Goal: Task Accomplishment & Management: Manage account settings

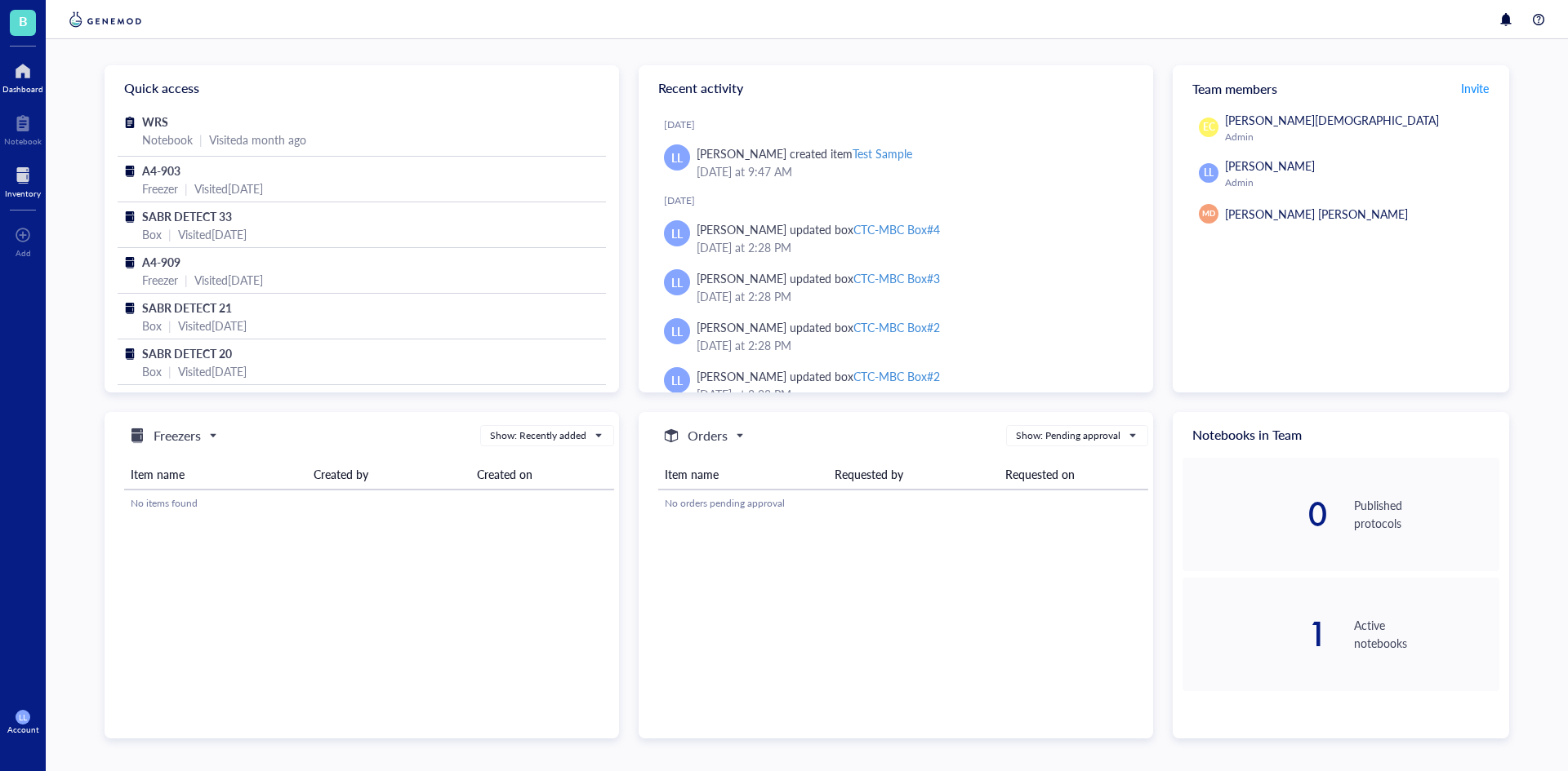
click at [27, 194] on div "Inventory" at bounding box center [23, 193] width 36 height 10
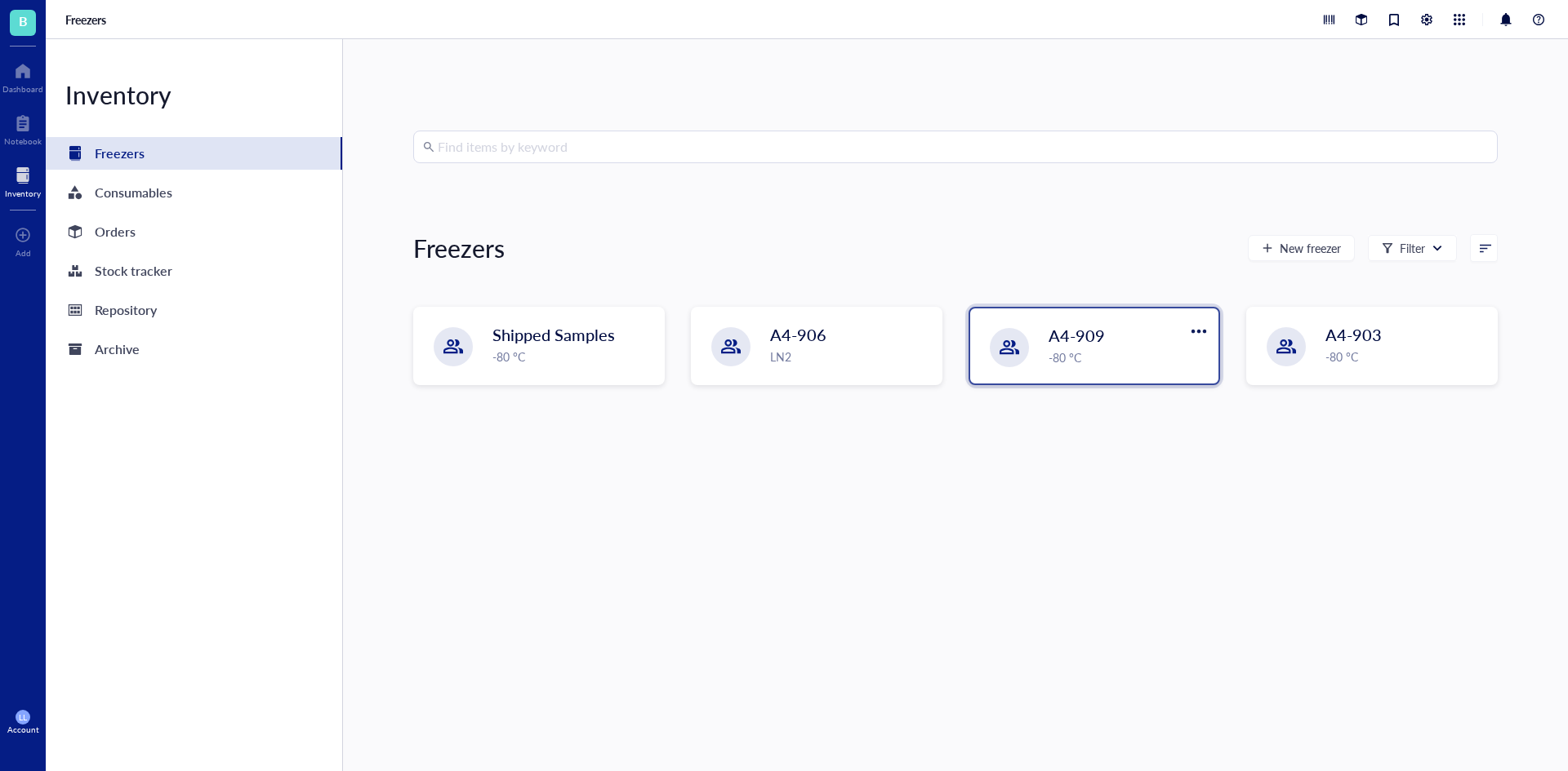
click at [1044, 342] on div "A4-909 -80 °C" at bounding box center [1094, 346] width 248 height 75
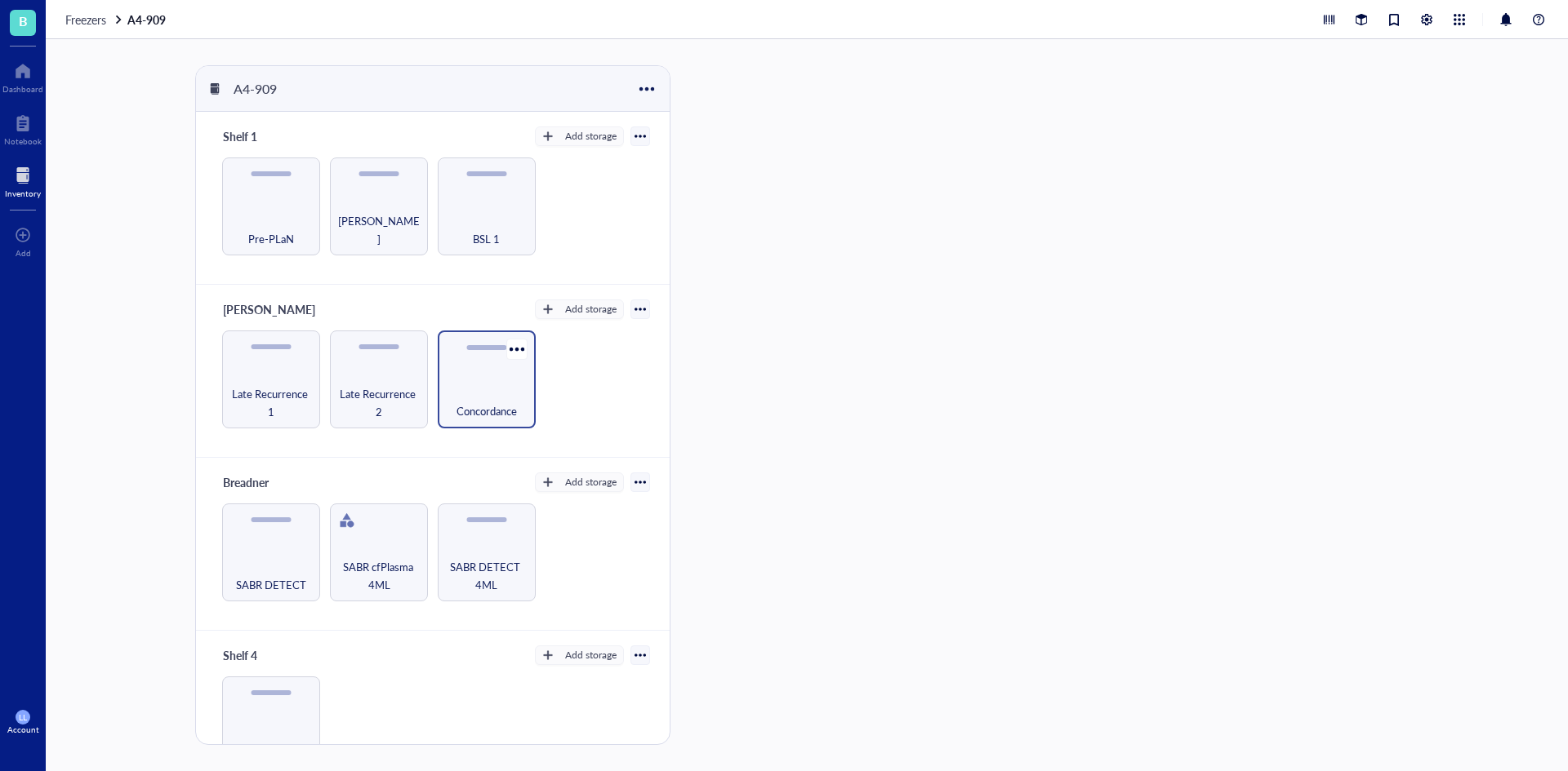
click at [438, 398] on div "Concordance" at bounding box center [486, 379] width 98 height 98
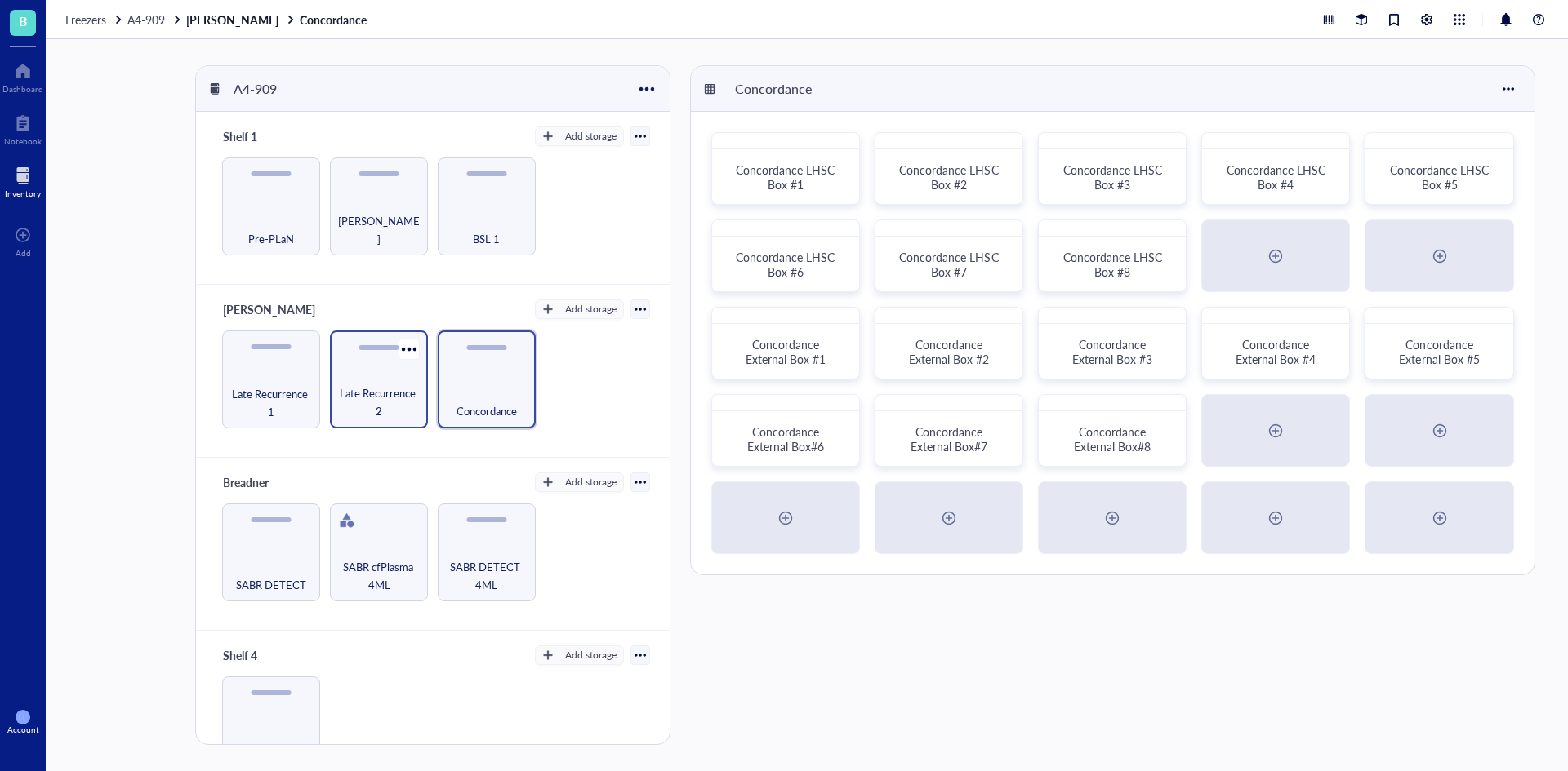
click at [408, 387] on span "Late Recurrence 2" at bounding box center [379, 403] width 81 height 36
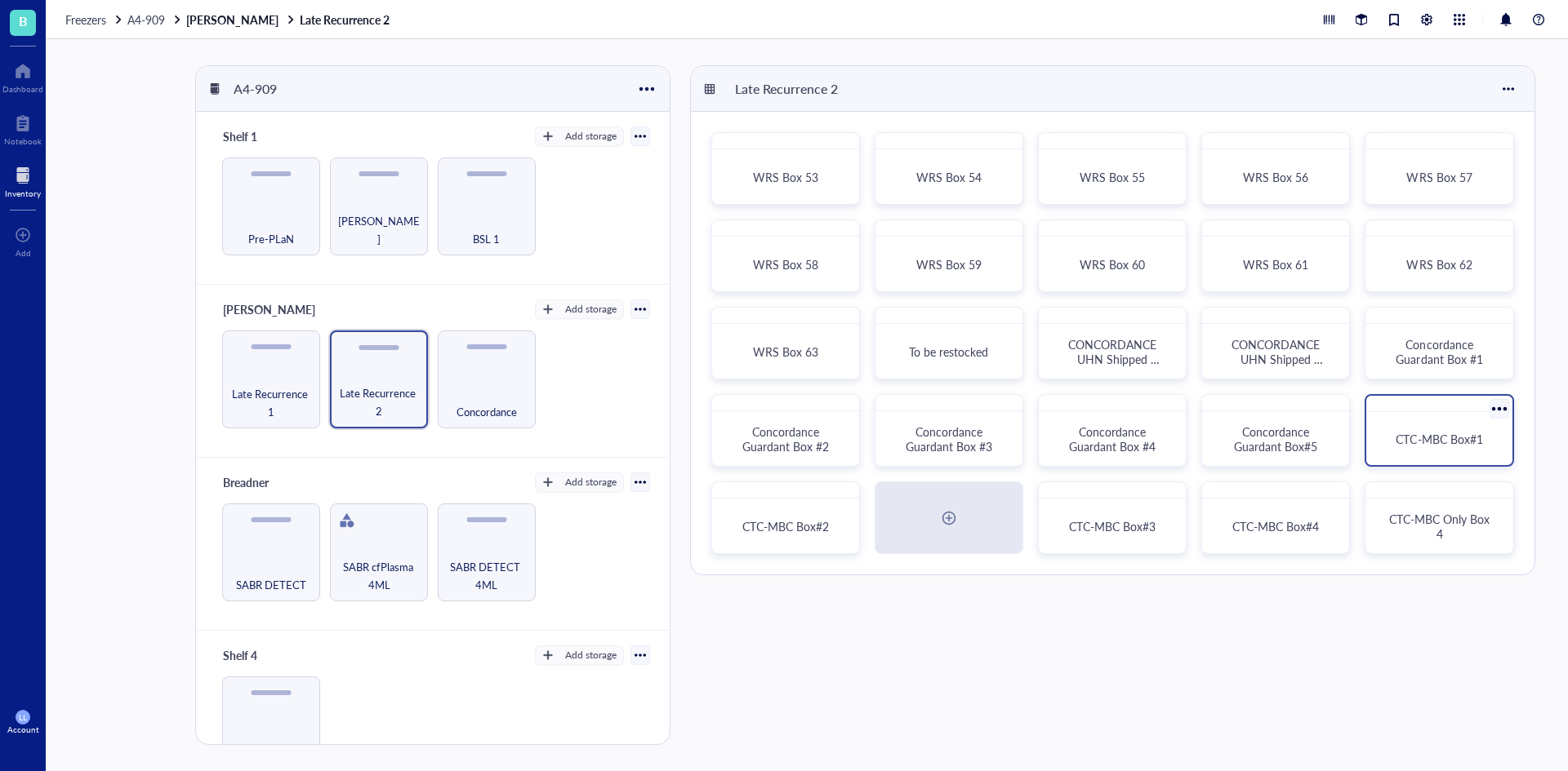
click at [1476, 436] on span "CTC-MBC Box#1" at bounding box center [1439, 439] width 86 height 16
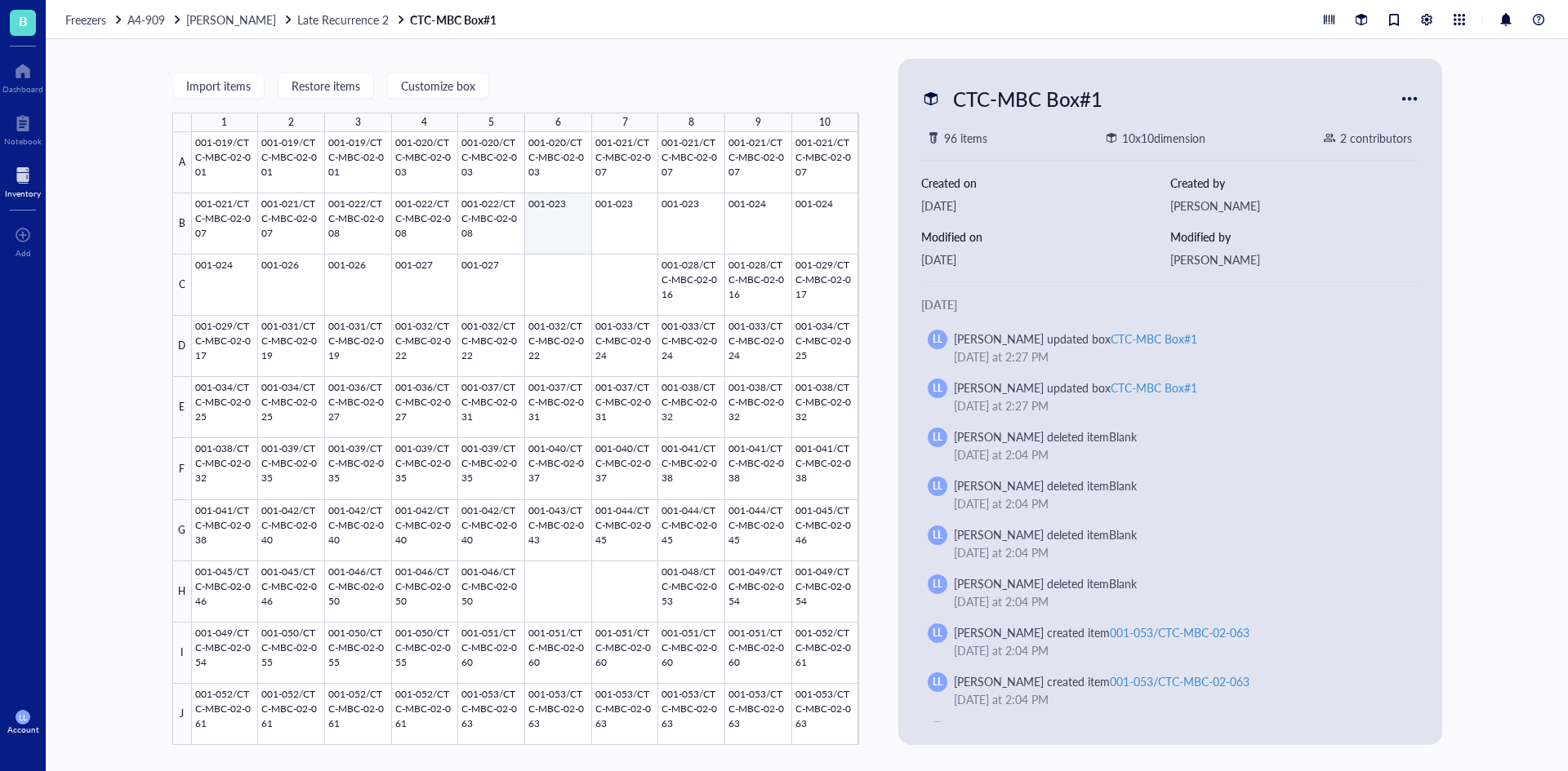
click at [573, 220] on div at bounding box center [525, 438] width 667 height 613
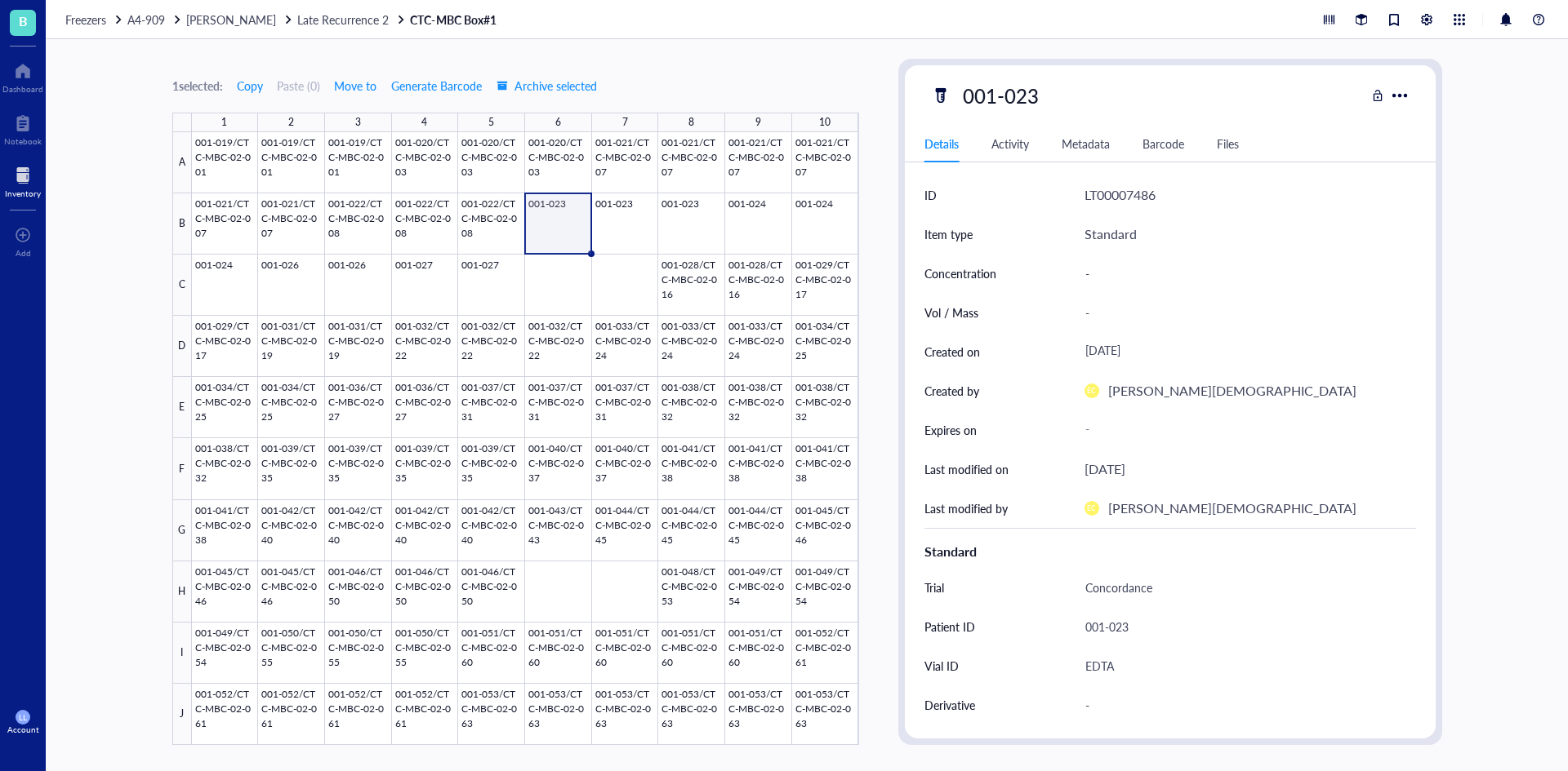
click at [573, 220] on div at bounding box center [525, 438] width 667 height 613
click at [1055, 90] on div "001-023" at bounding box center [1148, 96] width 434 height 35
click at [1018, 101] on div "001-023" at bounding box center [1001, 96] width 91 height 35
type input "001-023/CTC-MBC-02-009"
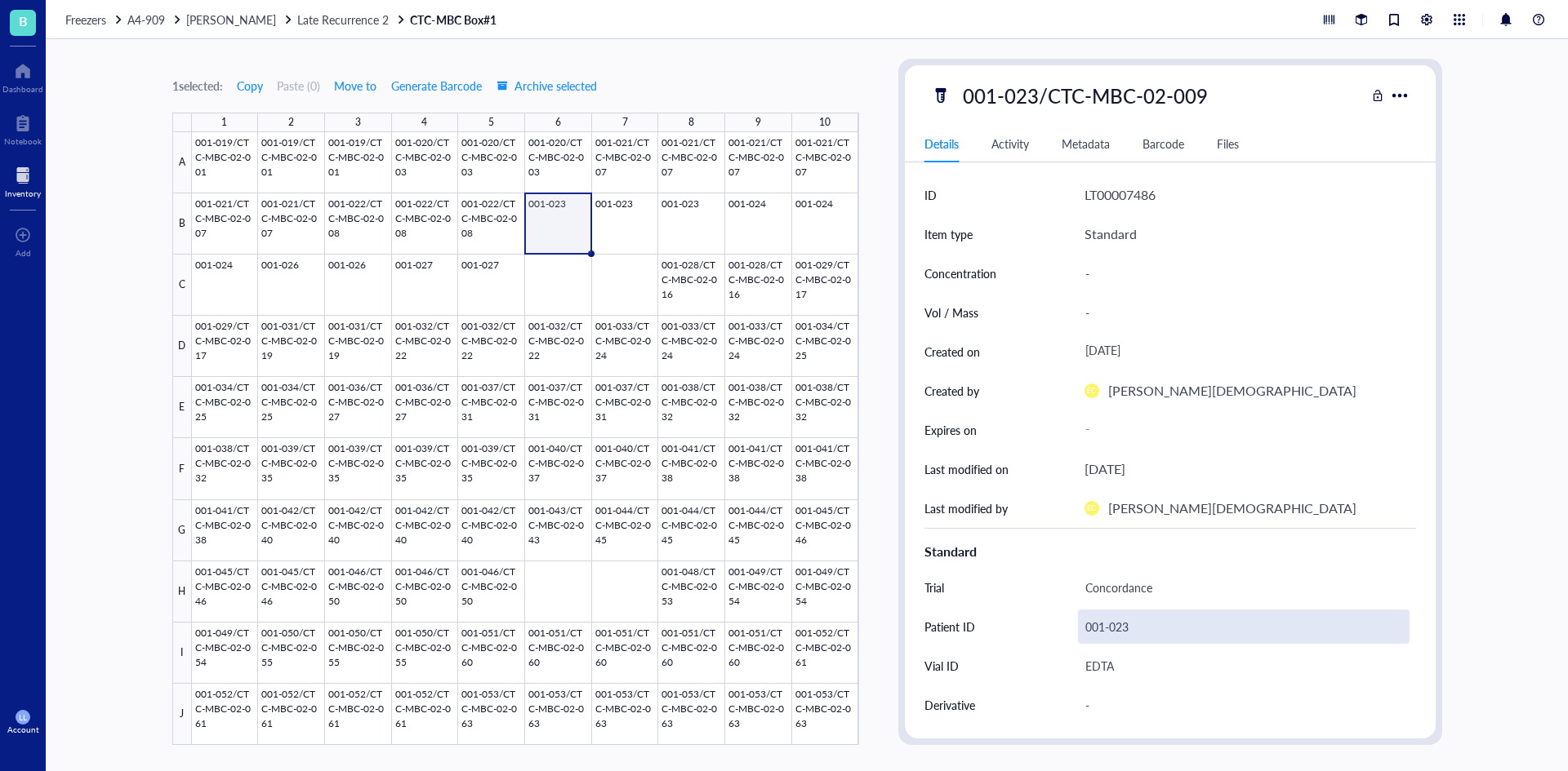
click at [1119, 624] on div "001-023" at bounding box center [1243, 627] width 331 height 35
click at [1144, 634] on div "001-023" at bounding box center [1243, 627] width 331 height 35
type input "001-023/CTC-MBC-02-009"
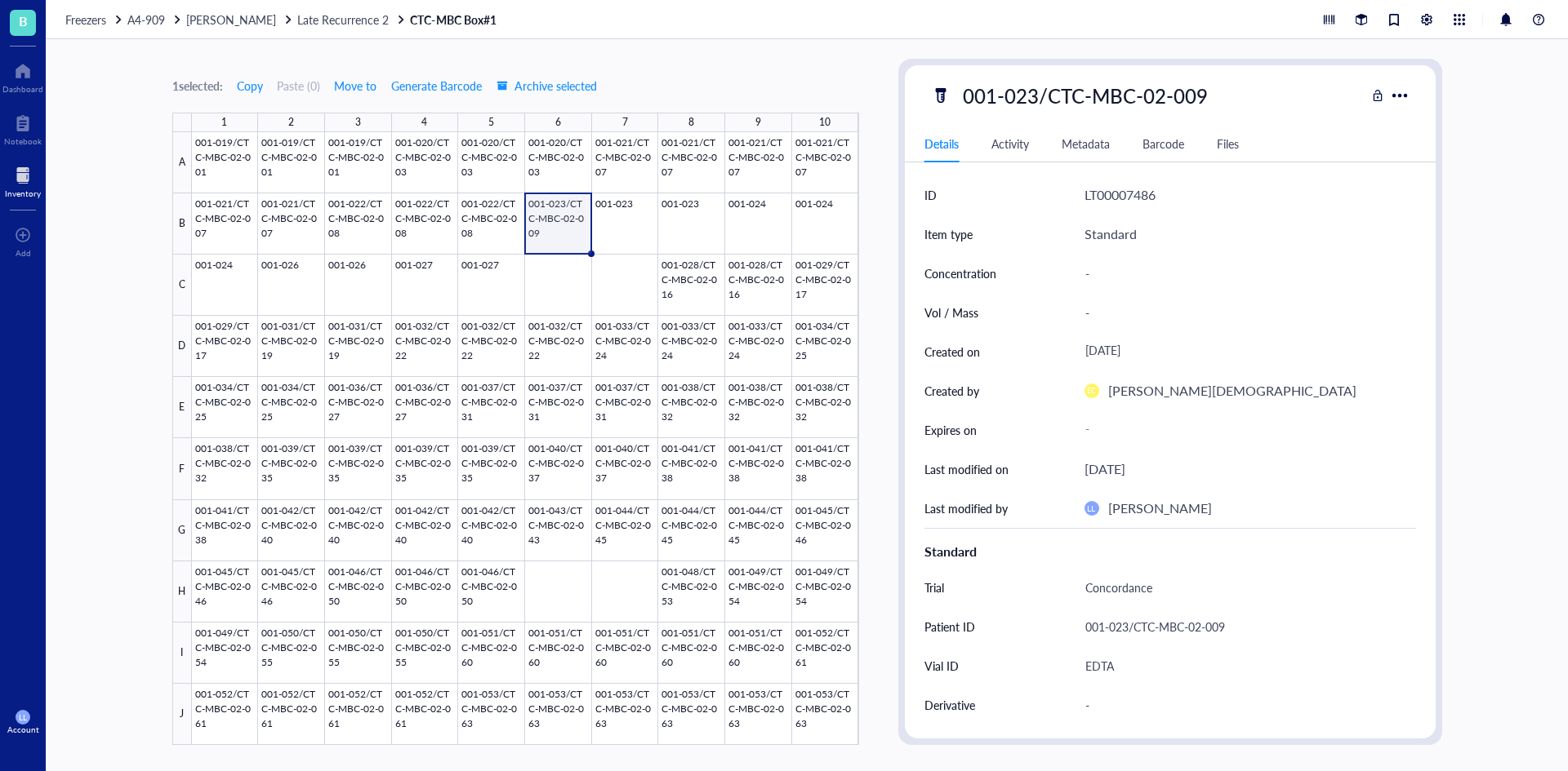
click at [572, 215] on div at bounding box center [525, 438] width 667 height 613
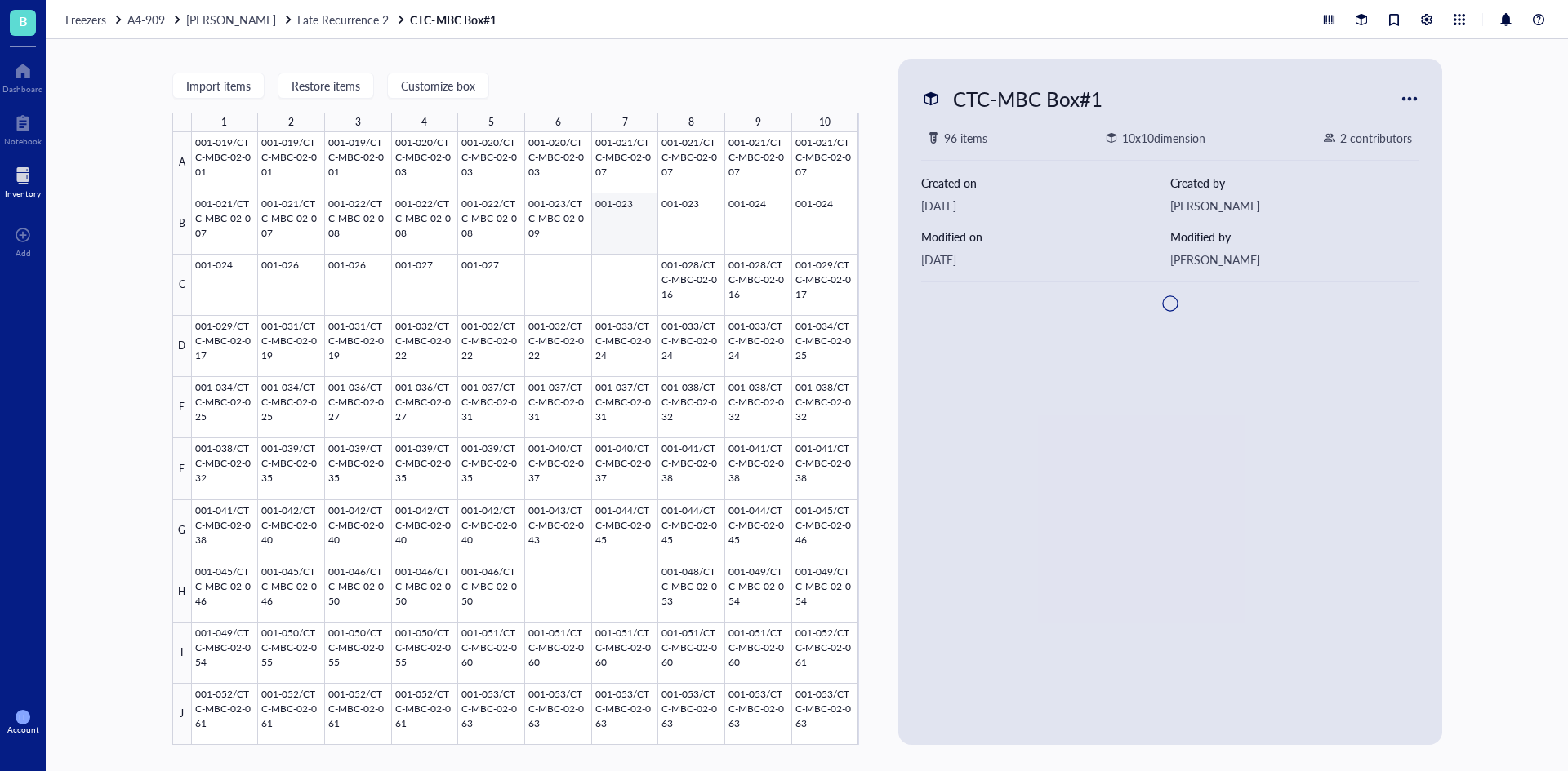
click at [627, 215] on div at bounding box center [525, 438] width 667 height 613
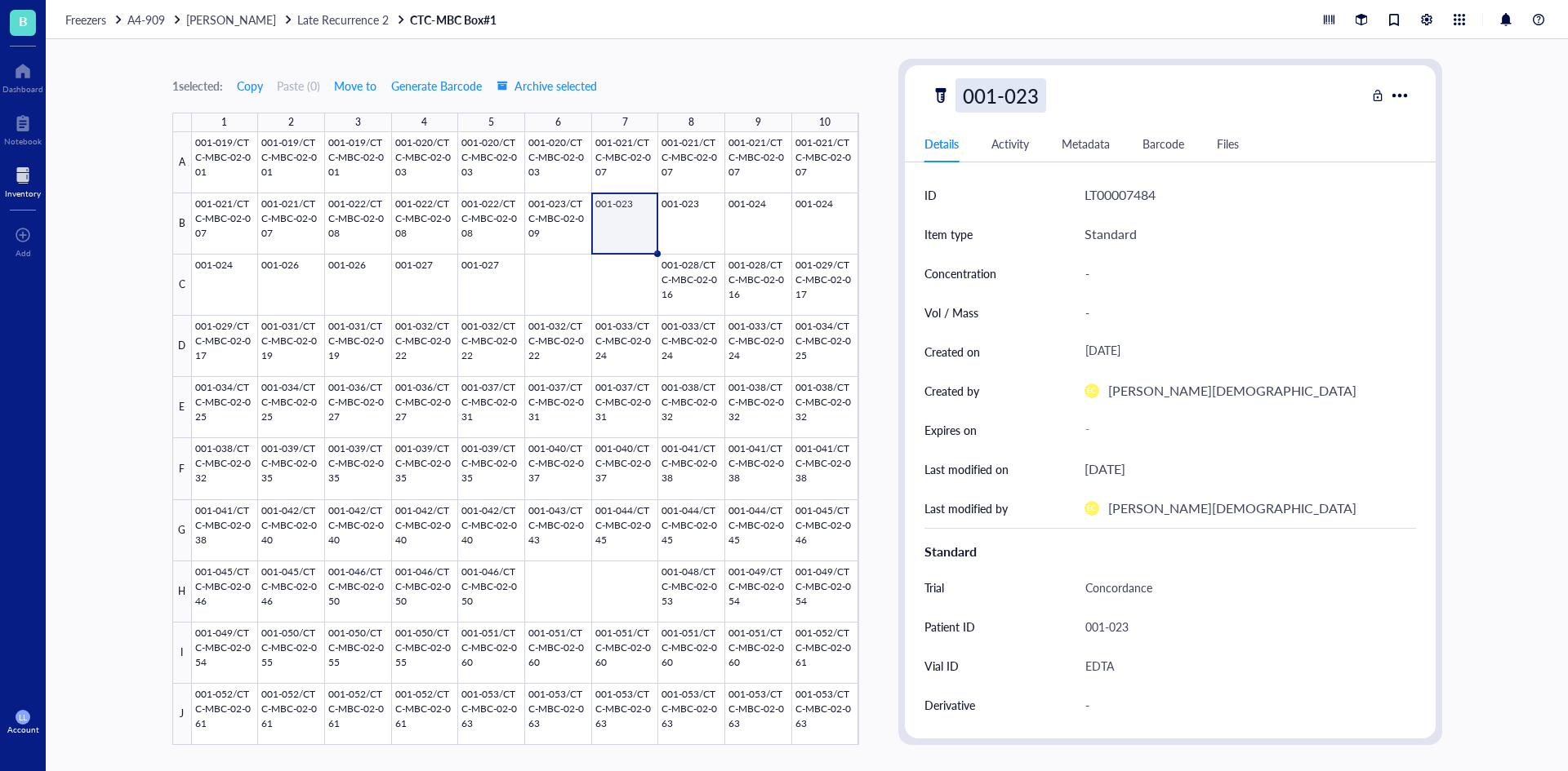
click at [987, 101] on div "001-023" at bounding box center [1001, 96] width 91 height 35
drag, startPoint x: 1032, startPoint y: 99, endPoint x: 914, endPoint y: 99, distance: 118.0
click at [914, 99] on div "001-023" at bounding box center [1170, 96] width 531 height 35
type input "001-023/CTC-MBC-02-009"
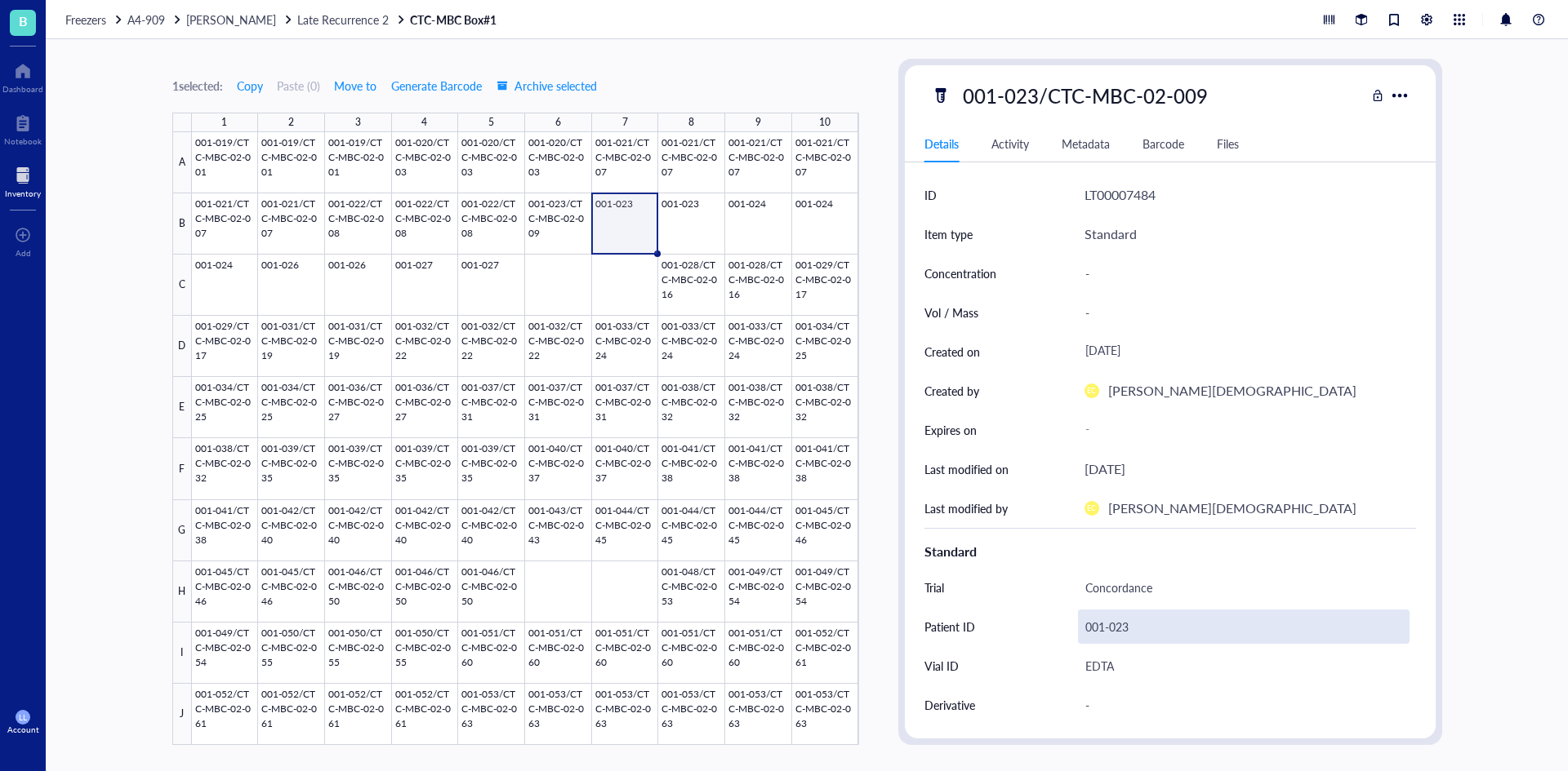
click at [1110, 632] on div "001-023" at bounding box center [1243, 627] width 331 height 35
drag, startPoint x: 1132, startPoint y: 630, endPoint x: 1041, endPoint y: 628, distance: 91.0
click at [1149, 634] on div "001-023" at bounding box center [1243, 627] width 331 height 35
drag, startPoint x: 1126, startPoint y: 633, endPoint x: 1039, endPoint y: 633, distance: 87.0
click at [1039, 633] on div "Patient ID [MEDICAL_RECORD_NUMBER]" at bounding box center [1170, 626] width 491 height 39
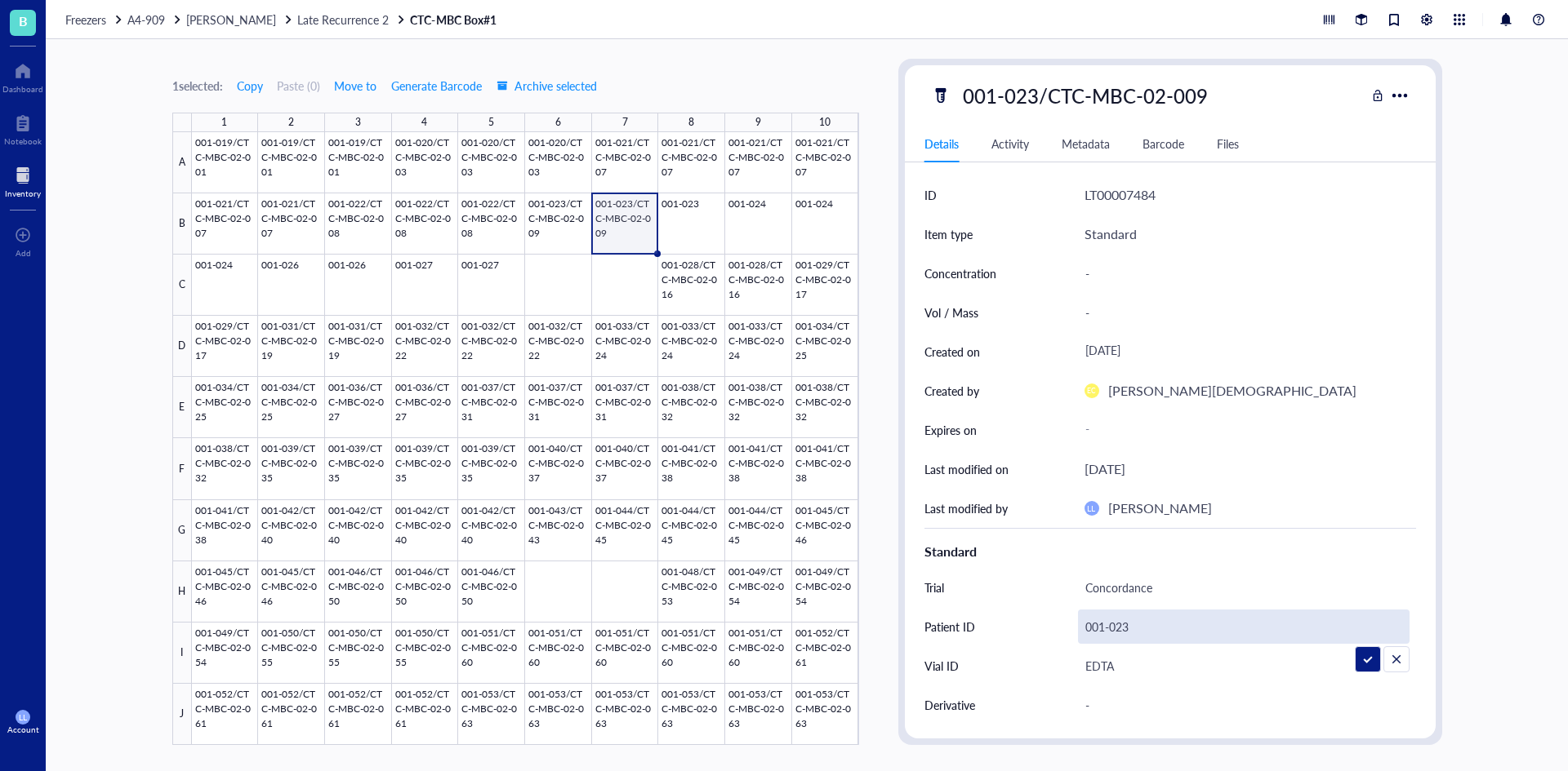
type input "001-023/CTC-MBC-02-009"
click at [688, 232] on div at bounding box center [525, 438] width 667 height 613
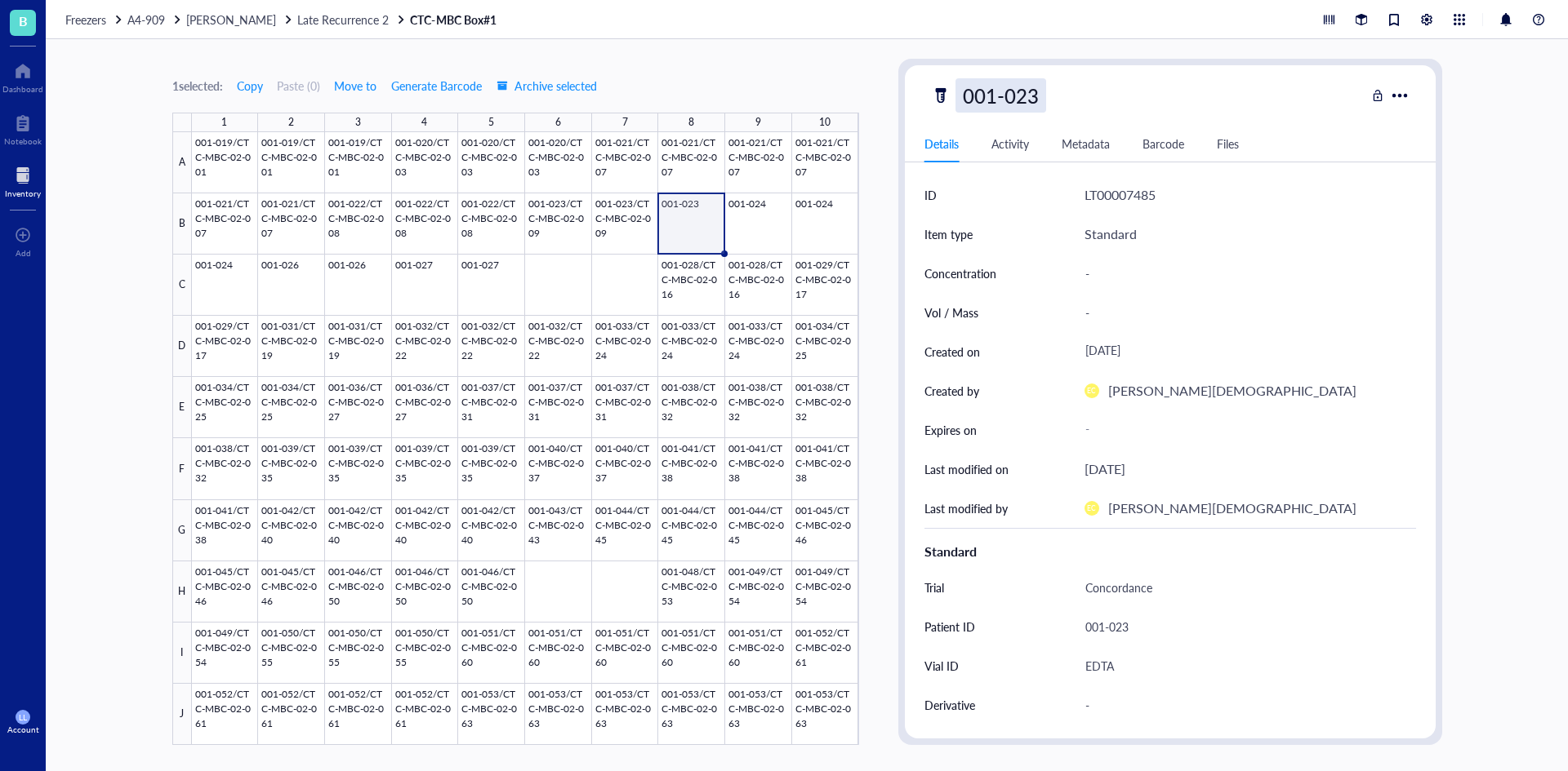
click at [1046, 104] on div "001-023" at bounding box center [1001, 96] width 91 height 35
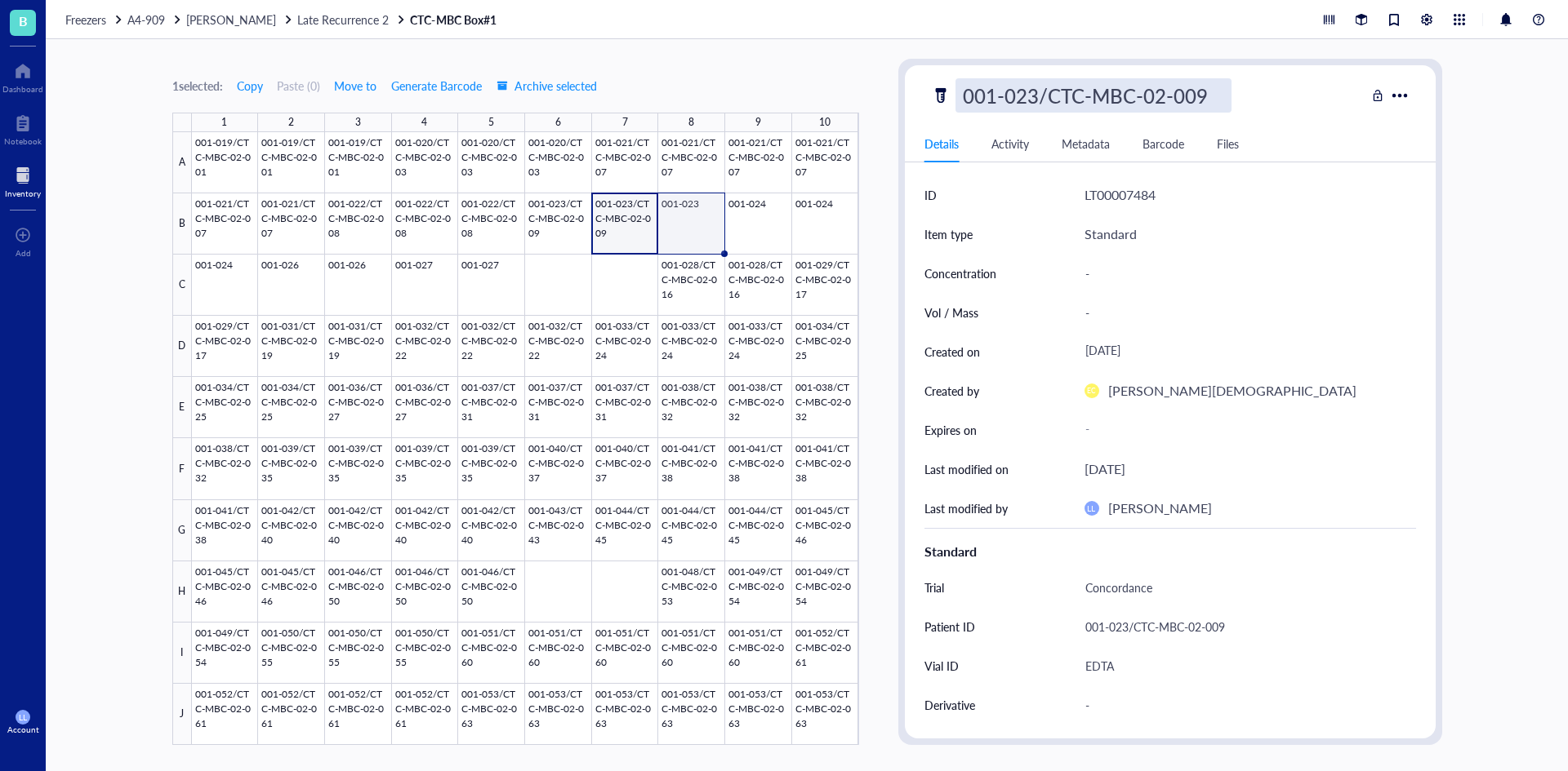
click at [710, 221] on div at bounding box center [525, 438] width 667 height 613
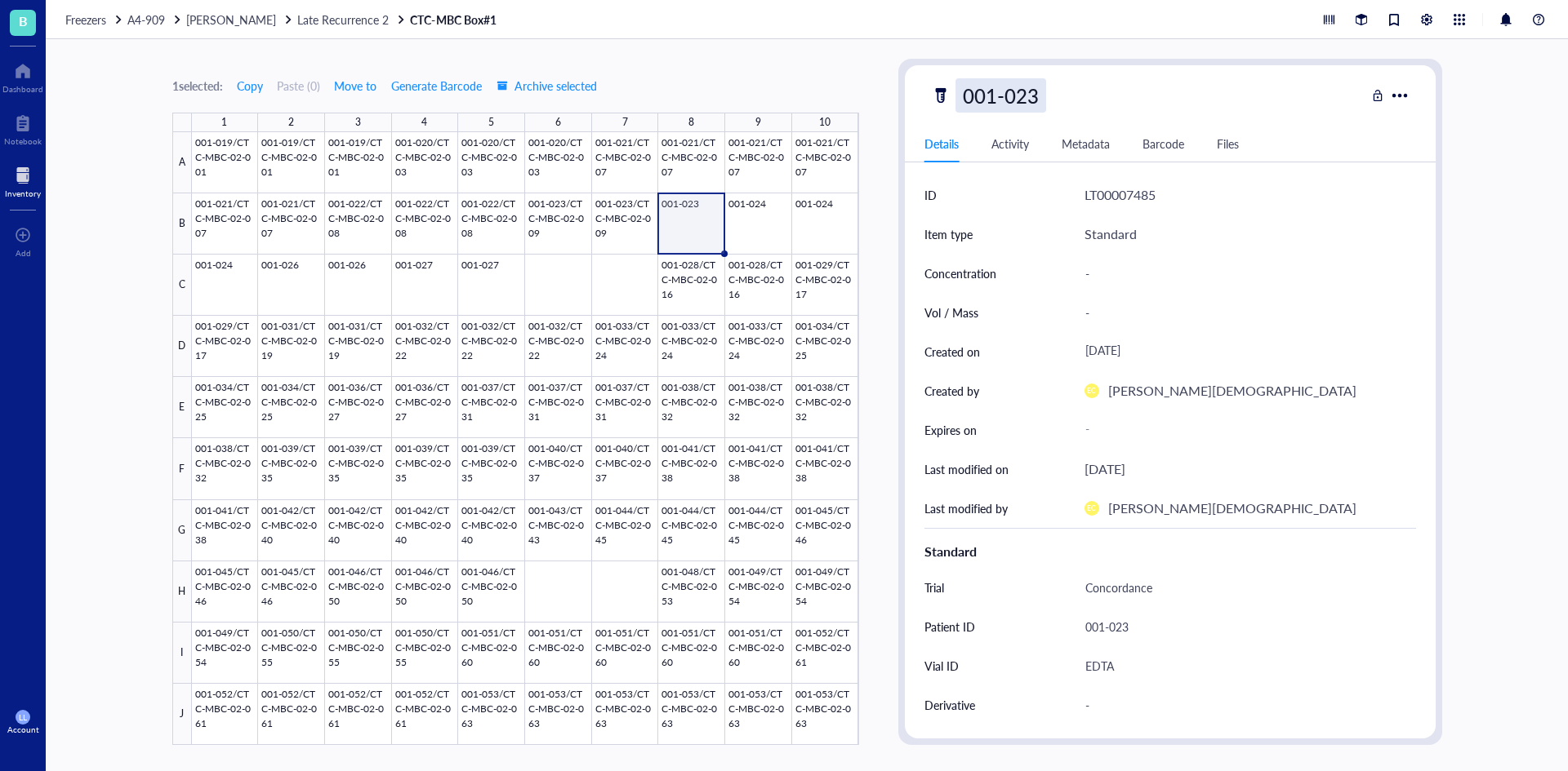
click at [1043, 92] on div "001-023" at bounding box center [1001, 96] width 91 height 35
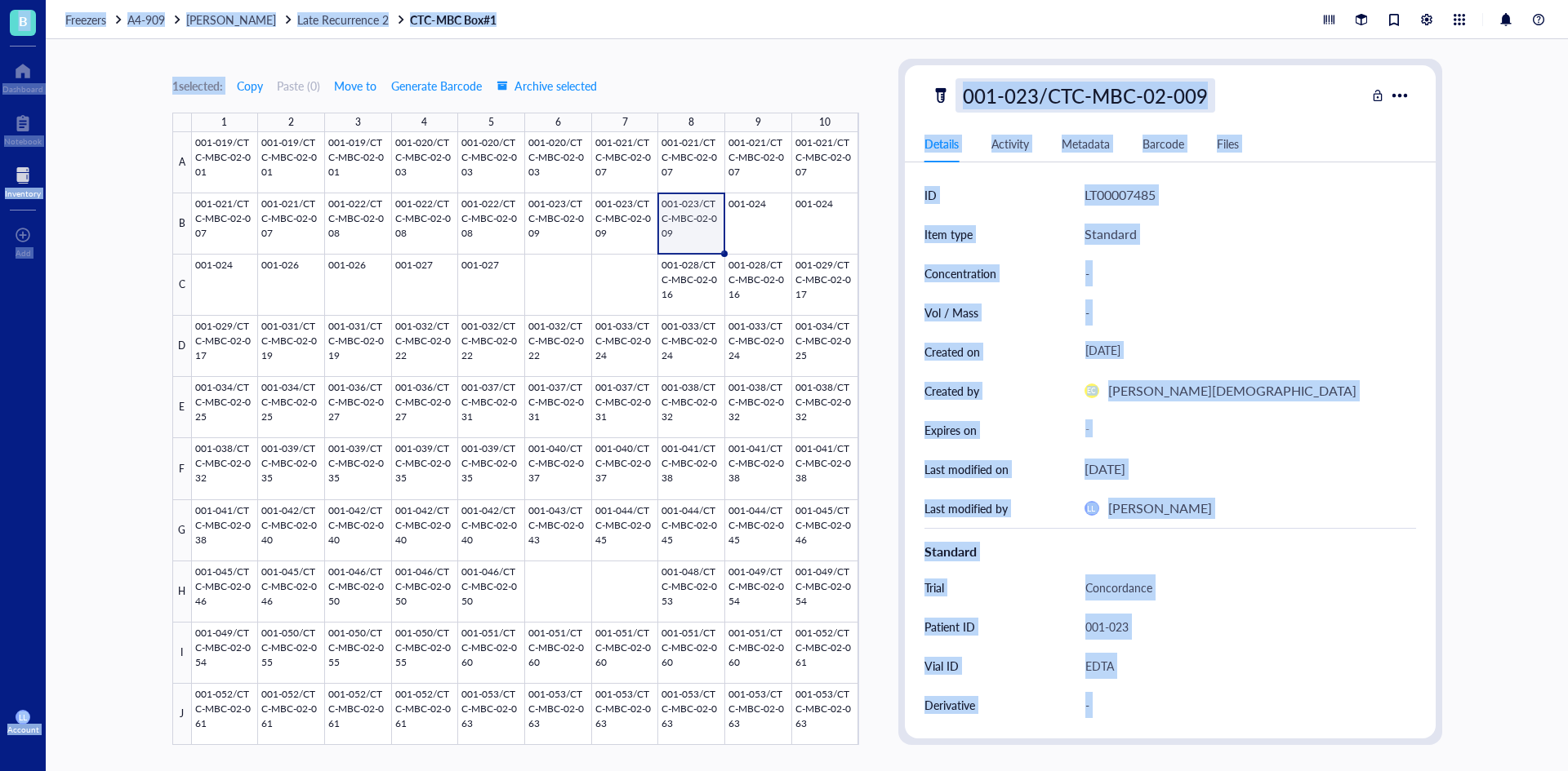
click at [1185, 86] on div "001-023/CTC-MBC-02-009" at bounding box center [1085, 96] width 259 height 35
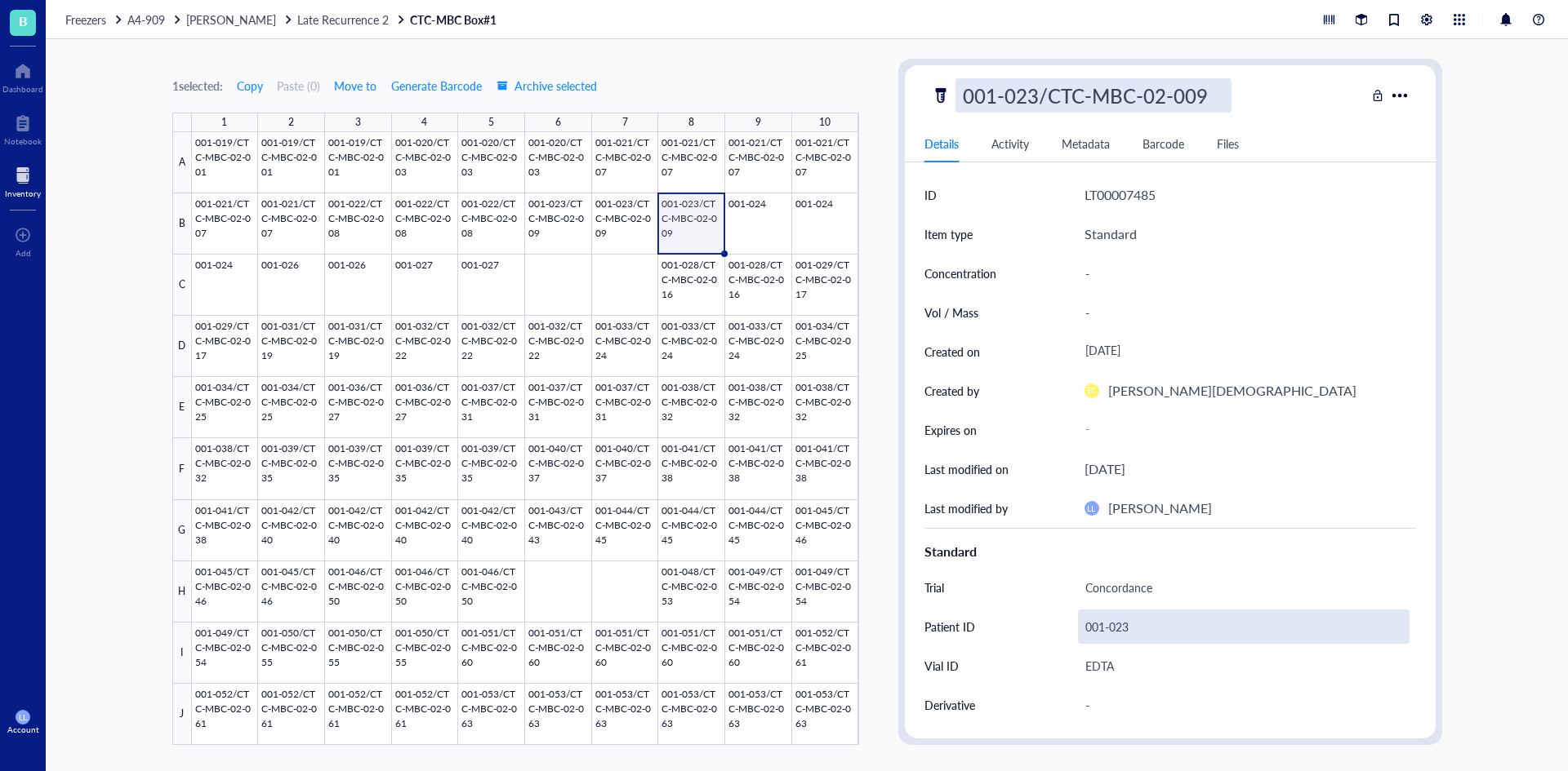
click at [1145, 631] on div "001-023" at bounding box center [1243, 627] width 331 height 35
drag, startPoint x: 1143, startPoint y: 631, endPoint x: 1059, endPoint y: 628, distance: 84.1
click at [1059, 628] on div "Patient ID [MEDICAL_RECORD_NUMBER]" at bounding box center [1170, 626] width 491 height 39
type input "001-023/CTC-MBC-02-009"
click at [1203, 685] on div "-" at bounding box center [1250, 704] width 331 height 39
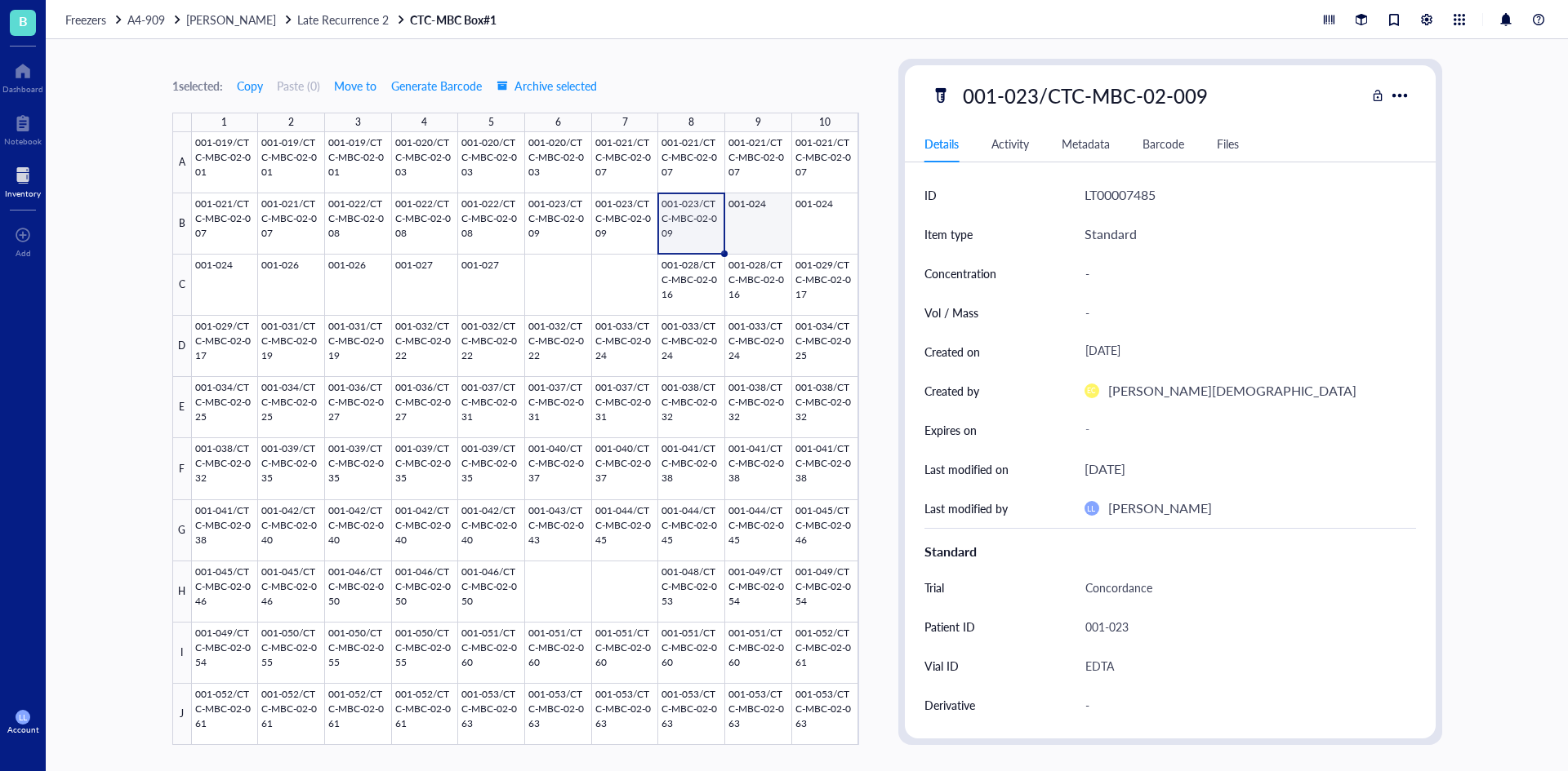
click at [784, 232] on div at bounding box center [525, 438] width 667 height 613
click at [742, 243] on div at bounding box center [525, 438] width 667 height 613
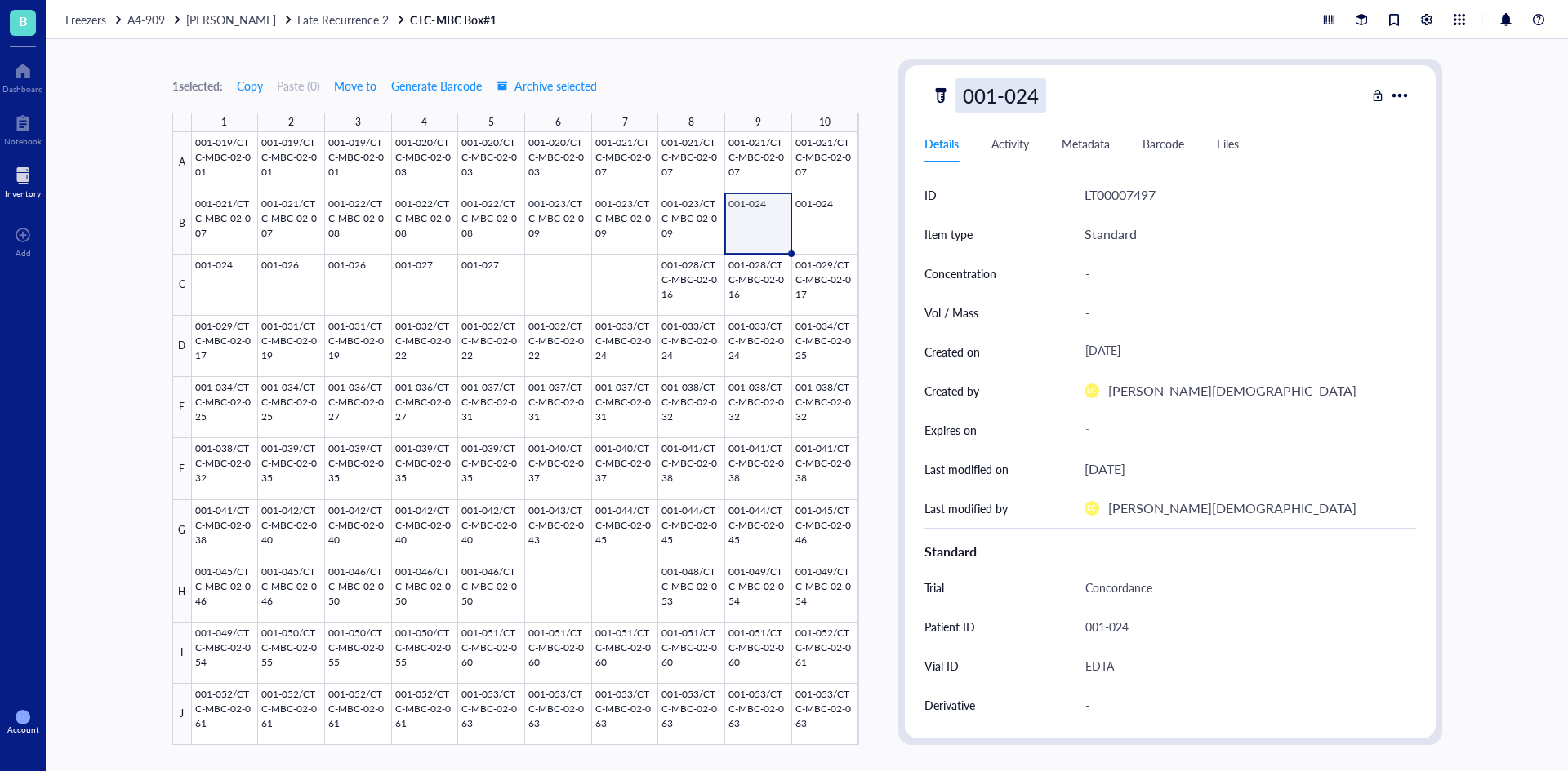
click at [1041, 100] on div "001-024" at bounding box center [1001, 96] width 91 height 35
drag, startPoint x: 1050, startPoint y: 96, endPoint x: 1130, endPoint y: 92, distance: 80.1
click at [1130, 92] on input "001-024/001-023/CTC-MBC-02-009" at bounding box center [1139, 96] width 366 height 33
click at [1204, 95] on input "001-024/CTC-MBC-02-009" at bounding box center [1093, 96] width 274 height 33
type input "001-024/CTC-MBC-02-010"
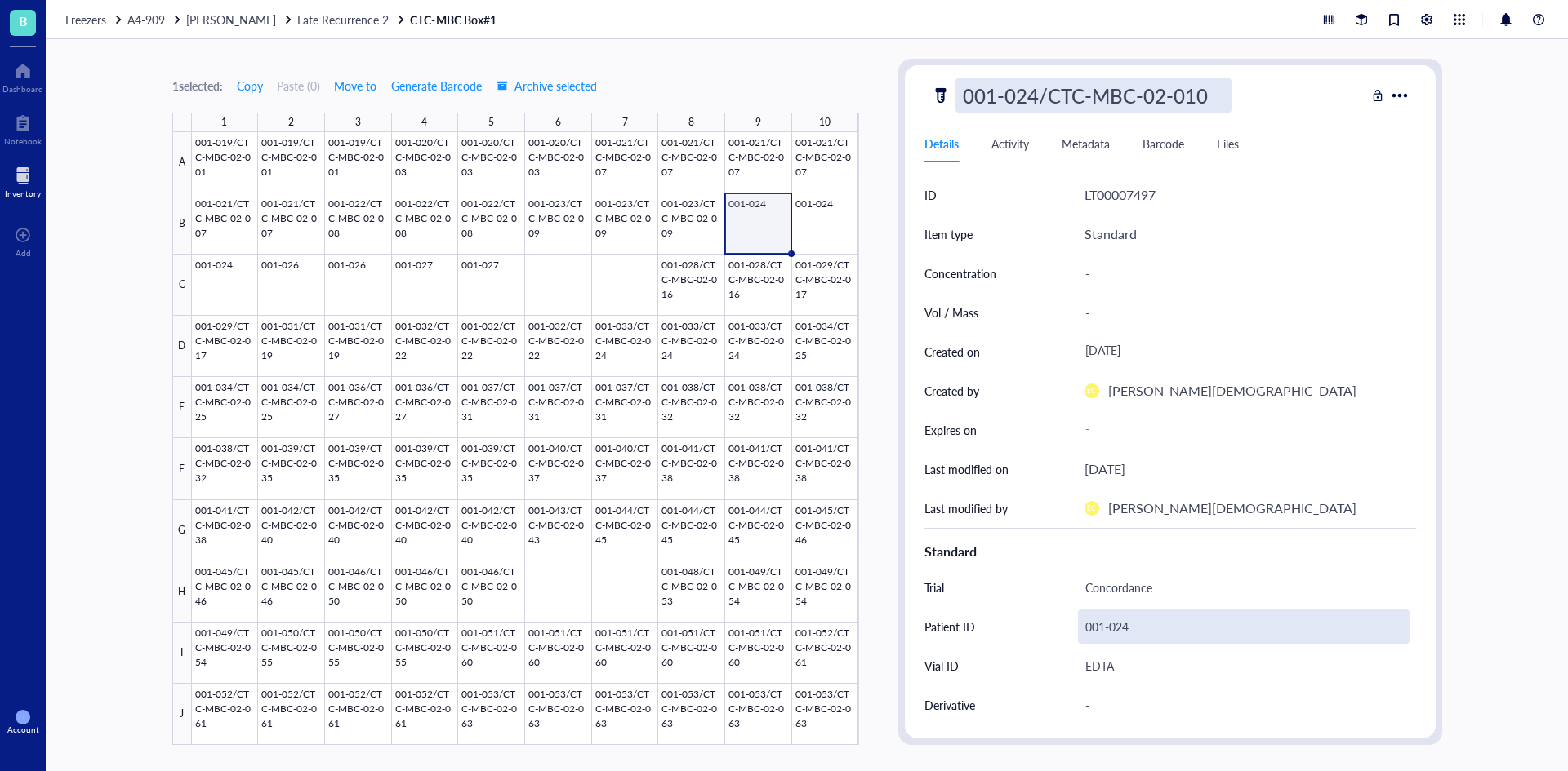
click at [1112, 630] on div "001-024" at bounding box center [1243, 627] width 331 height 35
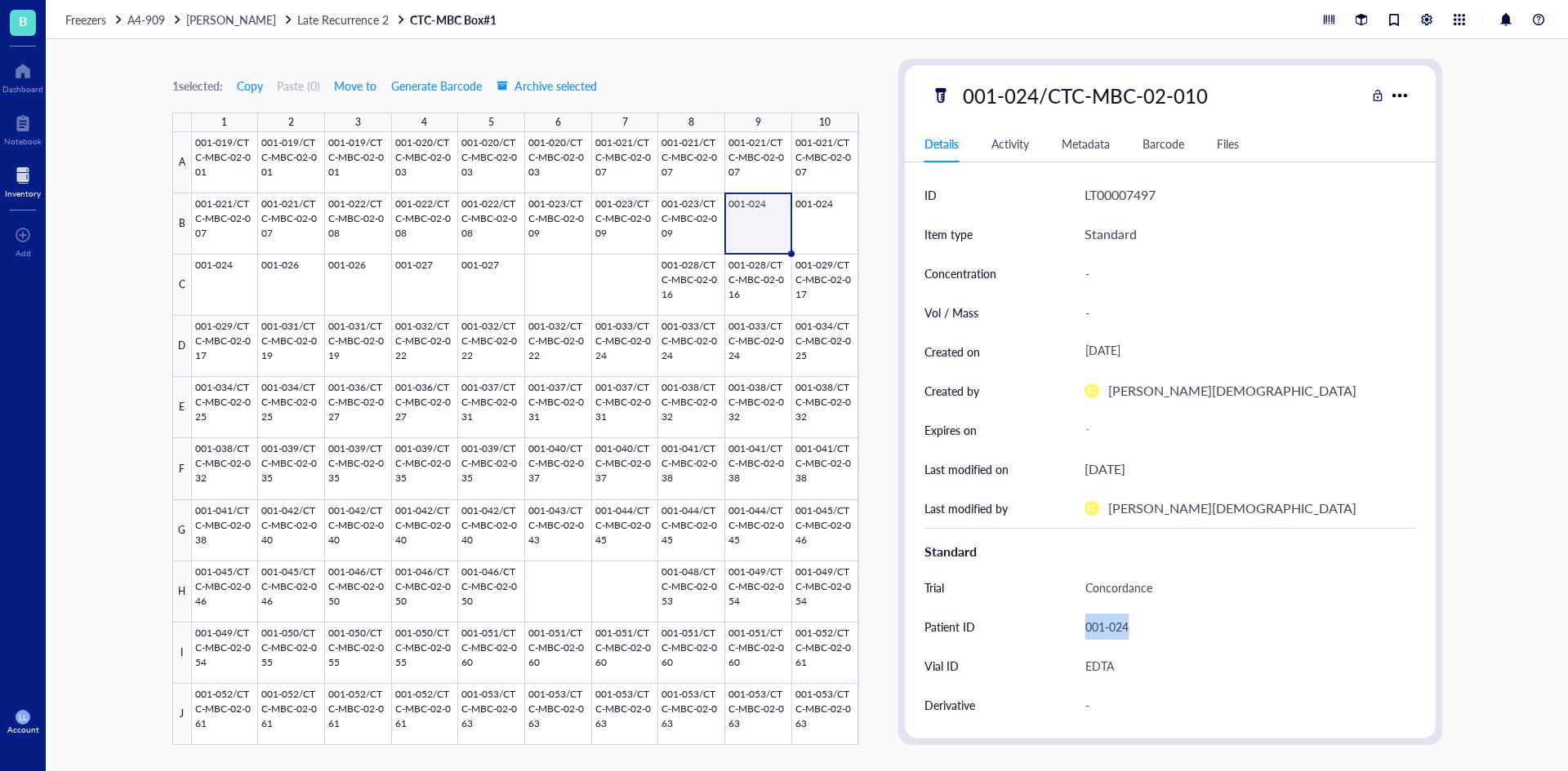
drag, startPoint x: 1134, startPoint y: 627, endPoint x: 1046, endPoint y: 624, distance: 88.1
click at [1149, 632] on div "001-024" at bounding box center [1243, 627] width 331 height 35
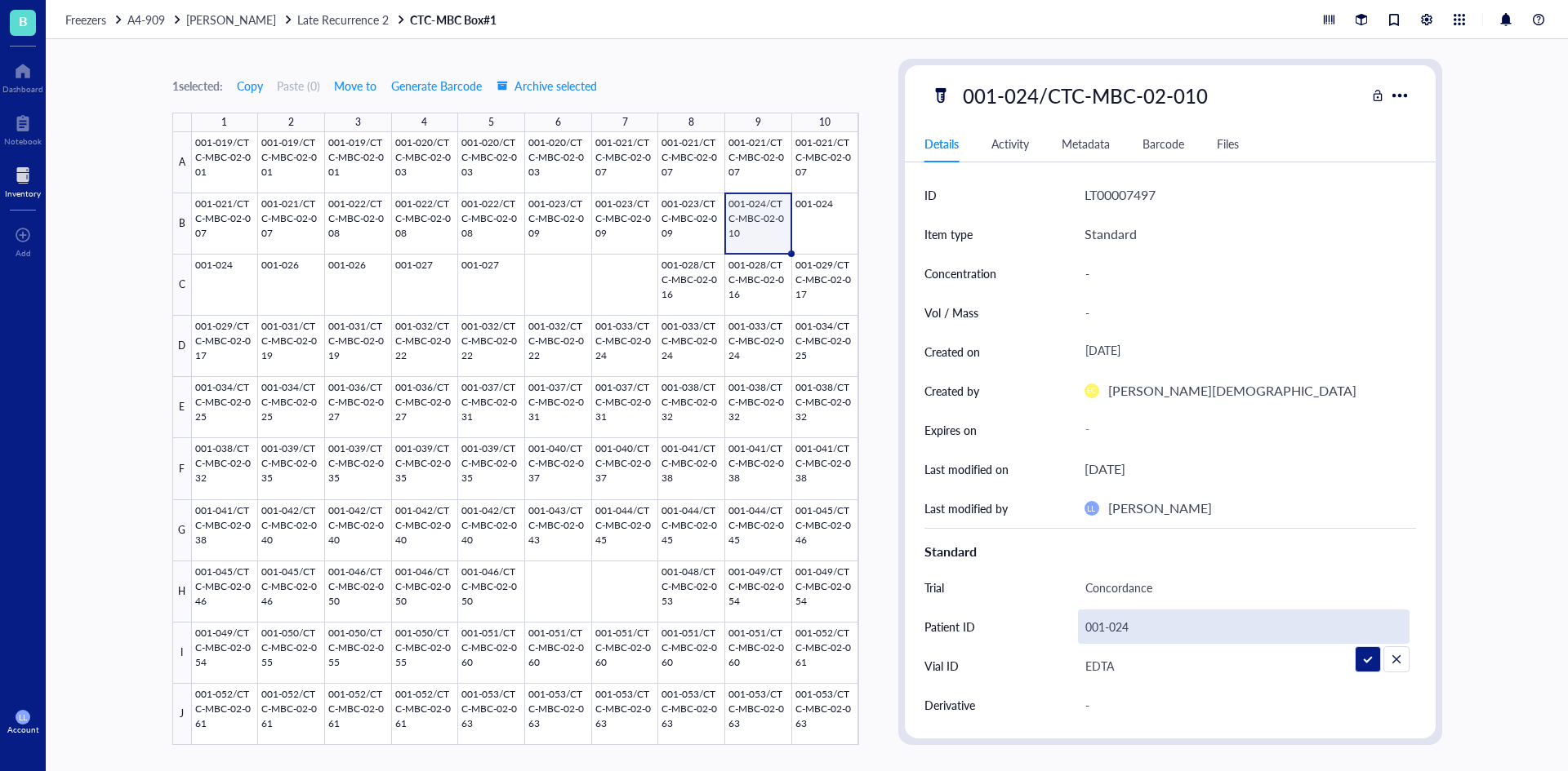
drag, startPoint x: 1101, startPoint y: 626, endPoint x: 1069, endPoint y: 625, distance: 32.0
click at [1069, 625] on div "Patient ID [MEDICAL_RECORD_NUMBER]" at bounding box center [1170, 626] width 491 height 39
type input "001-024/CTC-MBC-02-010"
click at [813, 253] on div at bounding box center [525, 438] width 667 height 613
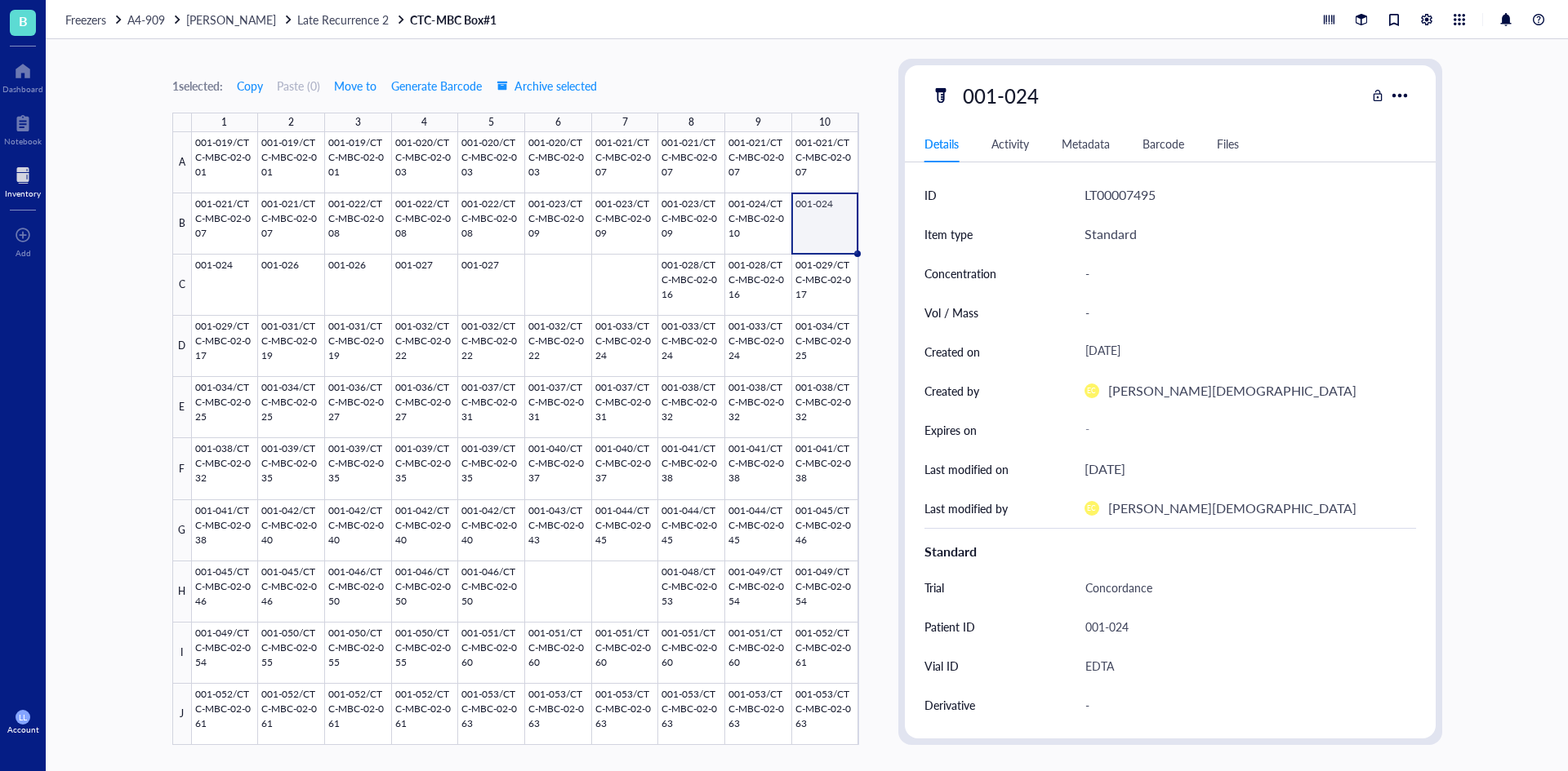
click at [1098, 112] on div "001-024" at bounding box center [1148, 96] width 434 height 35
click at [1060, 104] on div "001-024" at bounding box center [1148, 96] width 434 height 35
click at [1058, 94] on div "001-024" at bounding box center [1148, 96] width 434 height 35
click at [1035, 95] on div "001-024" at bounding box center [1001, 96] width 91 height 35
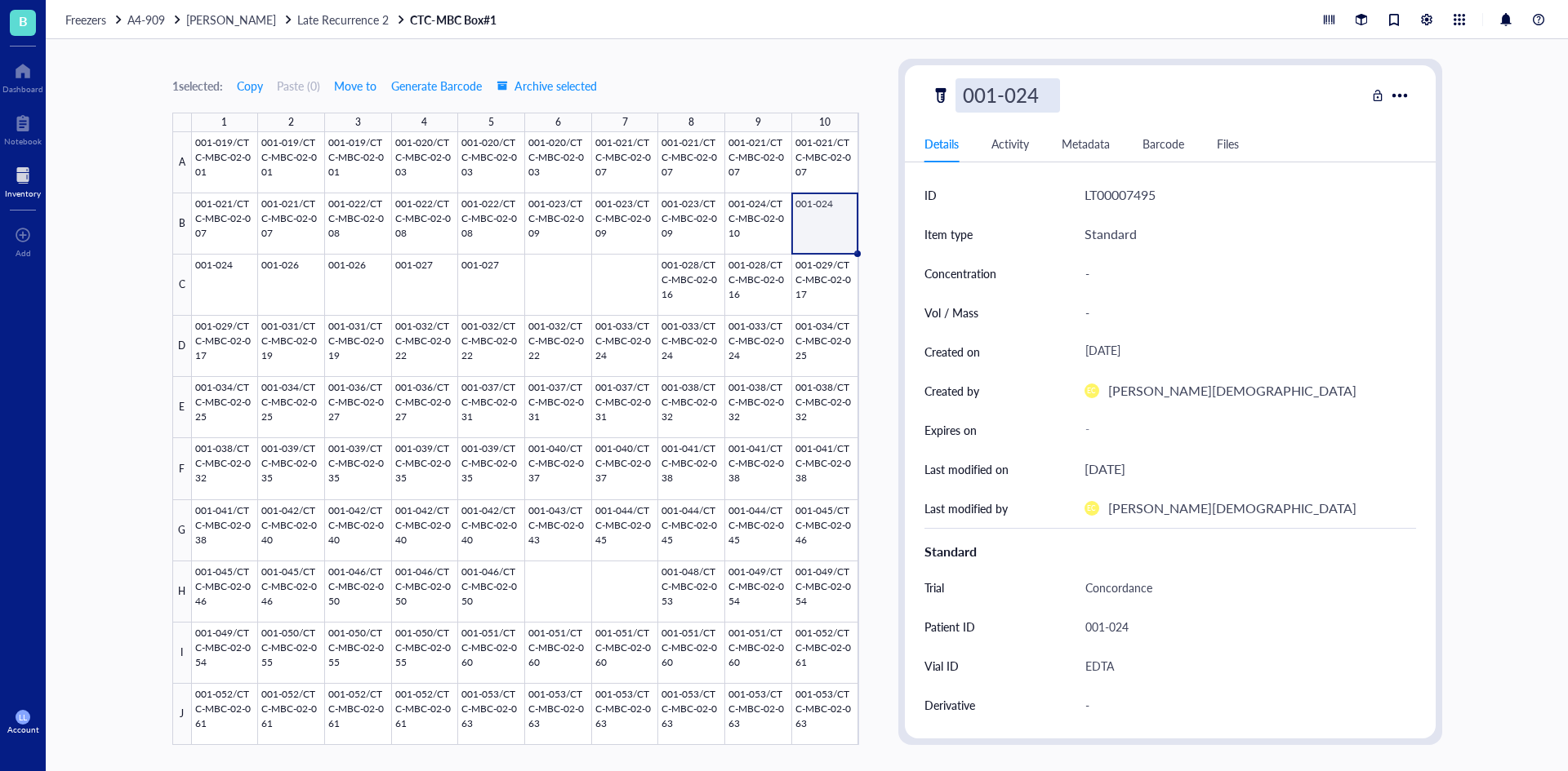
drag, startPoint x: 1048, startPoint y: 102, endPoint x: 911, endPoint y: 100, distance: 137.0
click at [911, 100] on div "001-024" at bounding box center [1170, 96] width 531 height 35
type input "001-024/CTC-MBC-02-010"
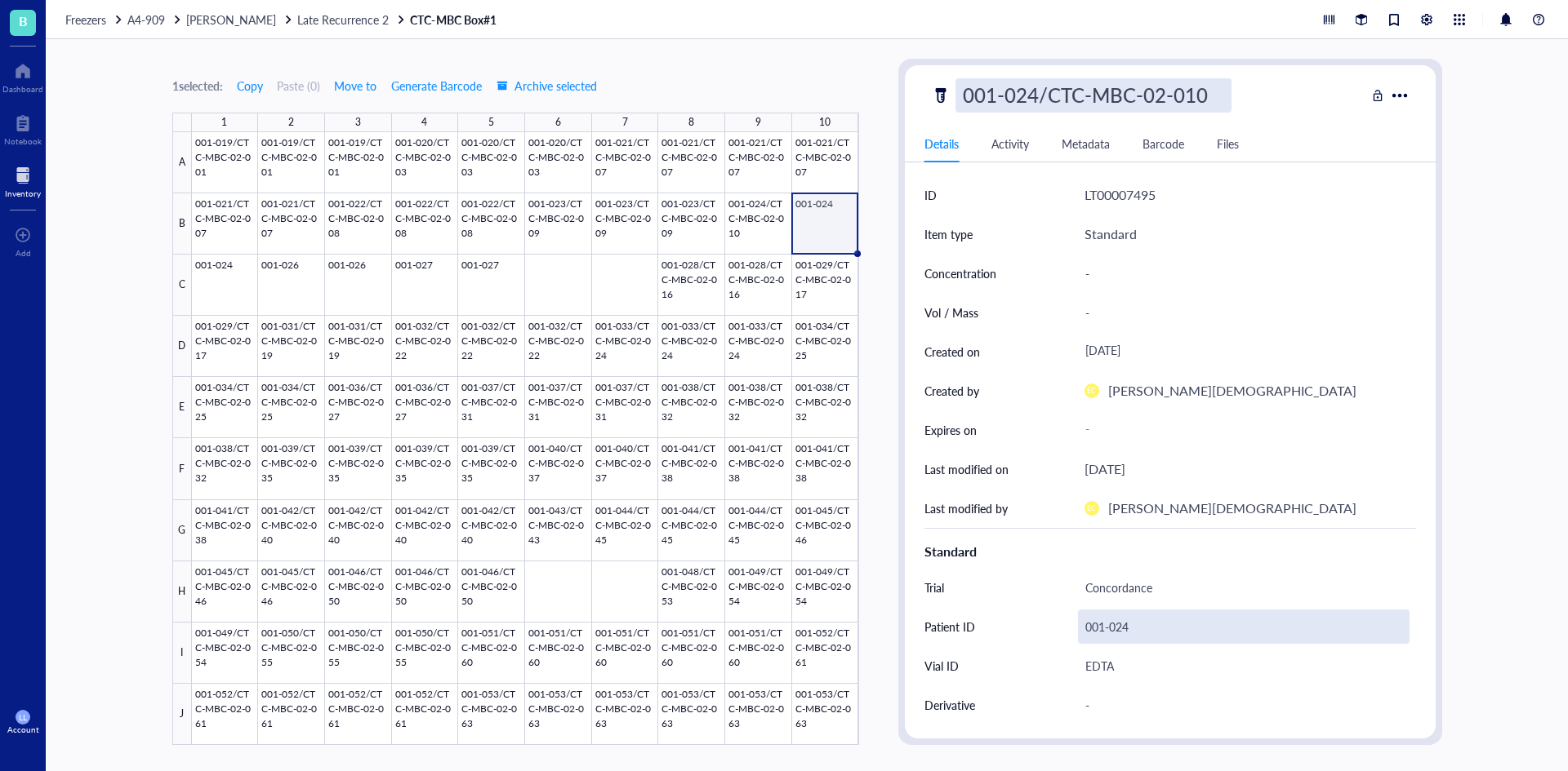
click at [1138, 630] on div "001-024" at bounding box center [1243, 627] width 331 height 35
drag, startPoint x: 1128, startPoint y: 627, endPoint x: 1047, endPoint y: 621, distance: 81.2
click at [1047, 621] on div "Patient ID [MEDICAL_RECORD_NUMBER]" at bounding box center [1170, 626] width 491 height 39
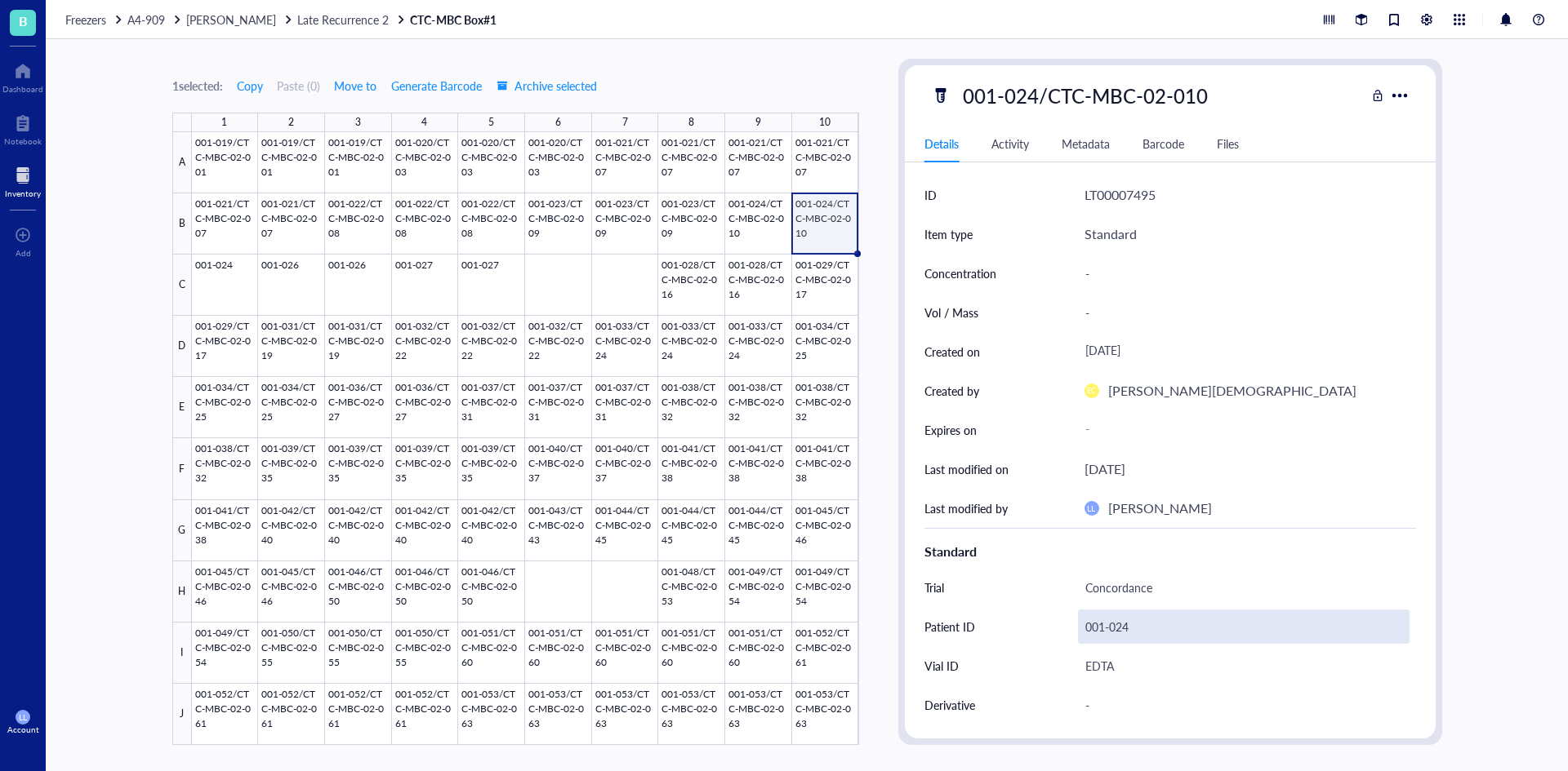
click at [1127, 634] on div "001-024" at bounding box center [1243, 627] width 331 height 35
drag, startPoint x: 1133, startPoint y: 631, endPoint x: 1075, endPoint y: 630, distance: 58.0
click at [1075, 630] on div "Patient ID [MEDICAL_RECORD_NUMBER]" at bounding box center [1170, 626] width 491 height 39
type input "001-024/CTC-MBC-02-010"
click at [236, 290] on div at bounding box center [525, 438] width 667 height 613
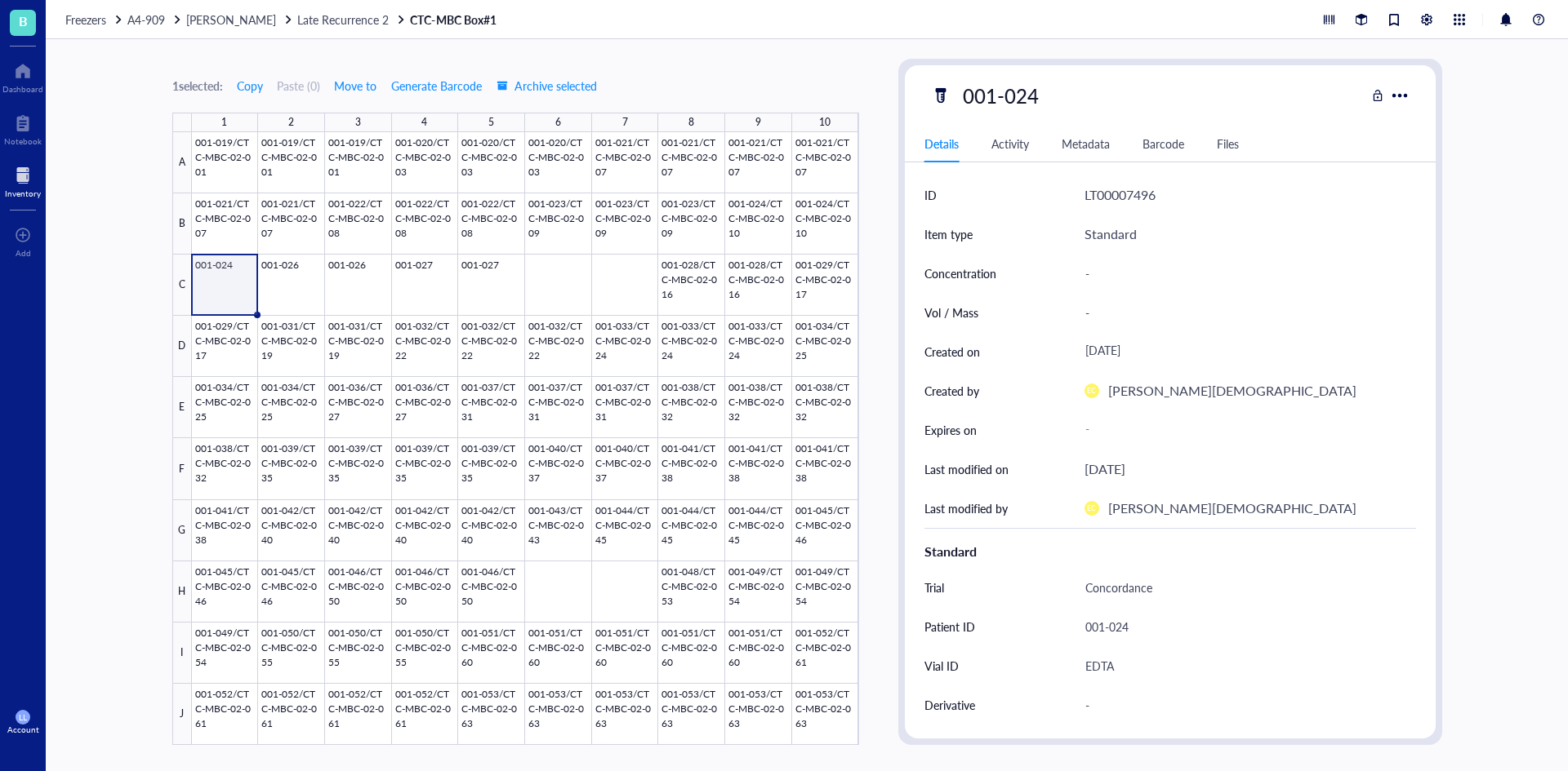
click at [1068, 105] on div "001-024" at bounding box center [1148, 96] width 434 height 35
click at [1081, 95] on div "001-024" at bounding box center [1148, 96] width 434 height 35
click at [1022, 95] on div "001-024" at bounding box center [1001, 96] width 91 height 35
type input "001-024/CTC-MBC-02-010"
click at [1149, 634] on div "001-024" at bounding box center [1243, 627] width 331 height 35
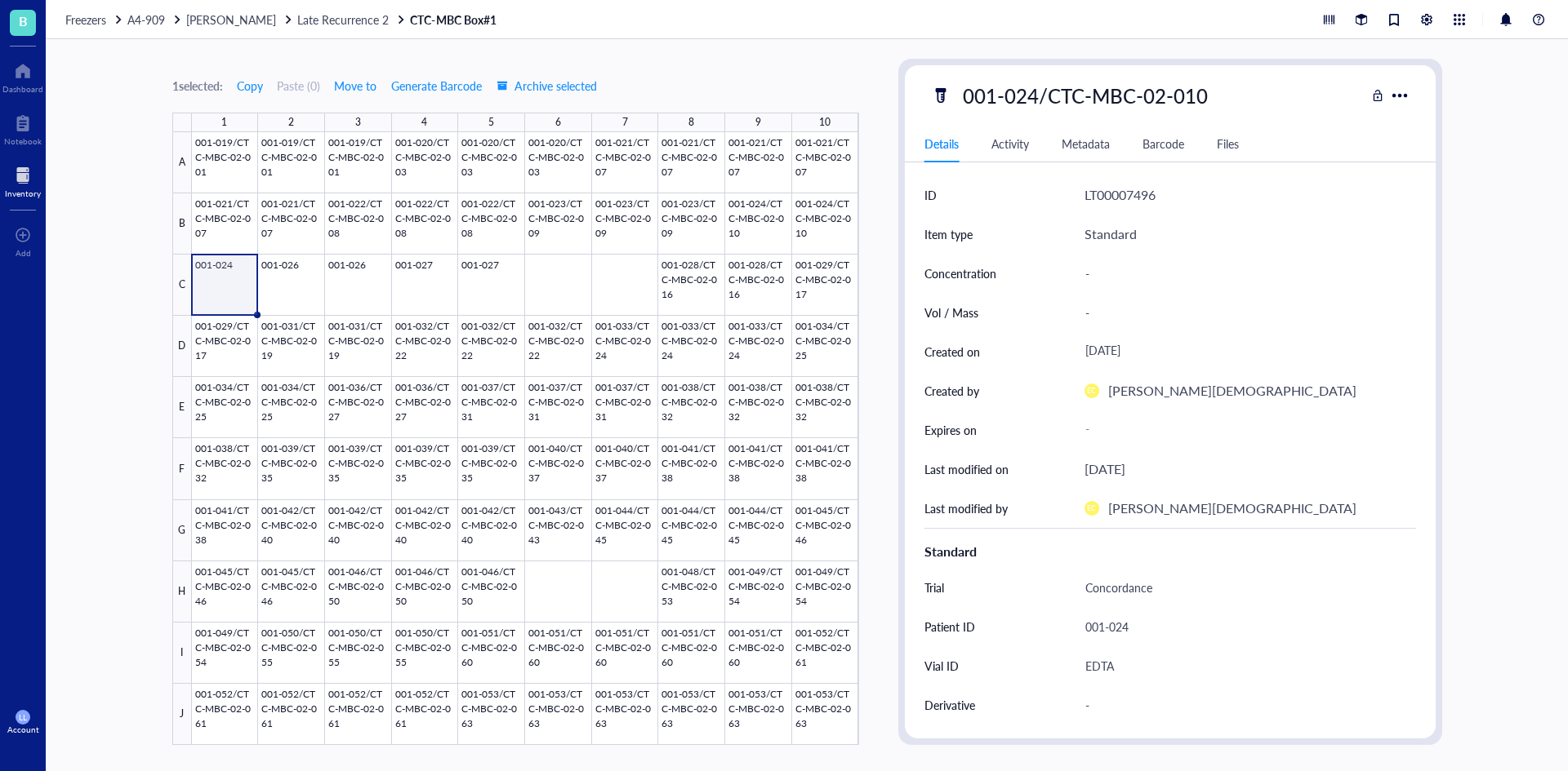
drag, startPoint x: 1149, startPoint y: 634, endPoint x: 1065, endPoint y: 628, distance: 84.2
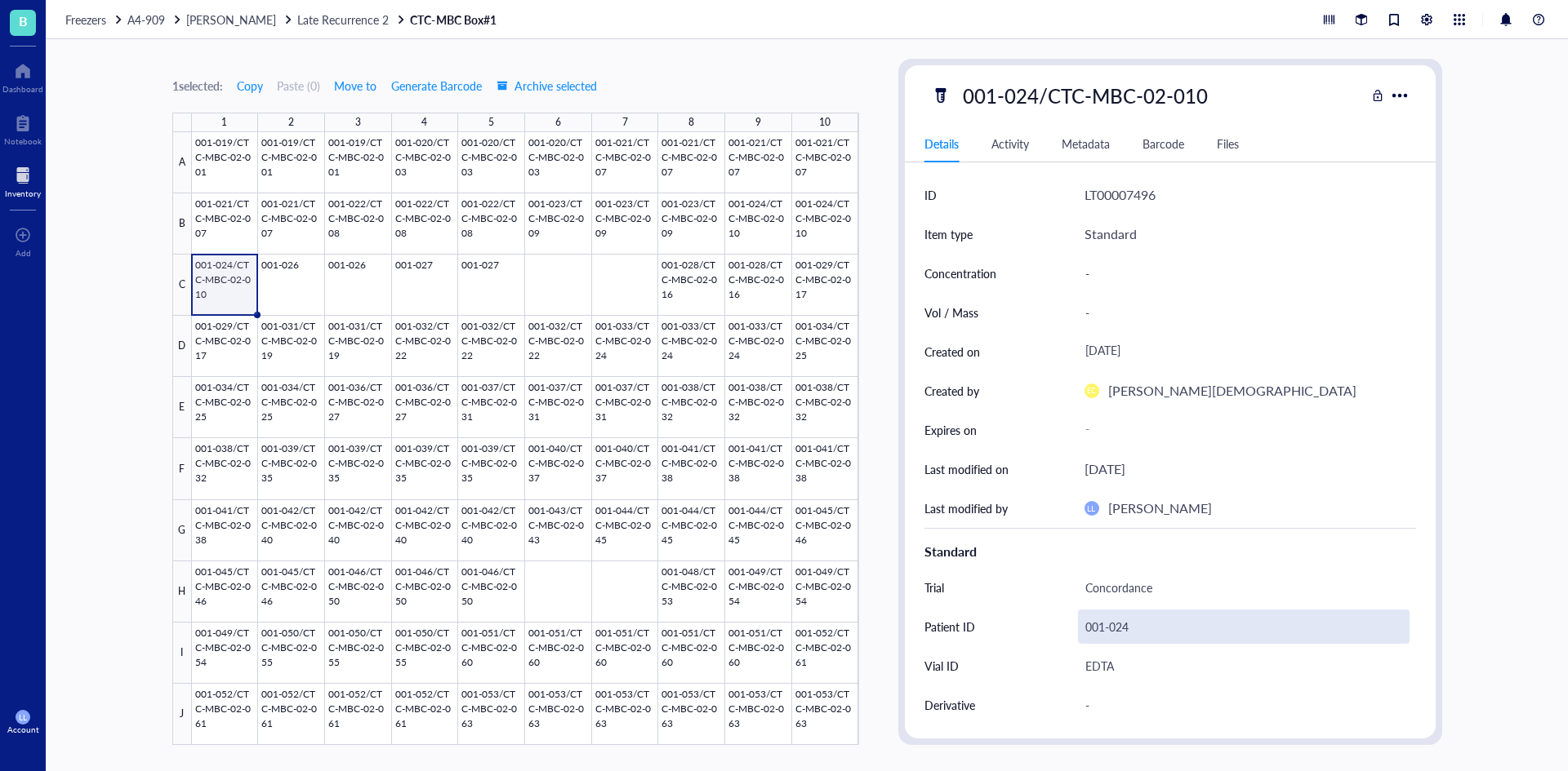
click at [1124, 628] on div "001-024" at bounding box center [1243, 627] width 331 height 35
drag, startPoint x: 1134, startPoint y: 628, endPoint x: 1038, endPoint y: 623, distance: 96.1
click at [1038, 623] on div "Patient ID [MEDICAL_RECORD_NUMBER]" at bounding box center [1170, 626] width 491 height 39
type input "001-024/CTC-MBC-02-010"
click at [285, 287] on div at bounding box center [525, 438] width 667 height 613
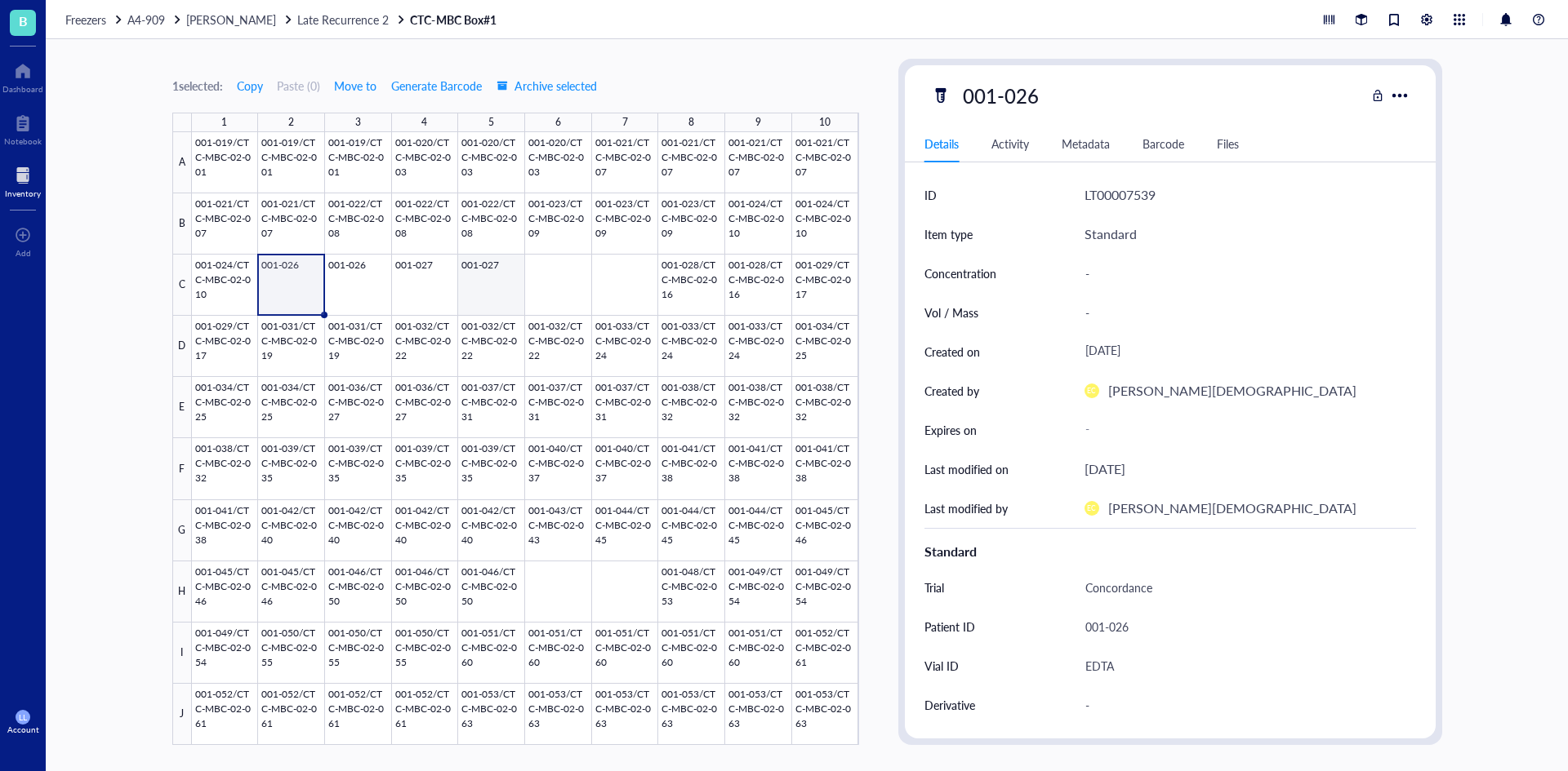
click at [491, 292] on div at bounding box center [525, 438] width 667 height 613
click at [324, 290] on div at bounding box center [525, 438] width 667 height 613
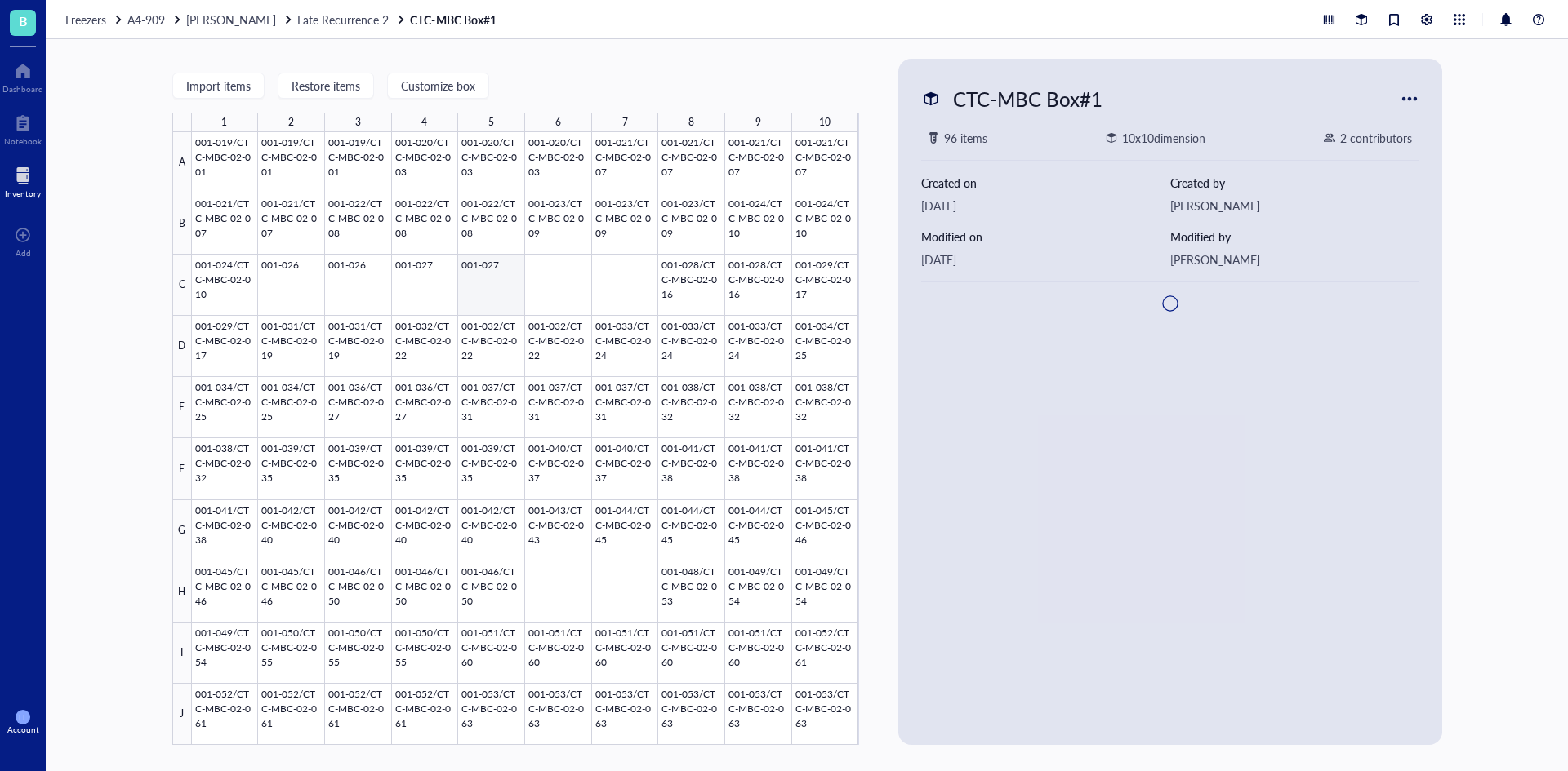
click at [504, 292] on div at bounding box center [525, 438] width 667 height 613
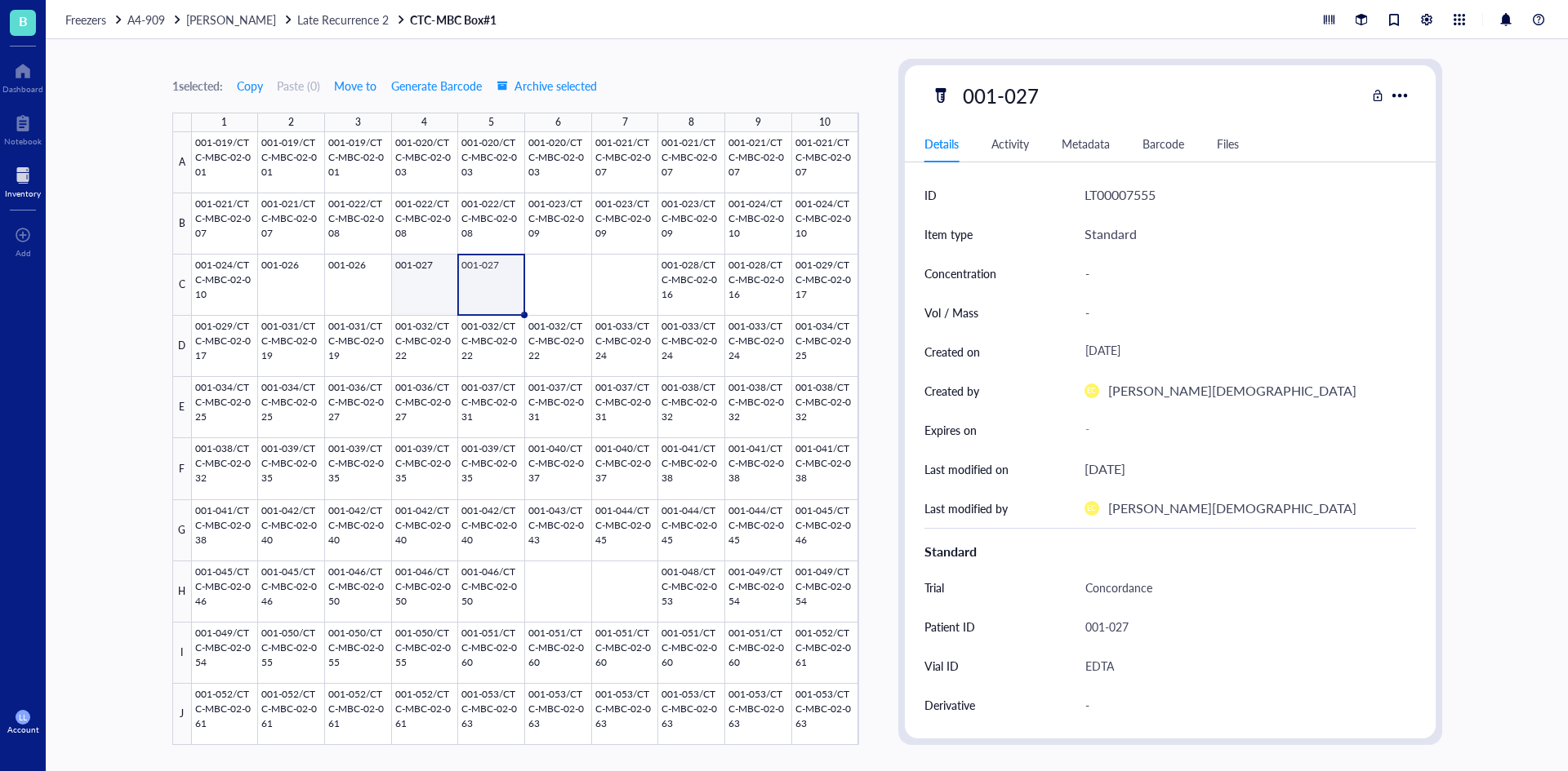
click at [428, 286] on div at bounding box center [525, 438] width 667 height 613
click at [502, 373] on span "Move items" at bounding box center [487, 382] width 93 height 18
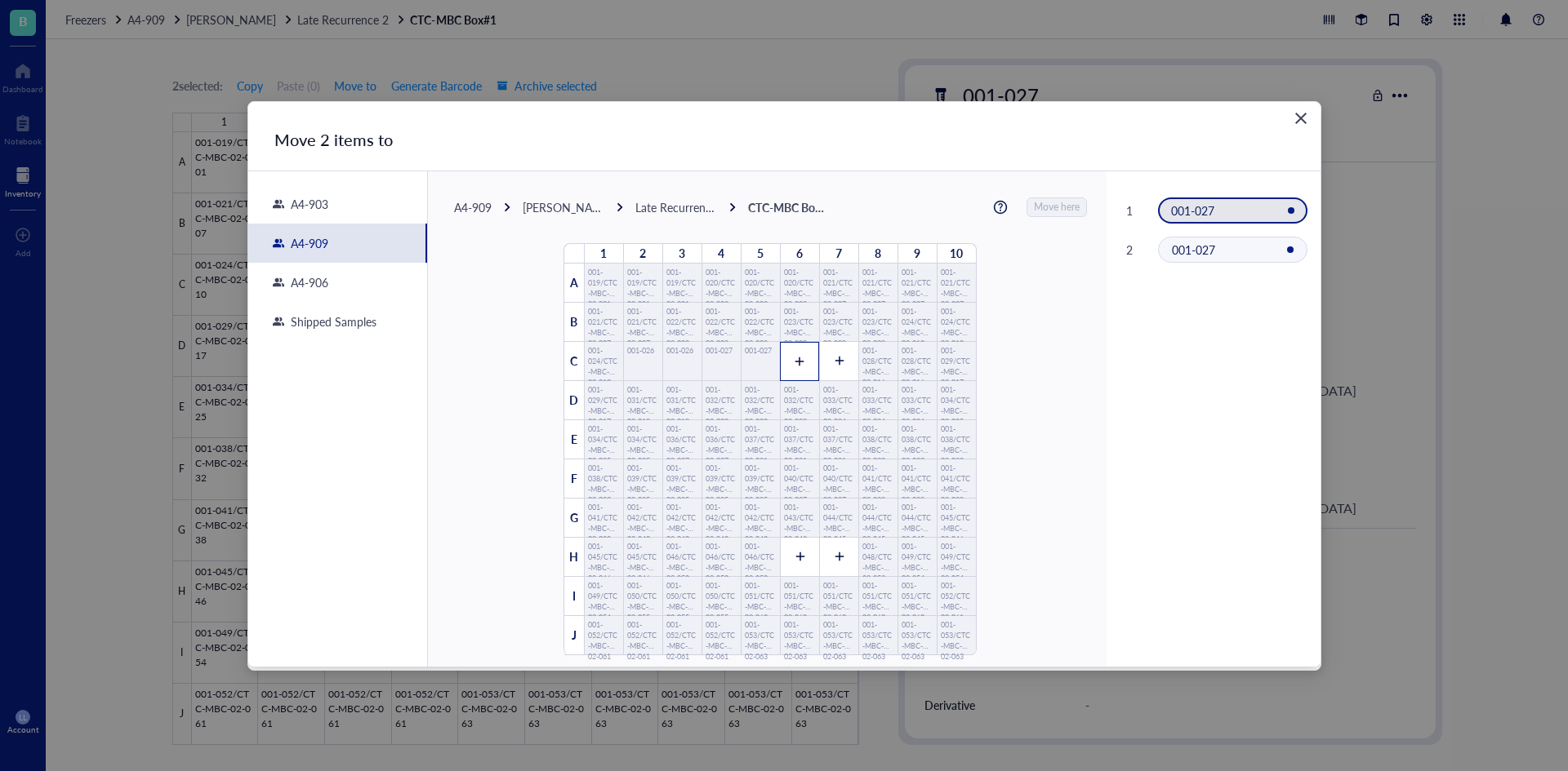
click at [799, 360] on div at bounding box center [799, 361] width 39 height 39
click at [835, 362] on icon at bounding box center [839, 361] width 9 height 9
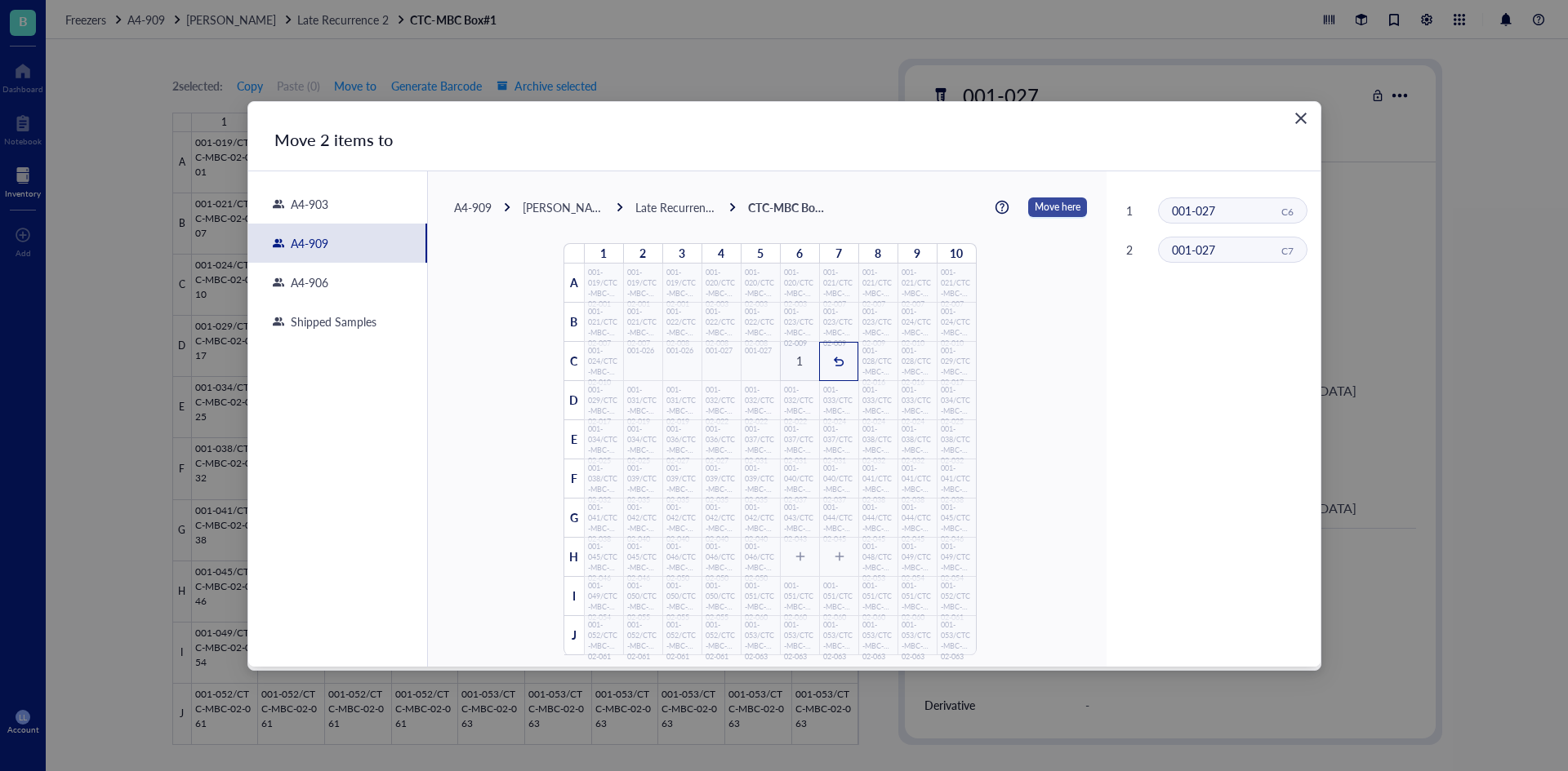
click at [1054, 215] on span "Move here" at bounding box center [1057, 207] width 46 height 22
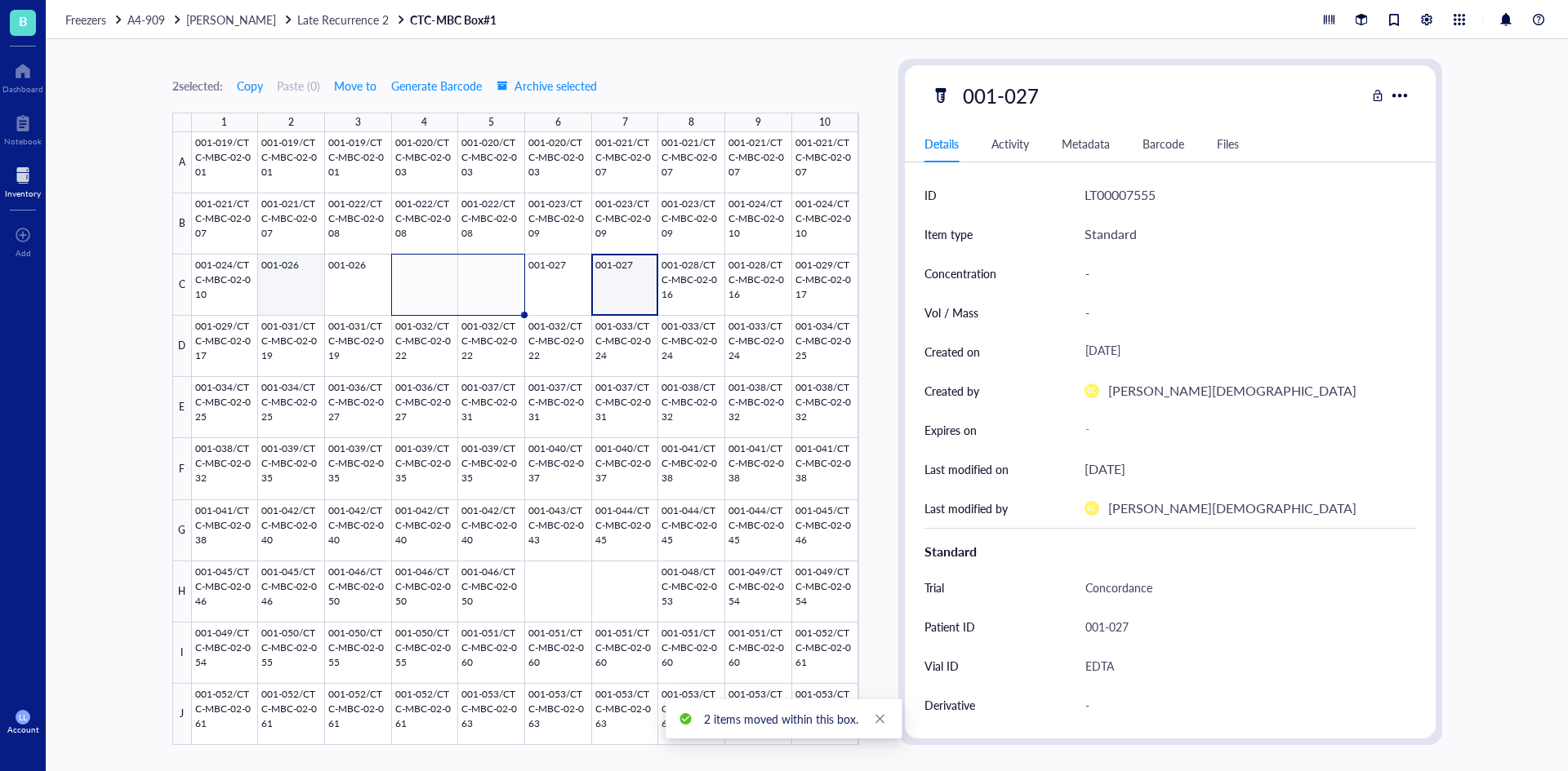
click at [305, 280] on div at bounding box center [525, 438] width 667 height 613
click at [349, 288] on div at bounding box center [525, 438] width 667 height 613
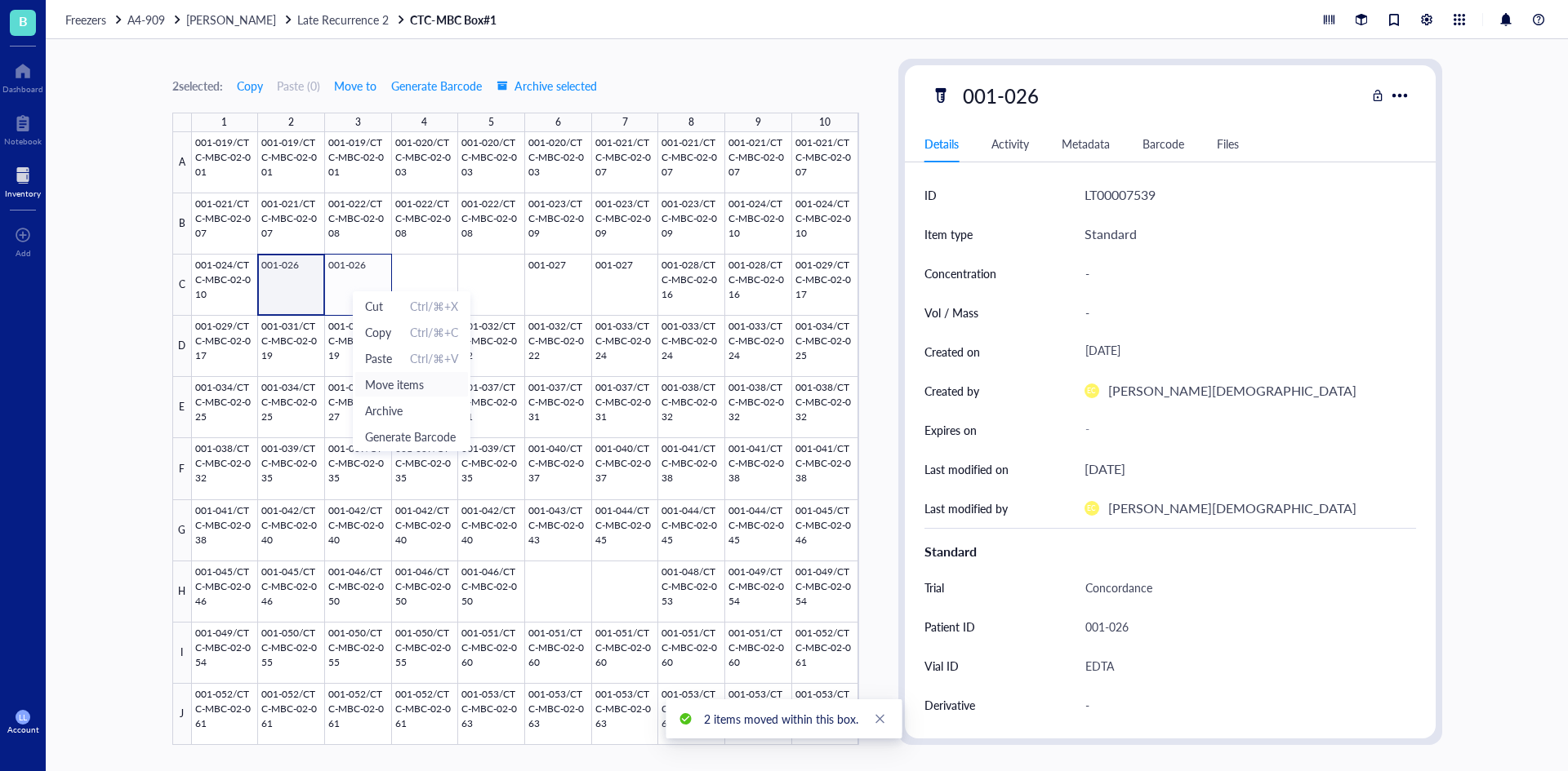
click at [410, 387] on span "Move items" at bounding box center [412, 384] width 93 height 18
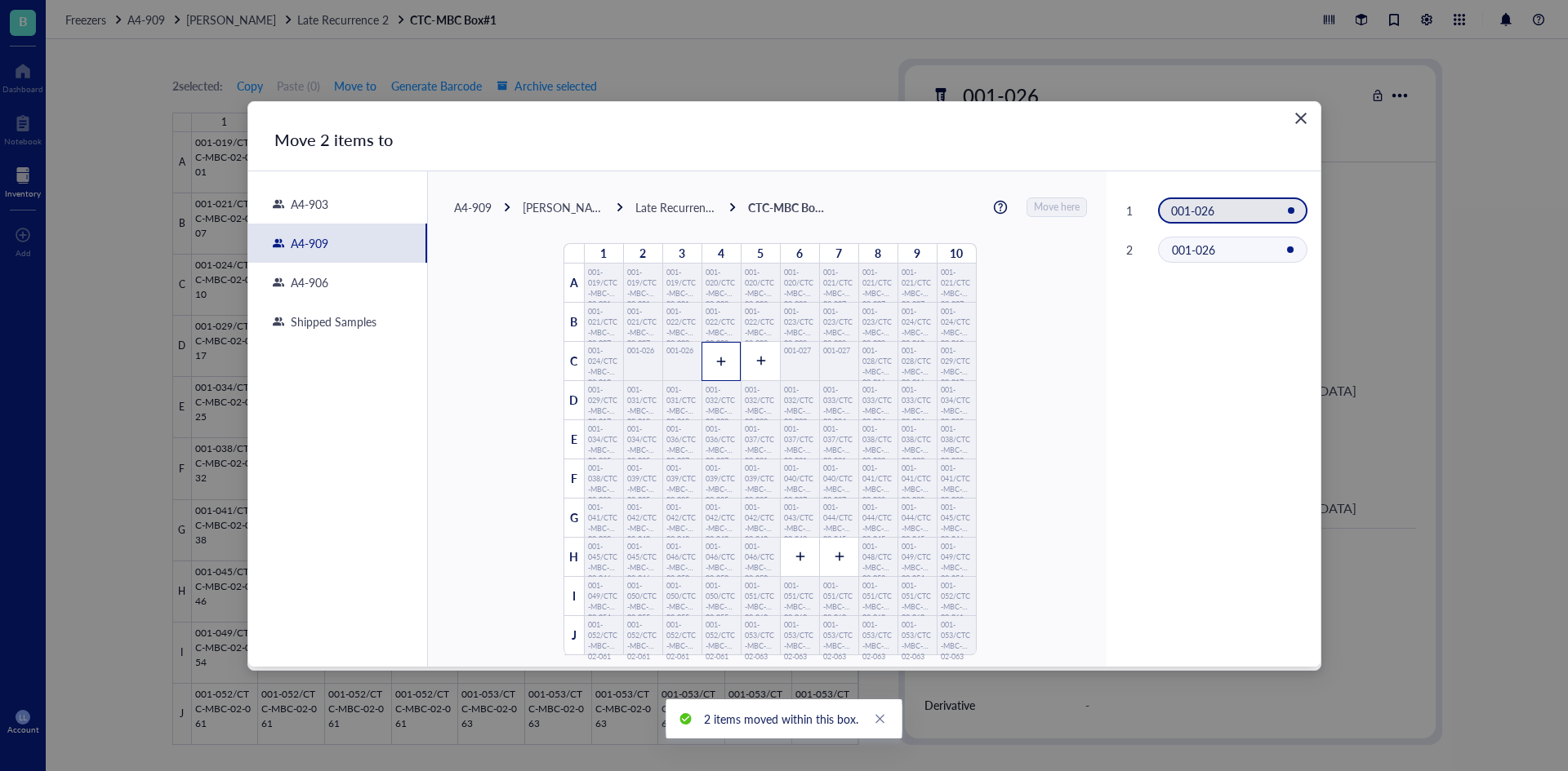
click at [719, 367] on div at bounding box center [720, 361] width 39 height 39
click at [759, 367] on div at bounding box center [759, 361] width 39 height 39
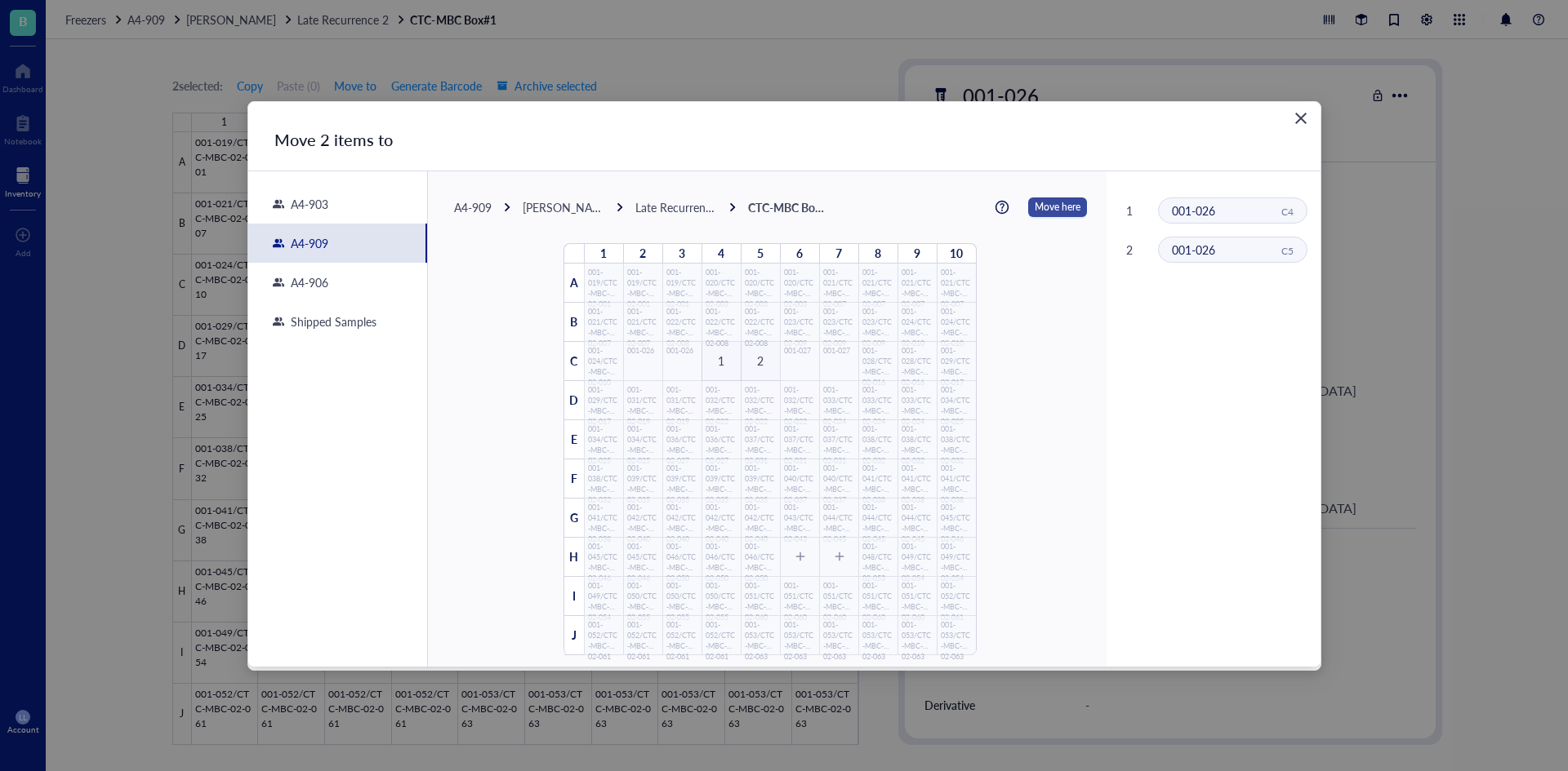
click at [1034, 209] on span "Move here" at bounding box center [1057, 207] width 46 height 22
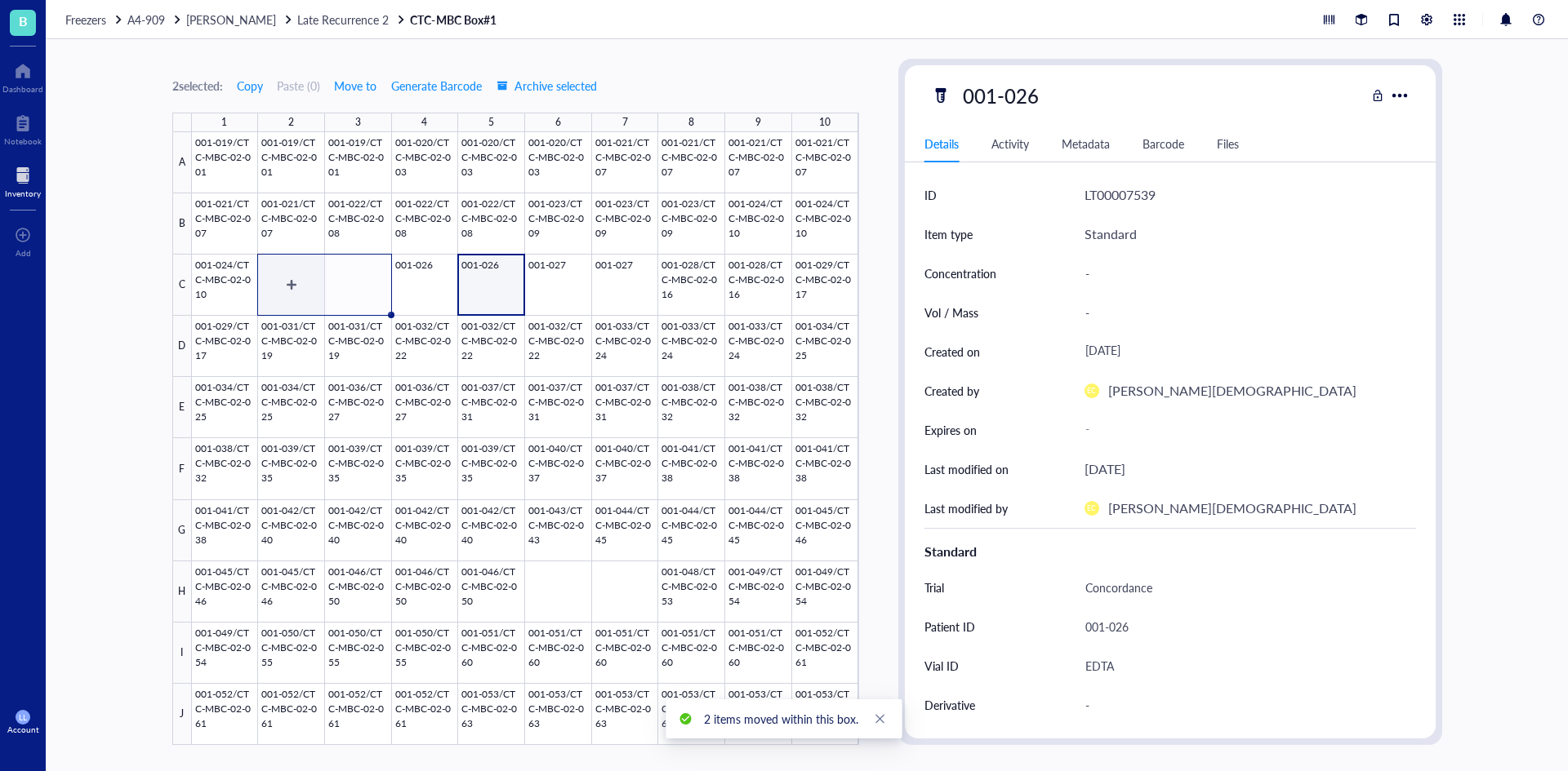
click at [320, 284] on div at bounding box center [525, 438] width 667 height 613
click at [307, 289] on div at bounding box center [525, 438] width 667 height 613
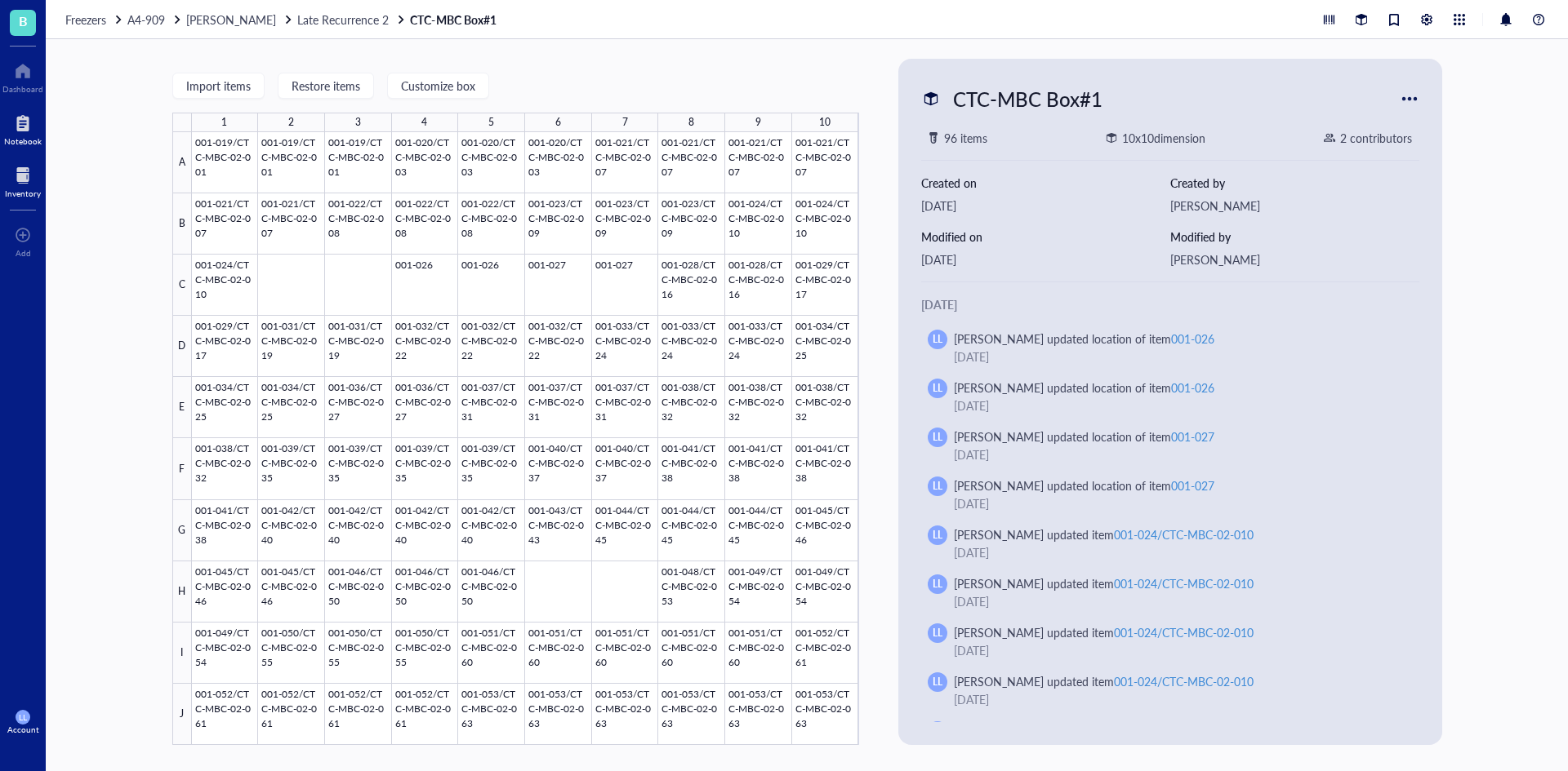
click at [1, 124] on div "Notebook" at bounding box center [22, 128] width 46 height 46
click at [298, 285] on div at bounding box center [525, 438] width 667 height 613
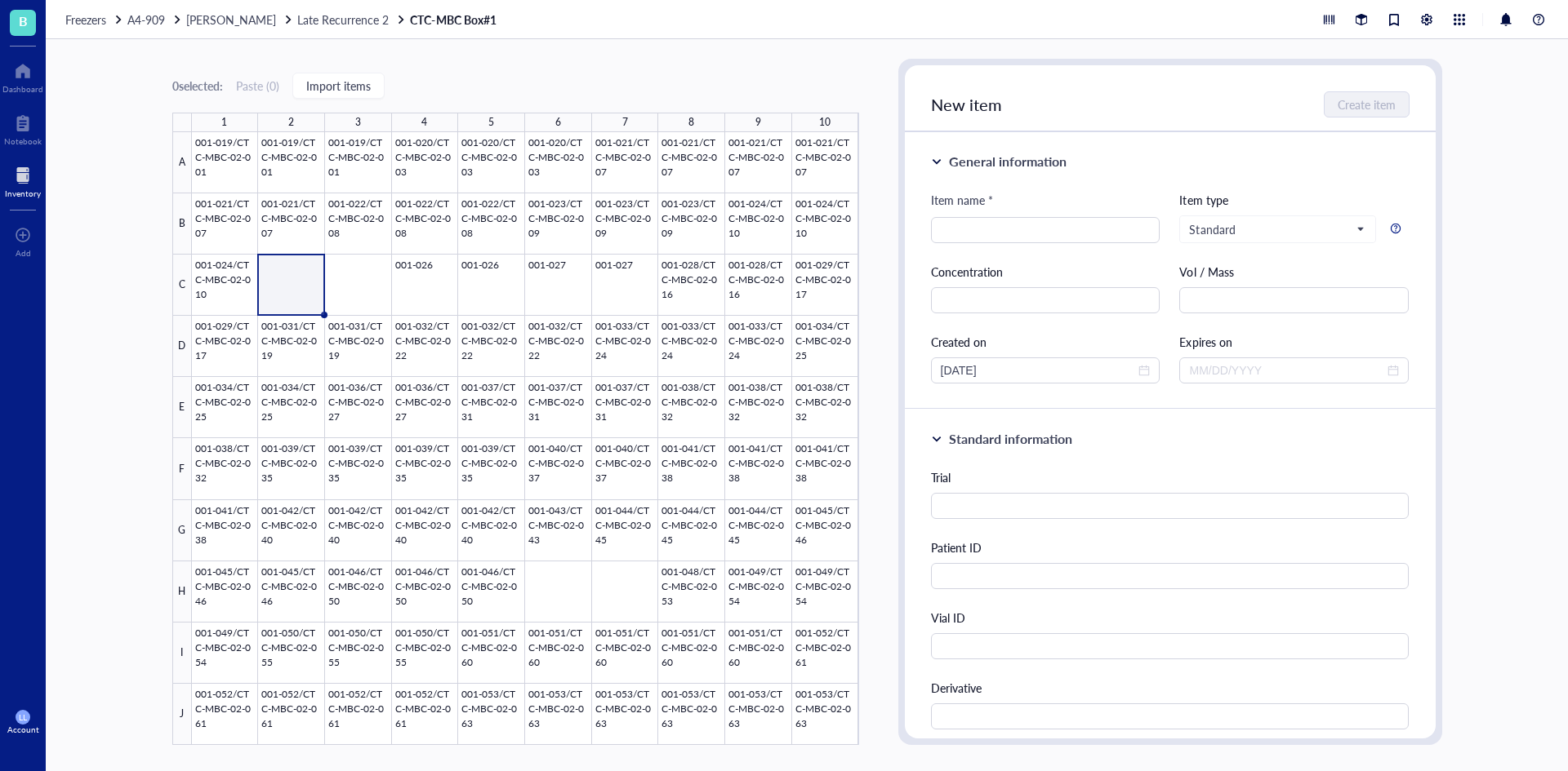
click at [854, 54] on div "0 selected: Paste ( 0 ) Import items 1 2 3 4 5 6 7 8 9 10 A B C D E F G H I J 0…" at bounding box center [807, 405] width 1522 height 732
click at [291, 278] on div at bounding box center [525, 438] width 667 height 613
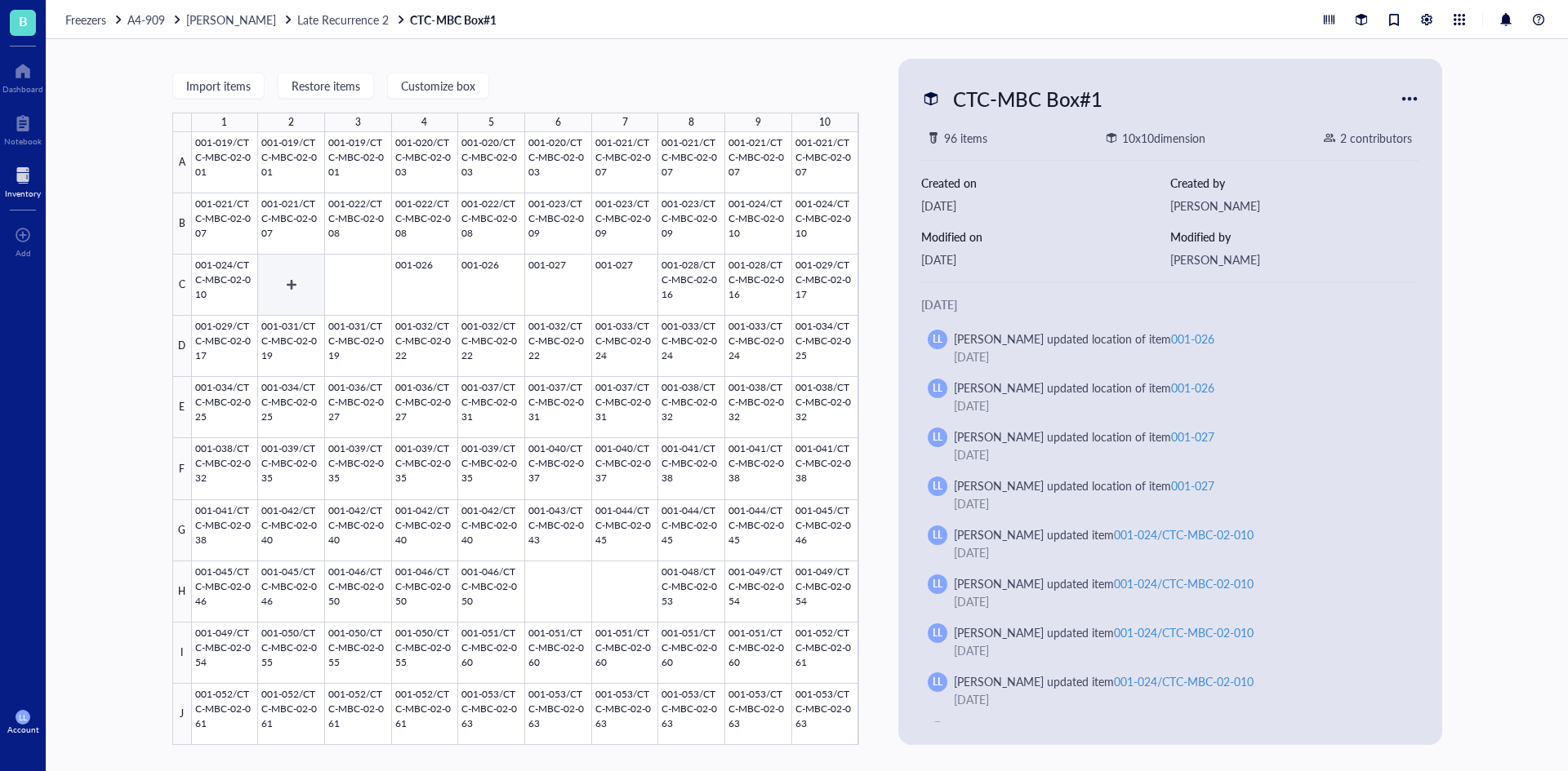
click at [291, 278] on div at bounding box center [525, 438] width 667 height 613
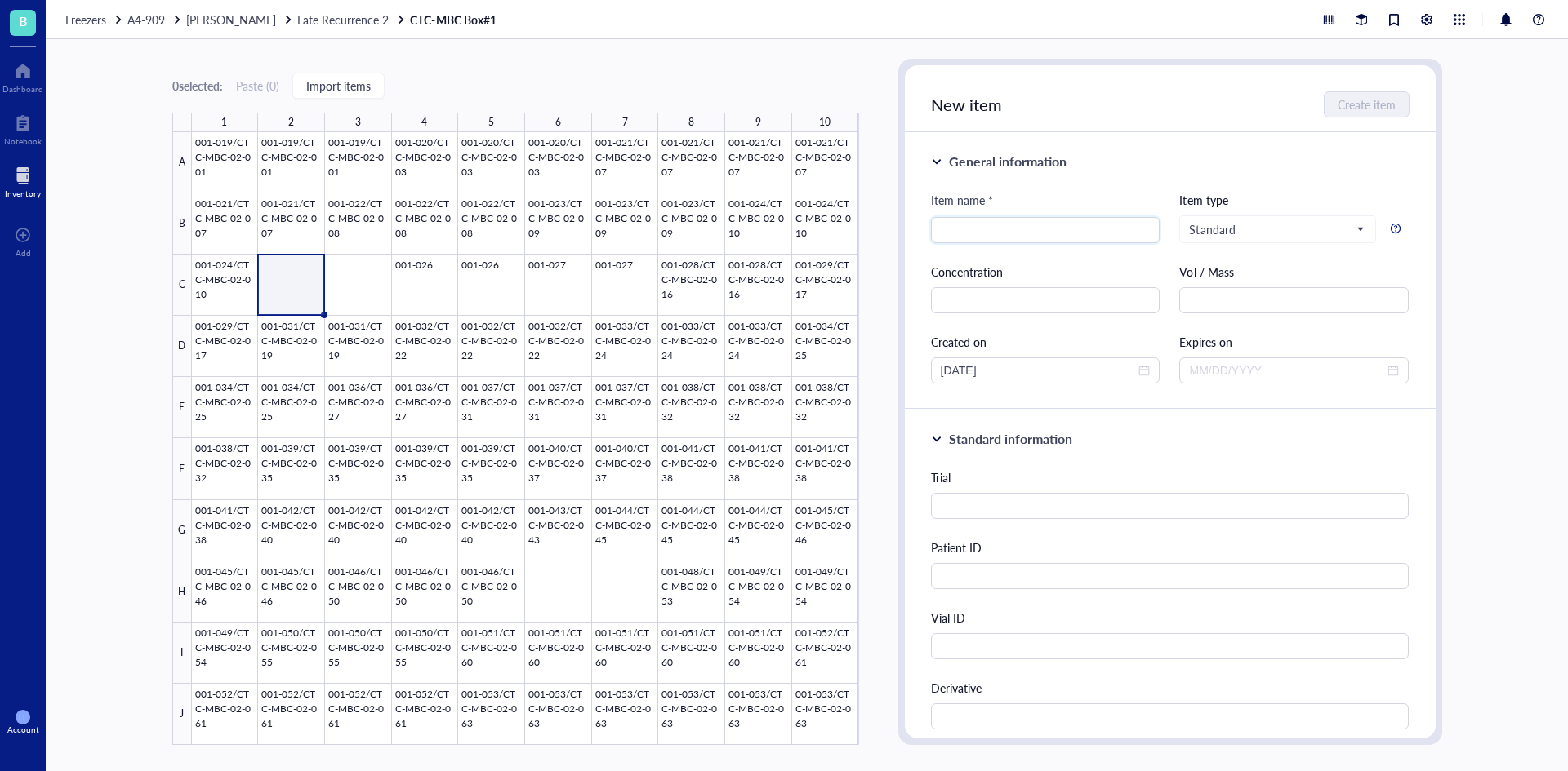
click at [976, 101] on span "New item" at bounding box center [966, 105] width 71 height 22
click at [1029, 235] on input "search" at bounding box center [1046, 230] width 210 height 24
type input "CTC-MBC-02-044"
click at [1128, 446] on div "Standard information" at bounding box center [1169, 439] width 478 height 20
click at [1363, 110] on span "Create item" at bounding box center [1367, 104] width 58 height 13
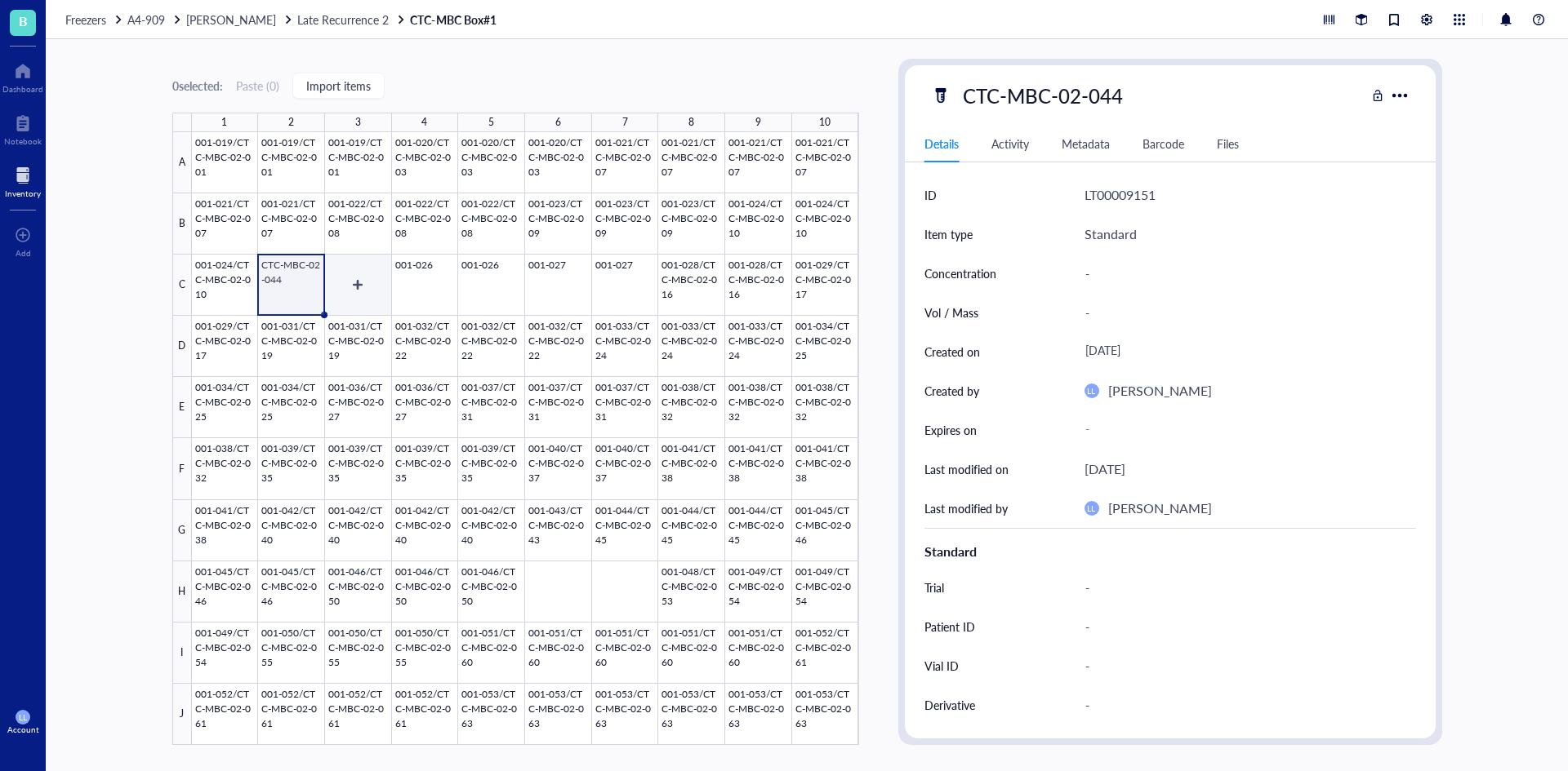
click at [357, 279] on div at bounding box center [525, 438] width 667 height 613
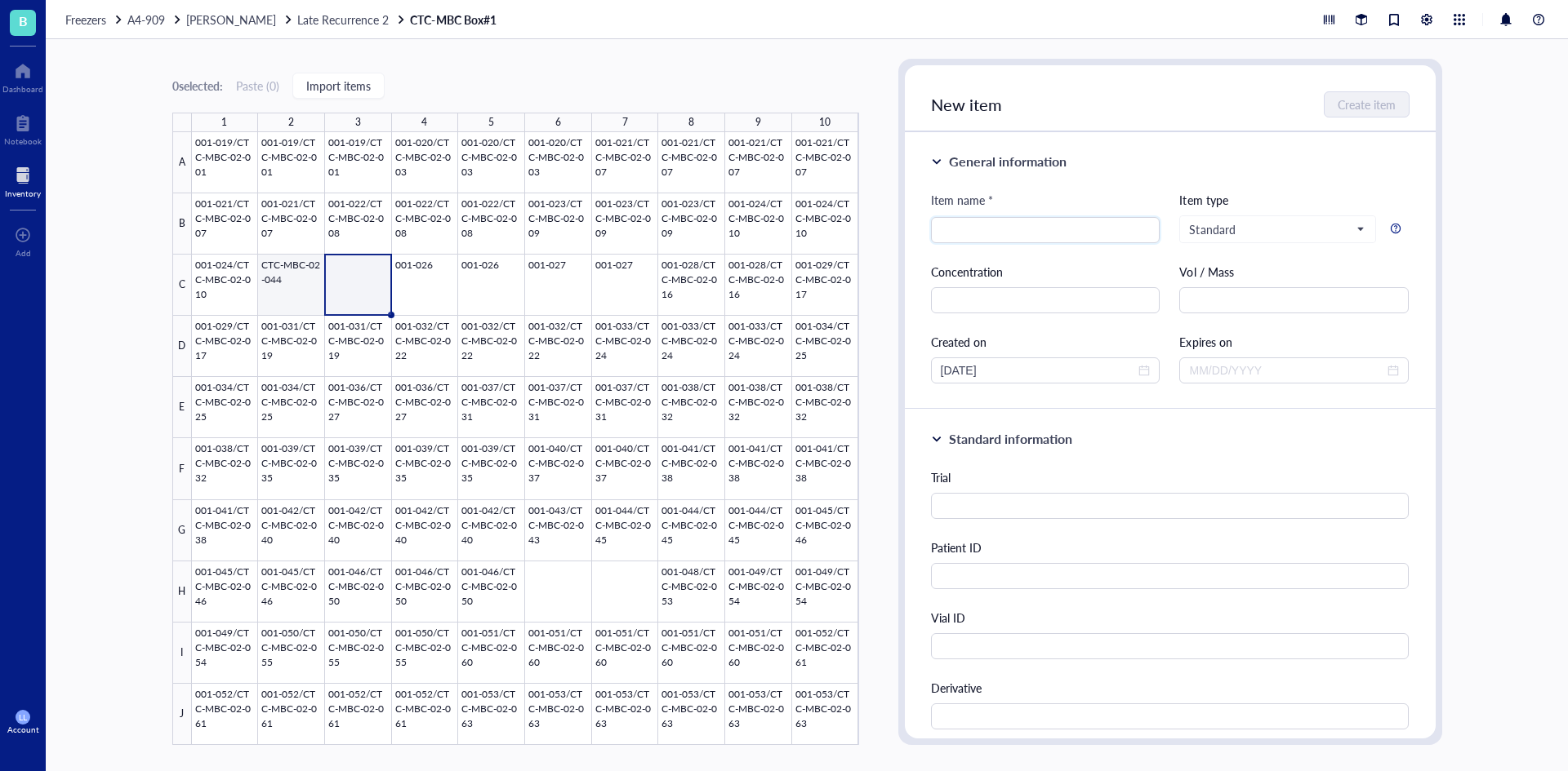
click at [303, 284] on div at bounding box center [525, 438] width 667 height 613
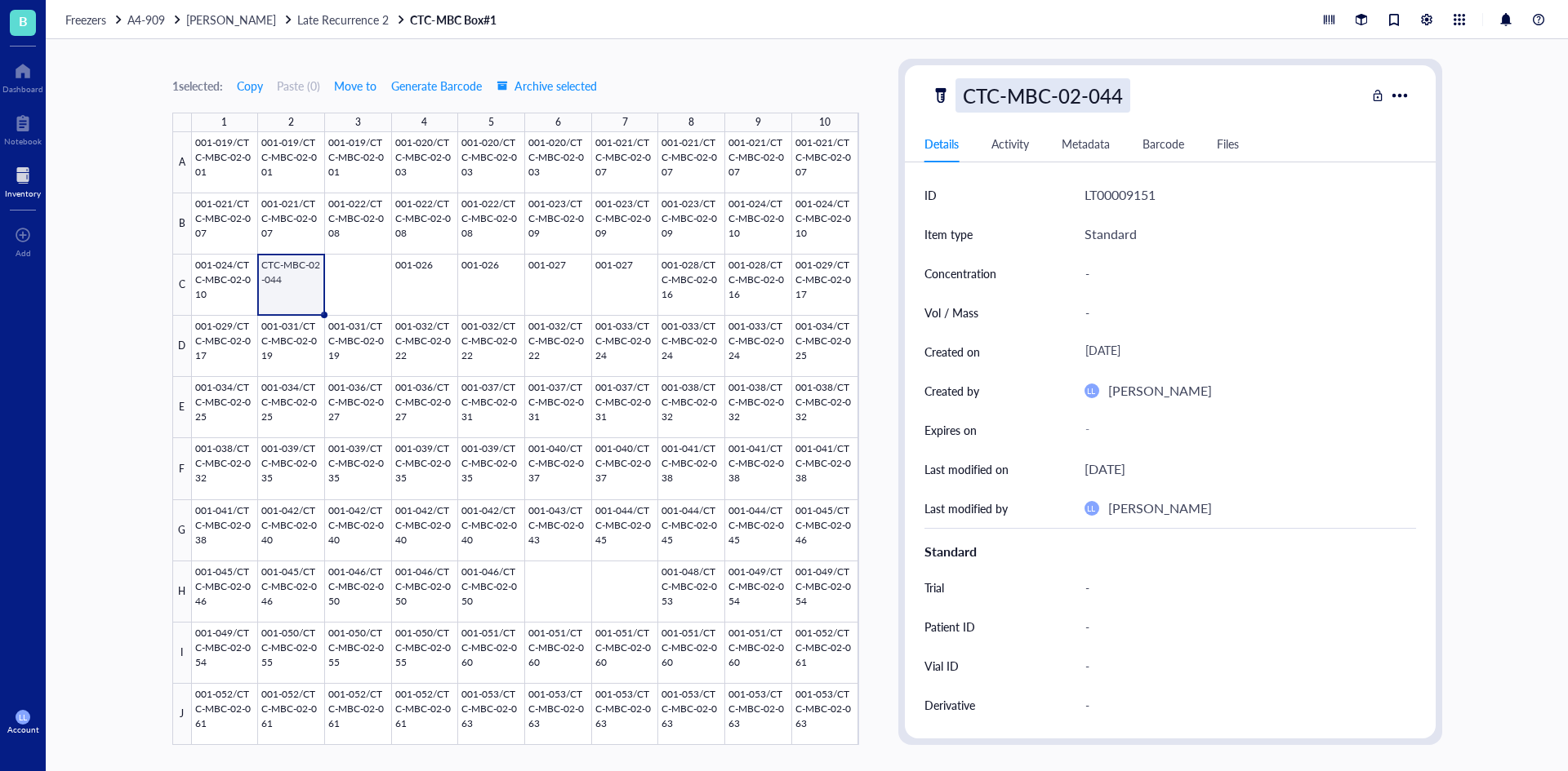
click at [1060, 104] on div "CTC-MBC-02-044" at bounding box center [1043, 96] width 175 height 35
drag, startPoint x: 348, startPoint y: 303, endPoint x: 364, endPoint y: 300, distance: 16.3
click at [348, 303] on div at bounding box center [525, 438] width 667 height 613
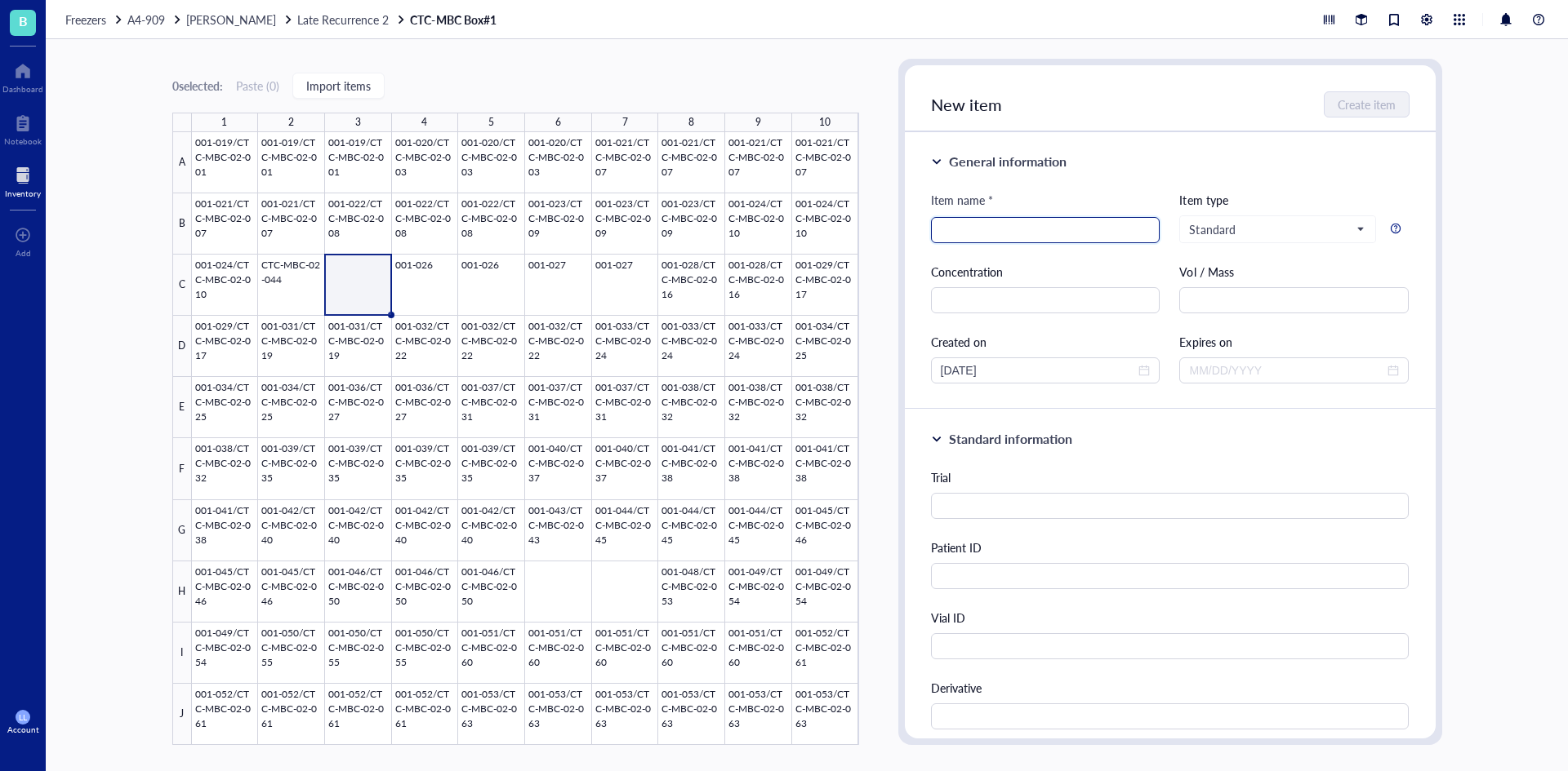
click at [1069, 235] on input "search" at bounding box center [1046, 230] width 210 height 24
paste input "CTC-MBC-02-044"
type input "CTC-MBC-02-044"
click at [1341, 111] on span "Create item" at bounding box center [1367, 104] width 58 height 13
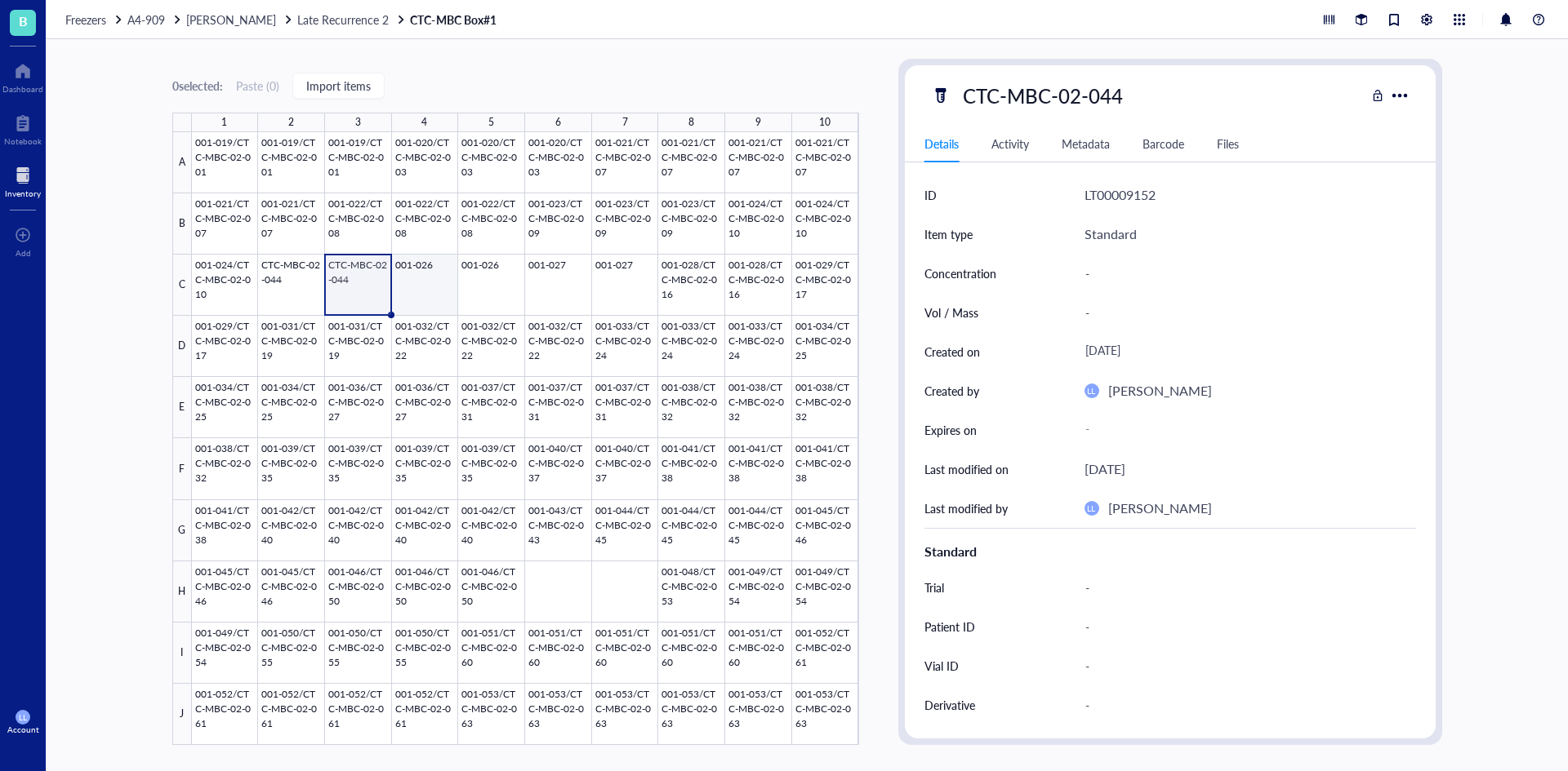
click at [423, 261] on div at bounding box center [525, 438] width 667 height 613
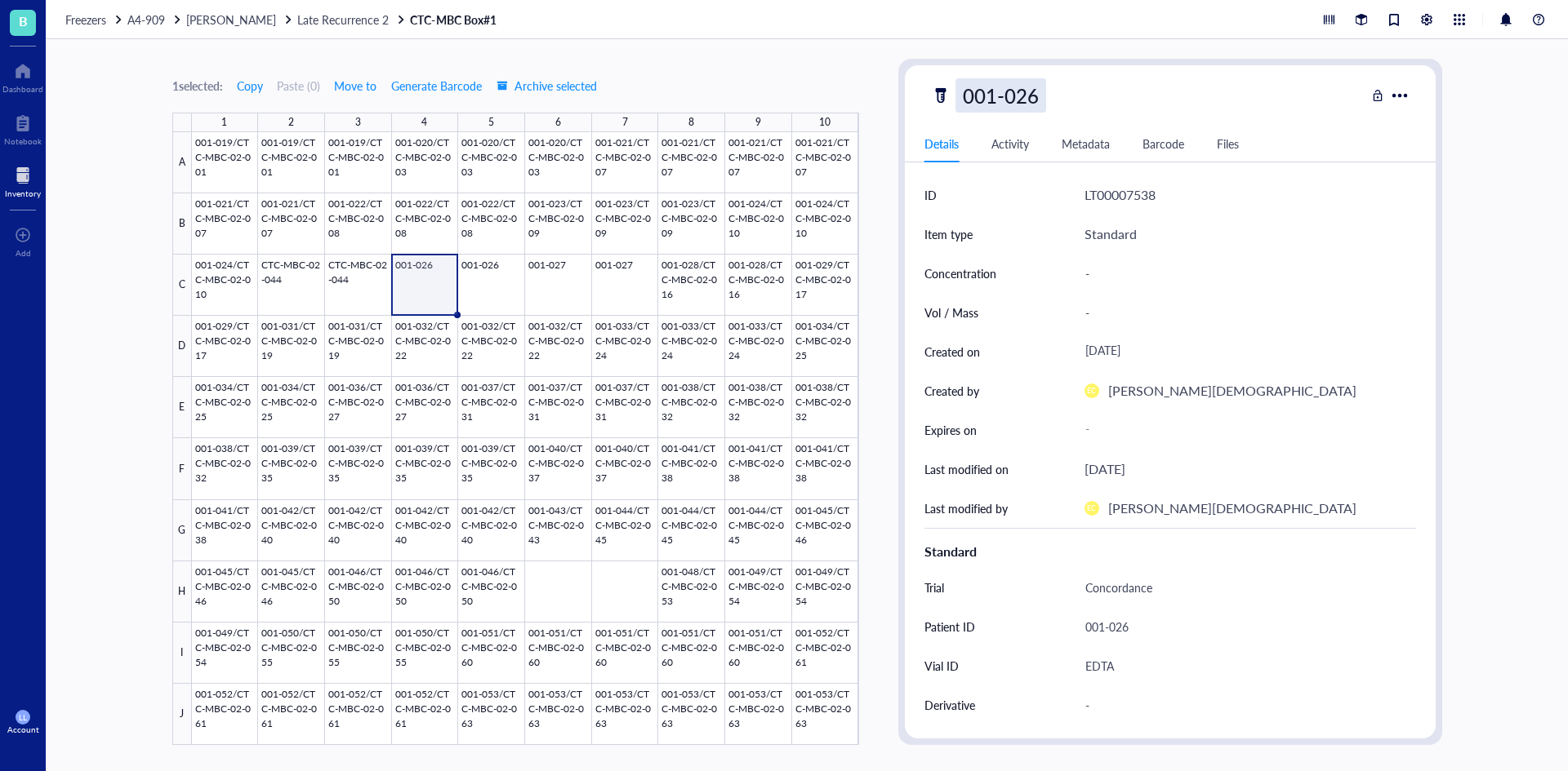
click at [1041, 105] on div "001-026" at bounding box center [1001, 96] width 91 height 35
click at [409, 287] on div at bounding box center [525, 438] width 667 height 613
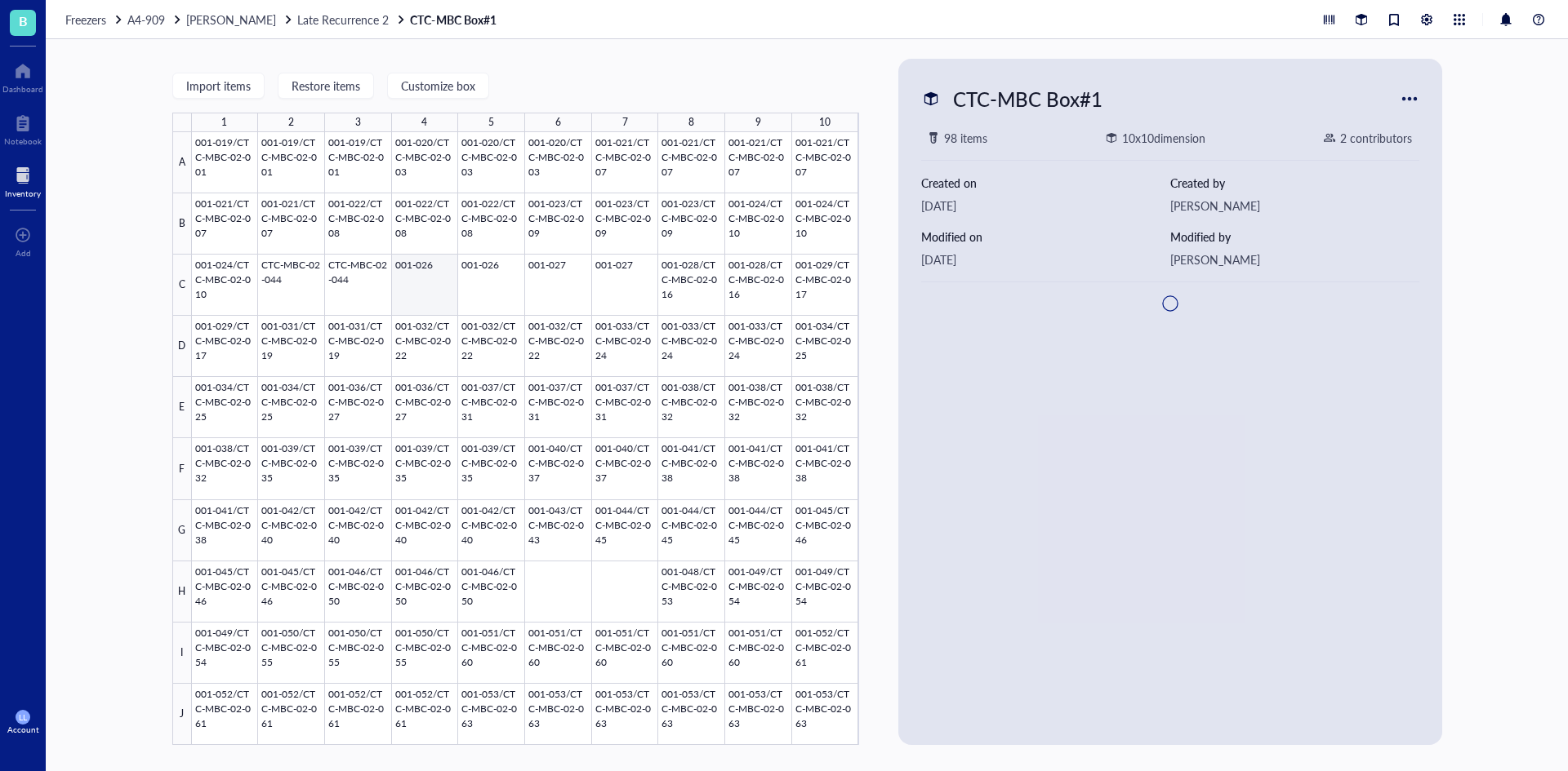
click at [418, 287] on div at bounding box center [525, 438] width 667 height 613
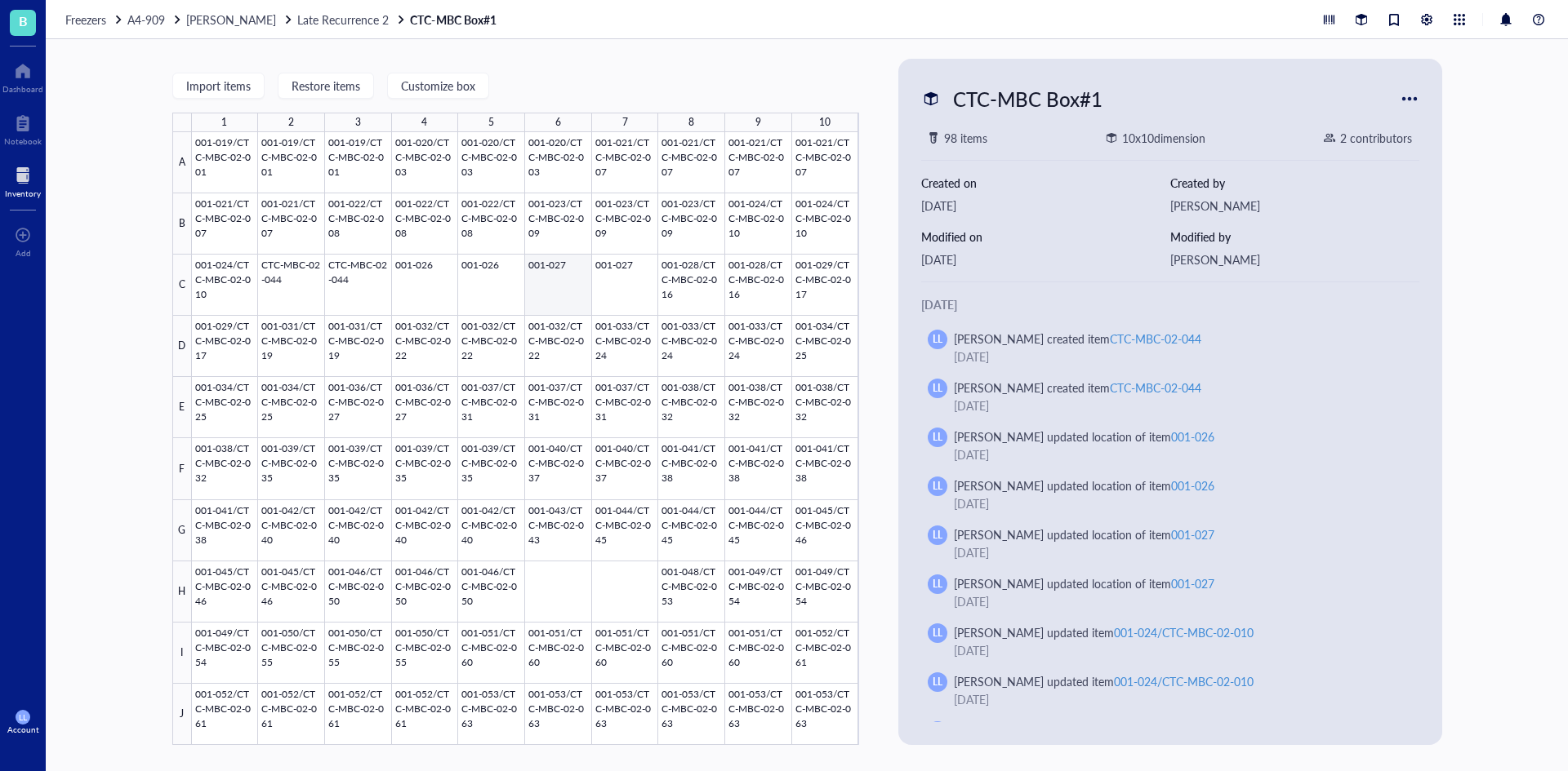
click at [483, 286] on div at bounding box center [525, 438] width 667 height 613
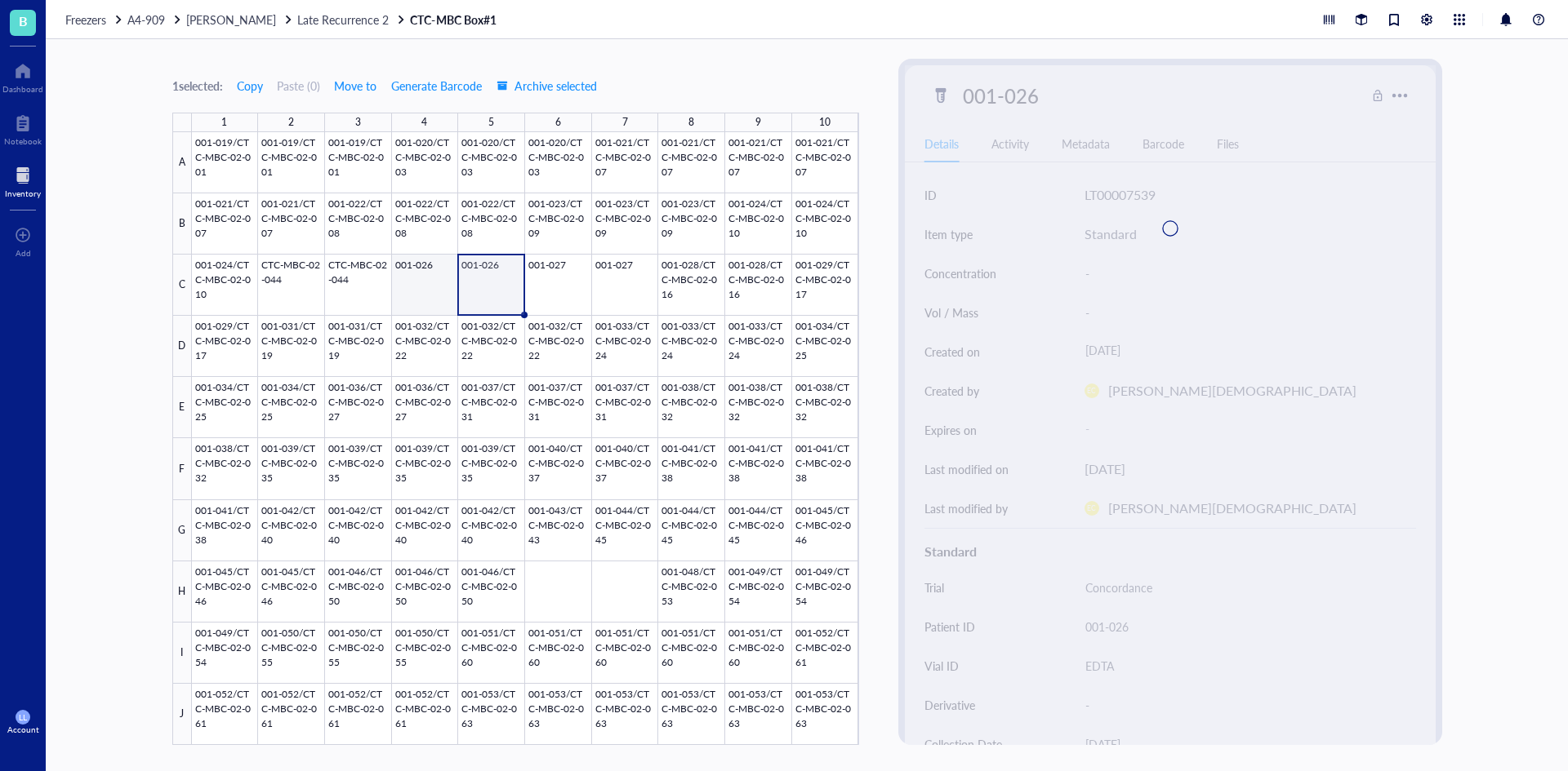
click at [419, 279] on div at bounding box center [525, 438] width 667 height 613
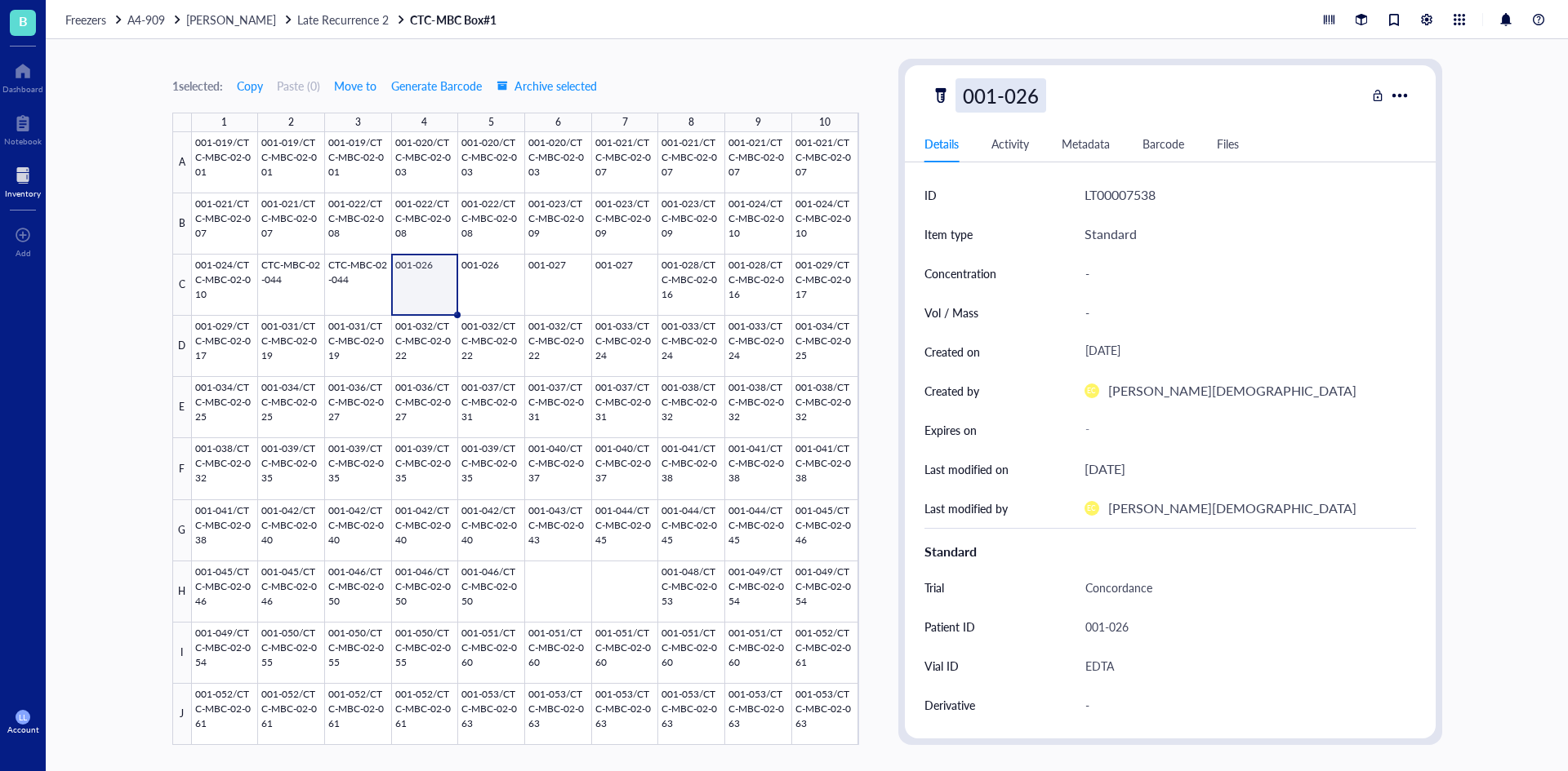
click at [1017, 105] on div "001-026" at bounding box center [1001, 96] width 91 height 35
type input "001-026/CTC-MBC-02-014"
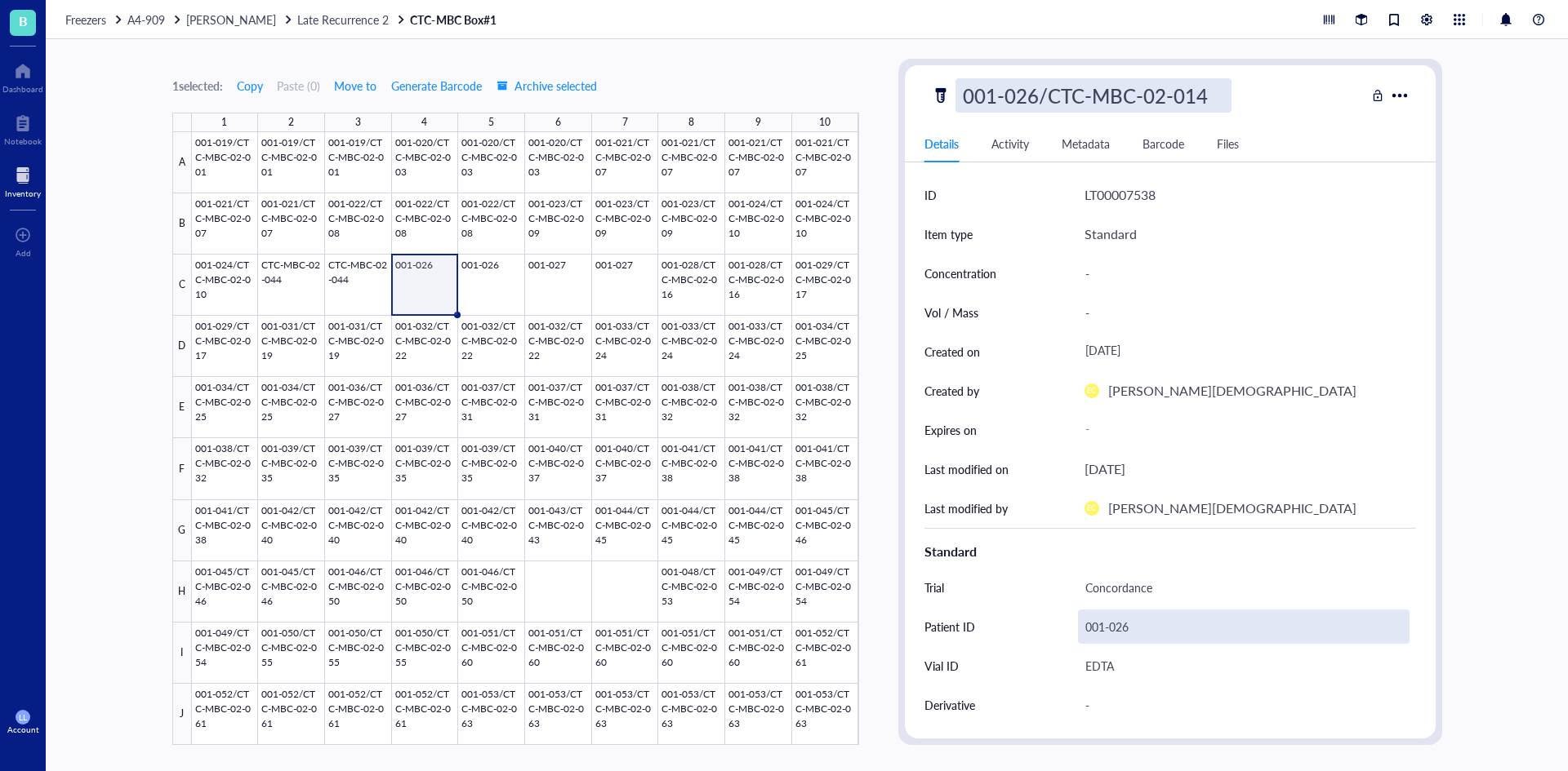
click at [1136, 626] on div "001-026" at bounding box center [1243, 627] width 331 height 35
click at [1142, 628] on input "001-026" at bounding box center [1243, 627] width 330 height 33
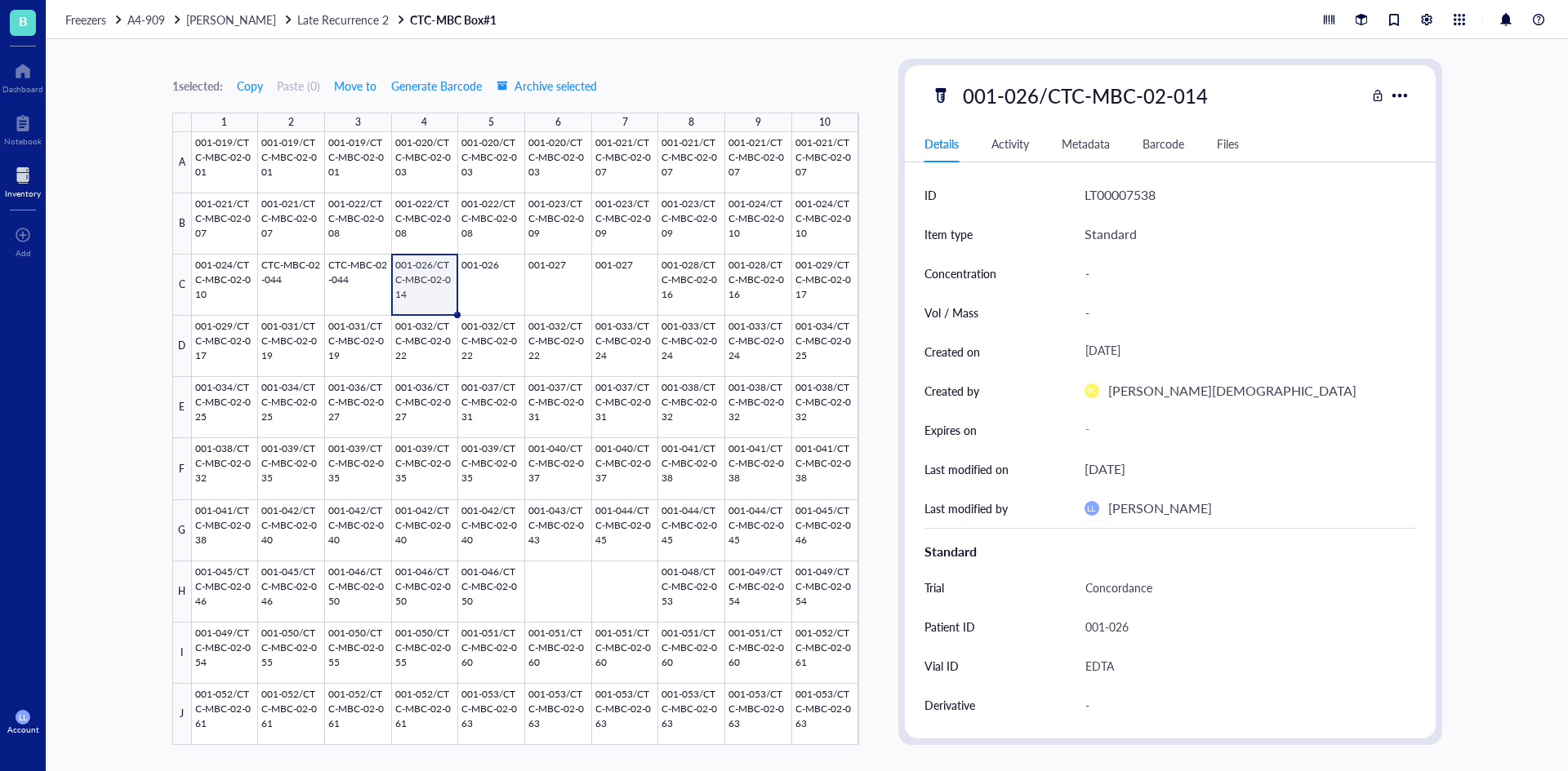
click at [1142, 628] on div "001-026" at bounding box center [1243, 627] width 331 height 35
drag, startPoint x: 1142, startPoint y: 628, endPoint x: 1036, endPoint y: 628, distance: 106.0
click at [1036, 628] on div "Patient ID [MEDICAL_RECORD_NUMBER]" at bounding box center [1170, 626] width 491 height 39
type input "001-026/CTC-MBC-02-014"
click at [499, 284] on div at bounding box center [525, 438] width 667 height 613
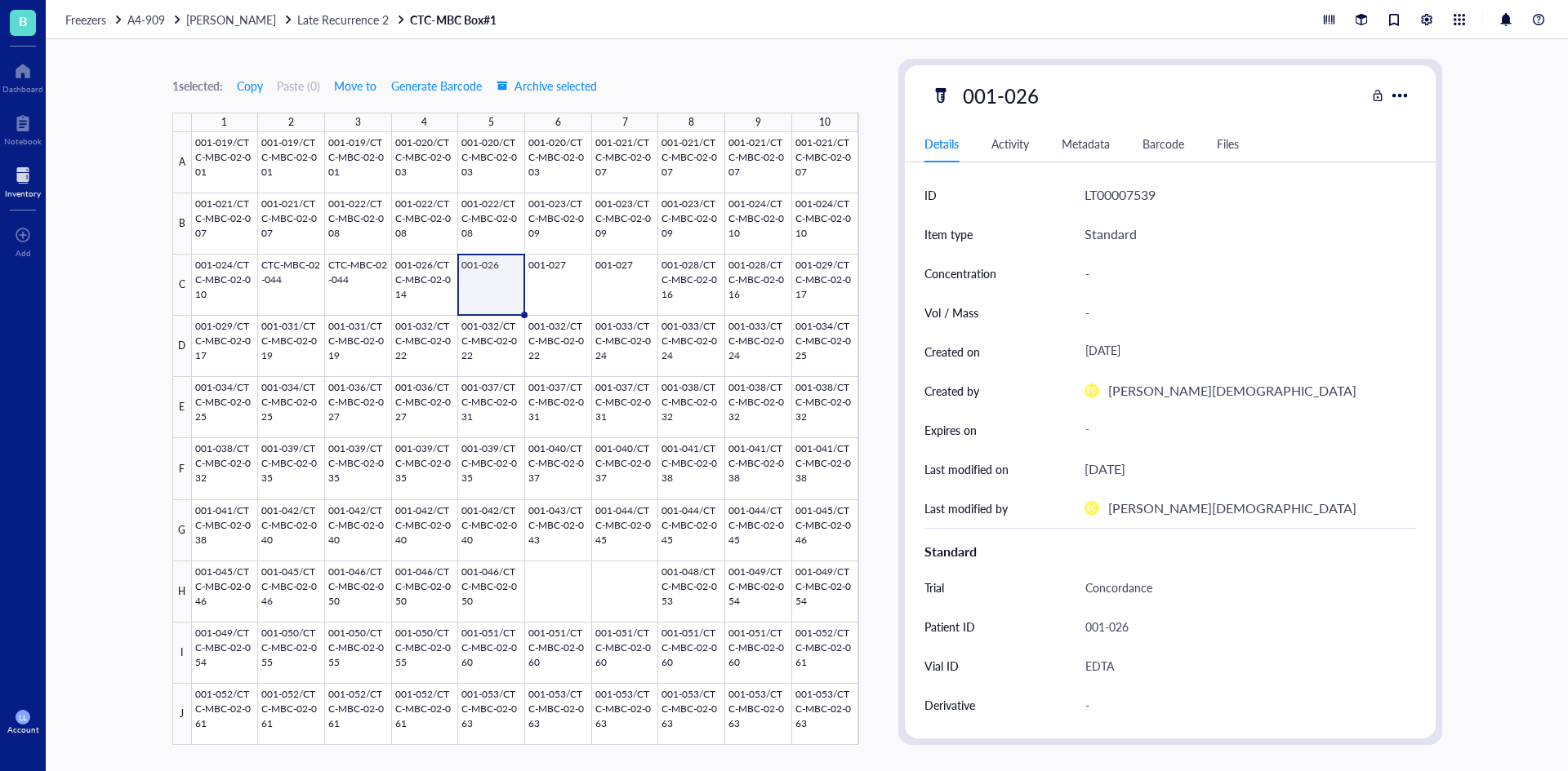
click at [1061, 109] on div "001-026" at bounding box center [1148, 96] width 434 height 35
click at [1049, 98] on div "001-026" at bounding box center [1148, 96] width 434 height 35
click at [1039, 98] on div "001-026" at bounding box center [1001, 96] width 91 height 35
drag, startPoint x: 1039, startPoint y: 98, endPoint x: 938, endPoint y: 98, distance: 101.0
click at [938, 98] on div "001-026" at bounding box center [1148, 96] width 434 height 35
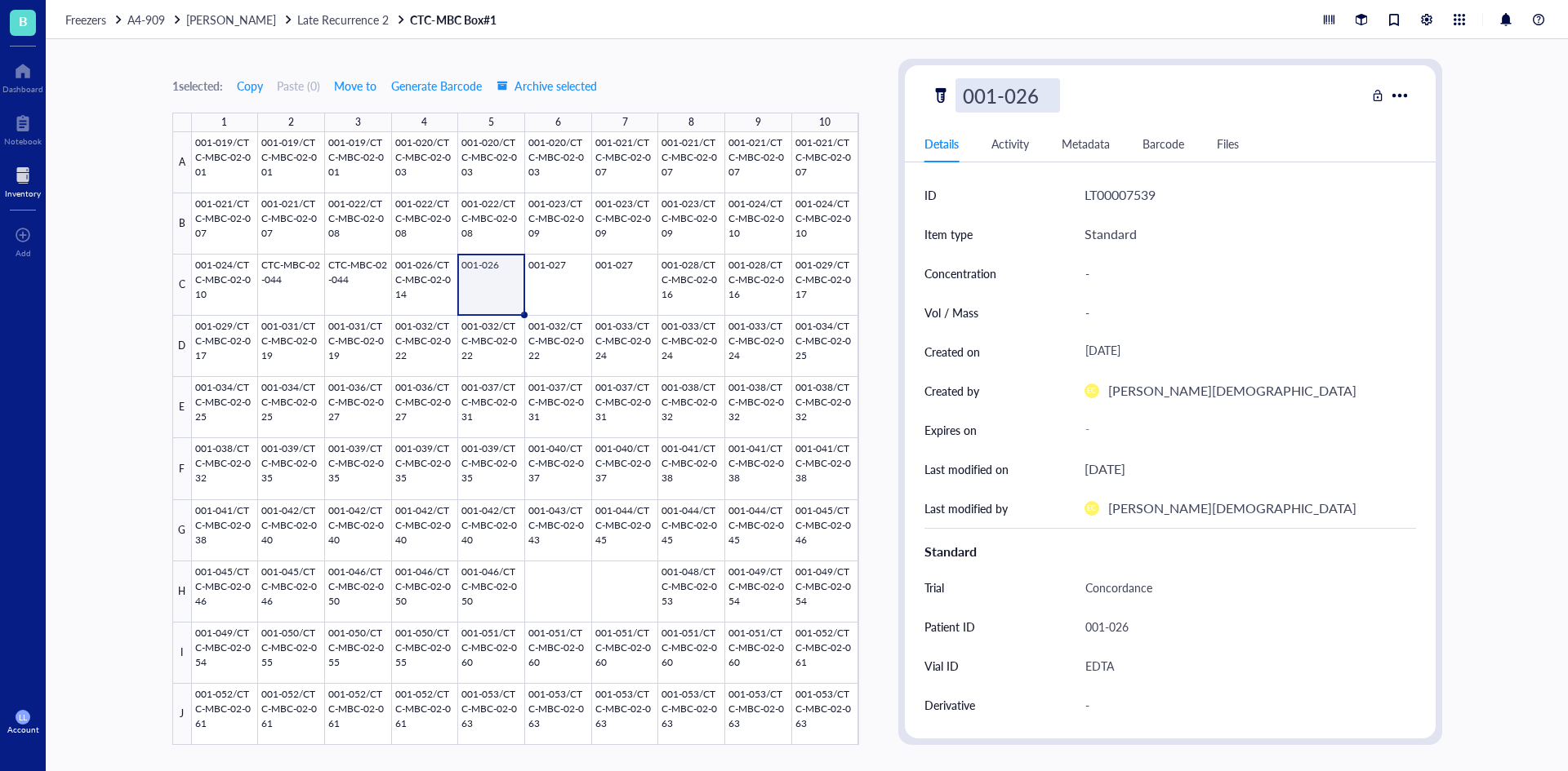
type input "001-026/CTC-MBC-02-014"
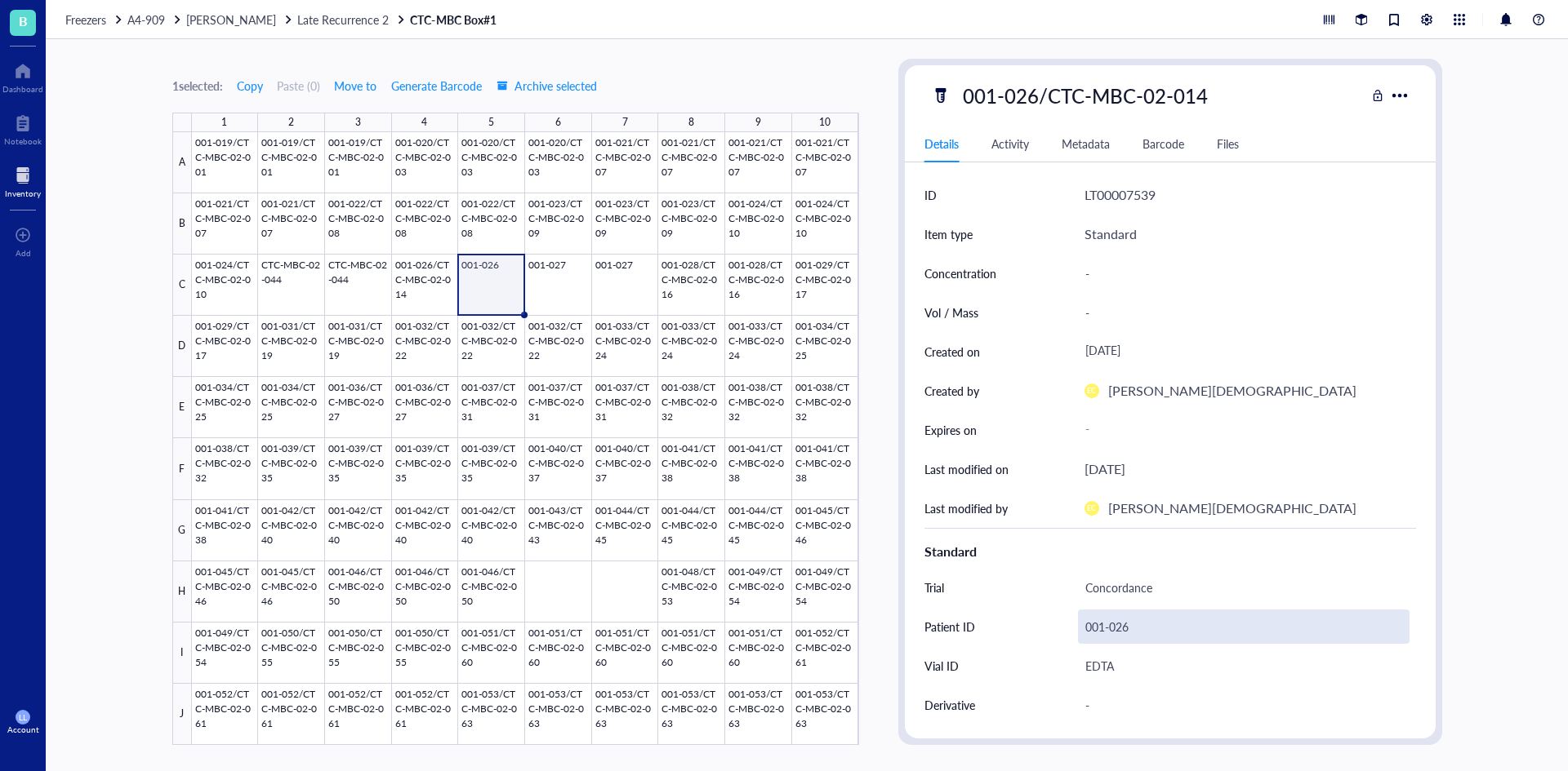
click at [1129, 624] on div "001-026" at bounding box center [1243, 627] width 331 height 35
drag, startPoint x: 1147, startPoint y: 624, endPoint x: 1070, endPoint y: 618, distance: 77.2
click at [1169, 624] on div "001-026" at bounding box center [1243, 627] width 331 height 35
drag, startPoint x: 1133, startPoint y: 625, endPoint x: 1060, endPoint y: 625, distance: 73.0
click at [1060, 625] on div "Patient ID [MEDICAL_RECORD_NUMBER]" at bounding box center [1170, 626] width 491 height 39
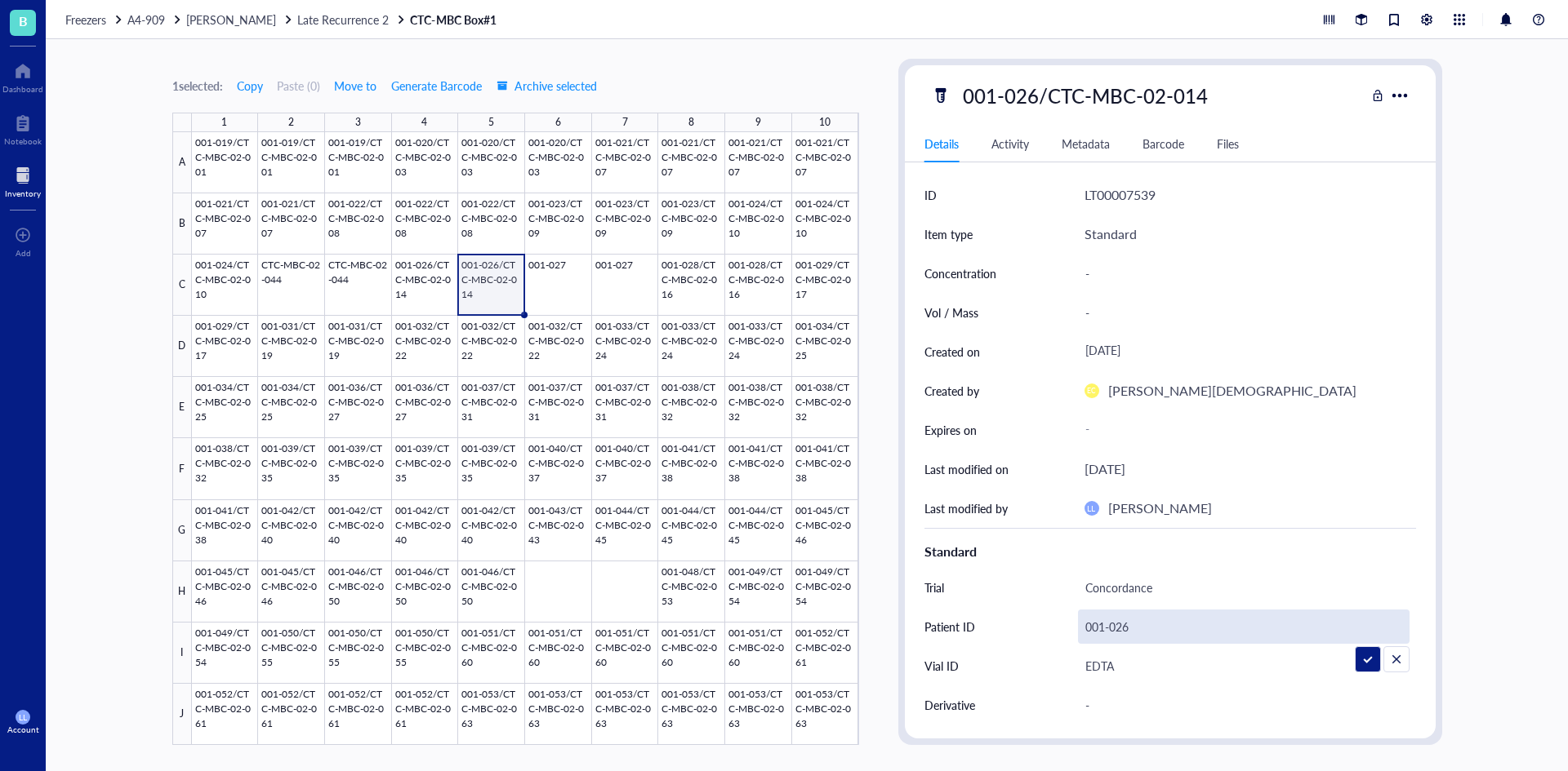
type input "001-026/CTC-MBC-02-014"
click at [563, 284] on div at bounding box center [525, 438] width 667 height 613
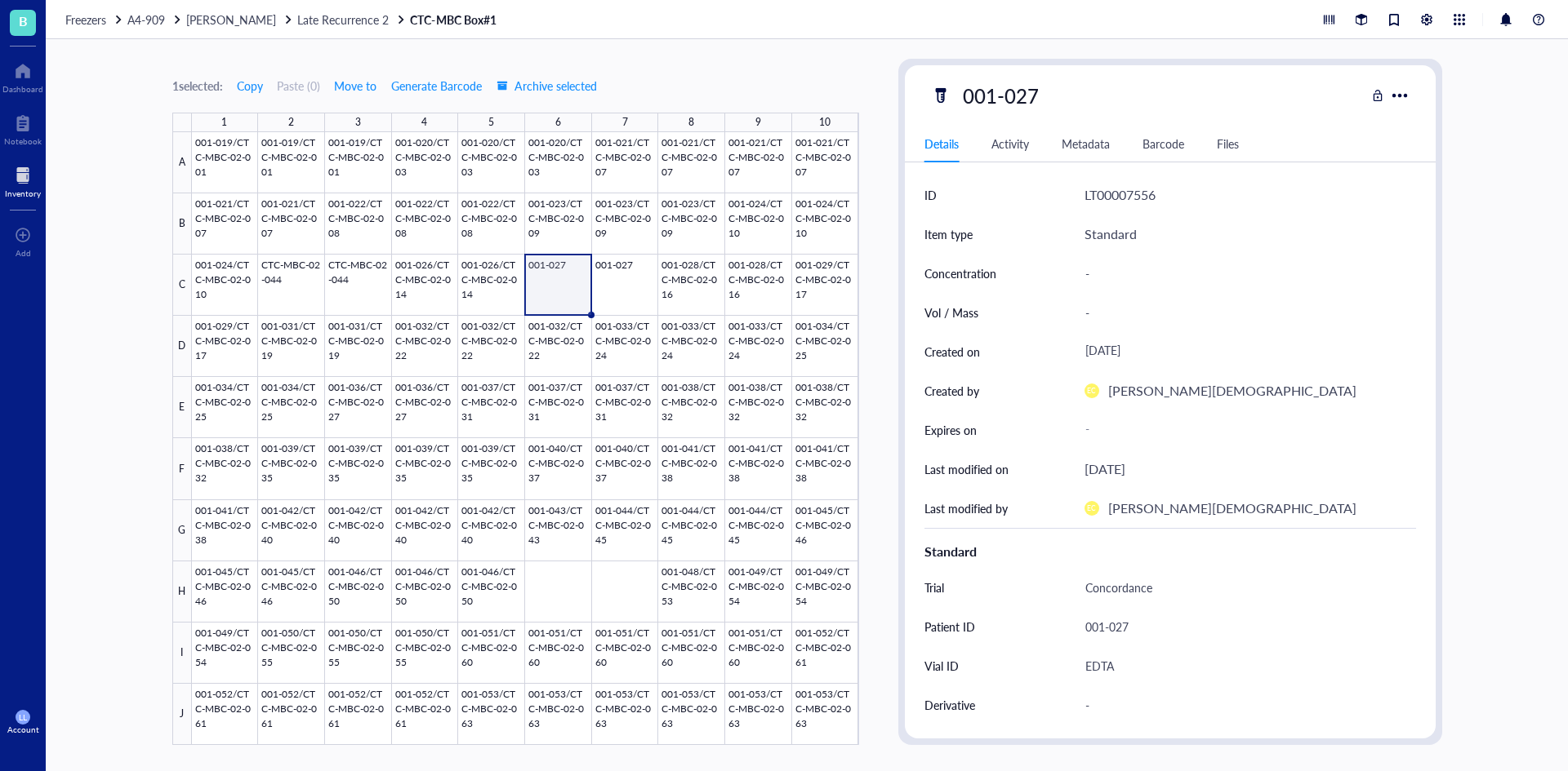
click at [1066, 102] on div "001-027" at bounding box center [1148, 96] width 434 height 35
click at [1042, 97] on div "001-027" at bounding box center [1001, 96] width 91 height 35
drag, startPoint x: 1123, startPoint y: 95, endPoint x: 950, endPoint y: 95, distance: 173.0
click at [950, 95] on div "001-027/001-026/CTC-MBC-02-014" at bounding box center [1148, 96] width 434 height 35
click at [1213, 95] on input "001-027/CTC-MBC-02-014" at bounding box center [1093, 96] width 274 height 33
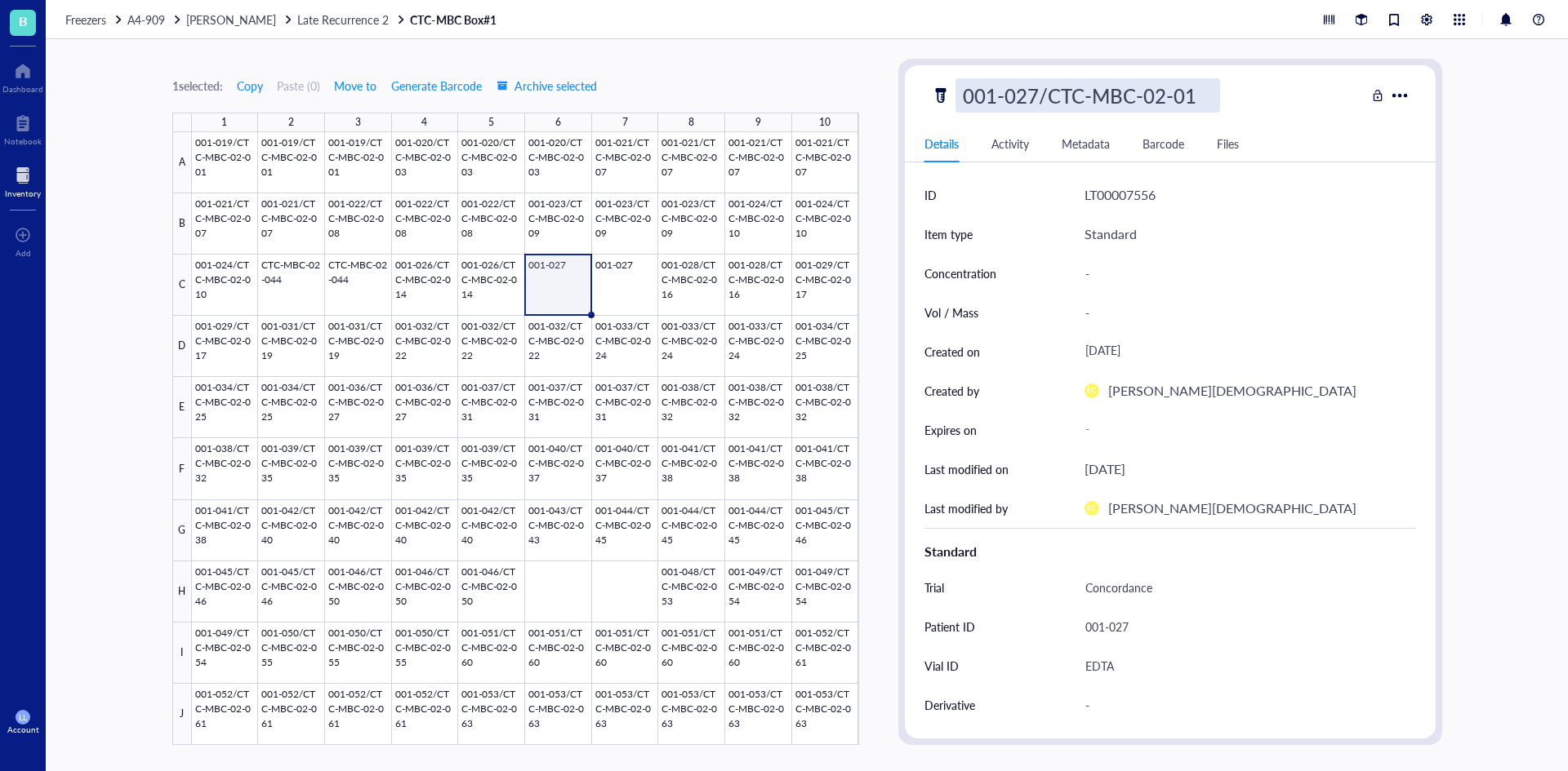
type input "001-027/CTC-MBC-02-015"
click at [560, 276] on div at bounding box center [525, 438] width 667 height 613
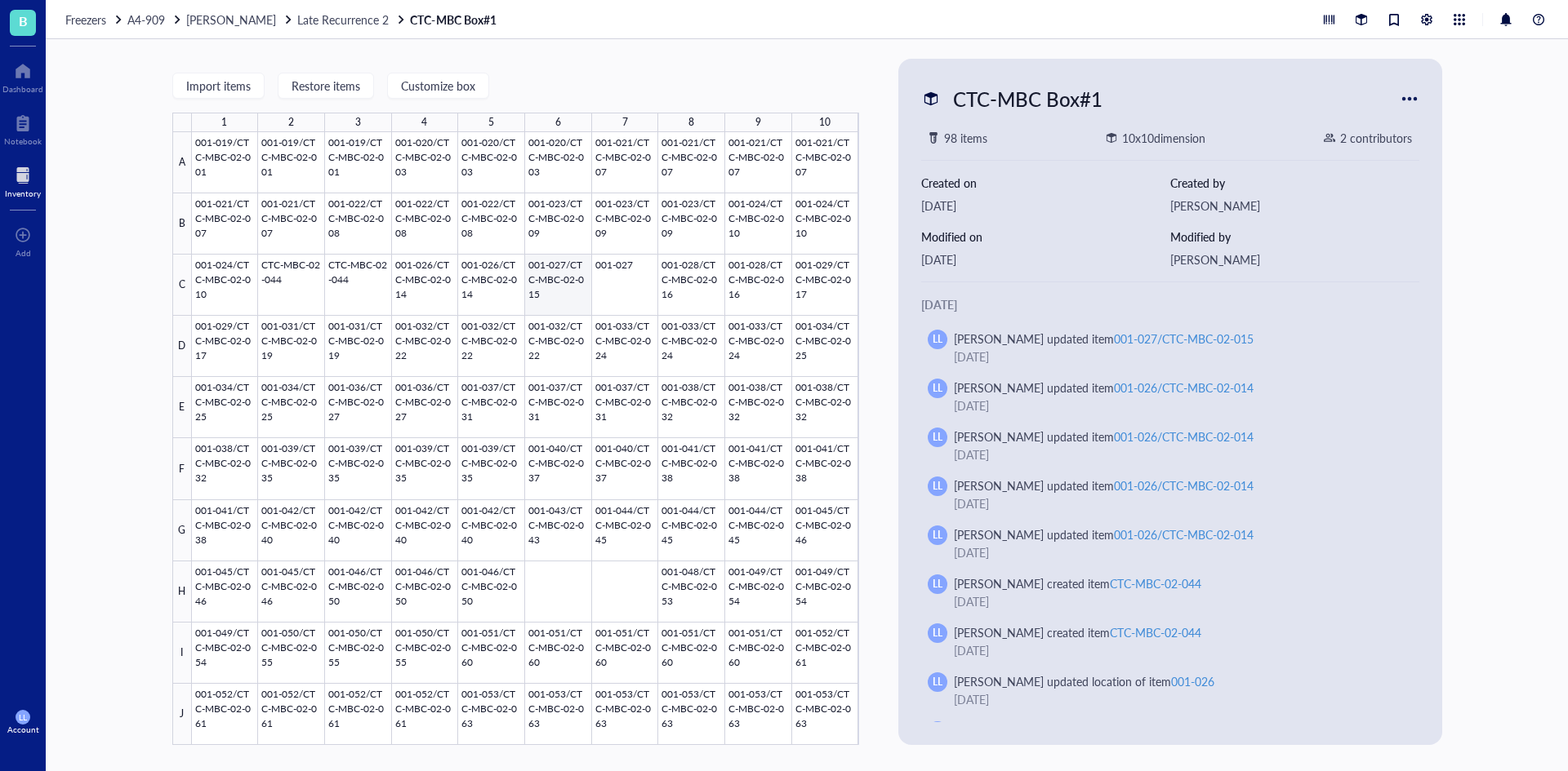
click at [553, 290] on div at bounding box center [525, 438] width 667 height 613
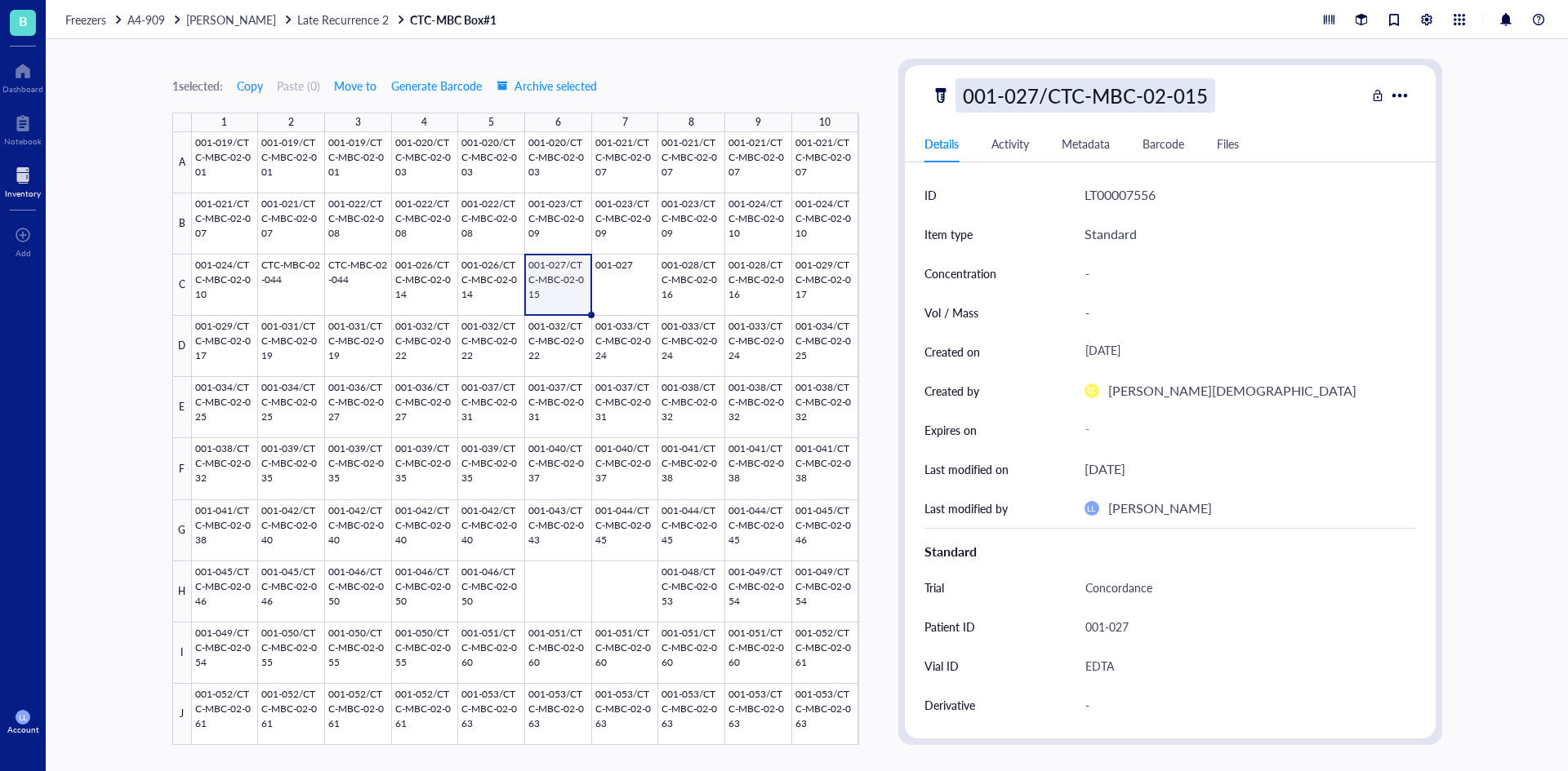
click at [1017, 95] on div "001-027/CTC-MBC-02-015" at bounding box center [1085, 96] width 259 height 35
click at [1139, 634] on div "001-027" at bounding box center [1243, 627] width 331 height 35
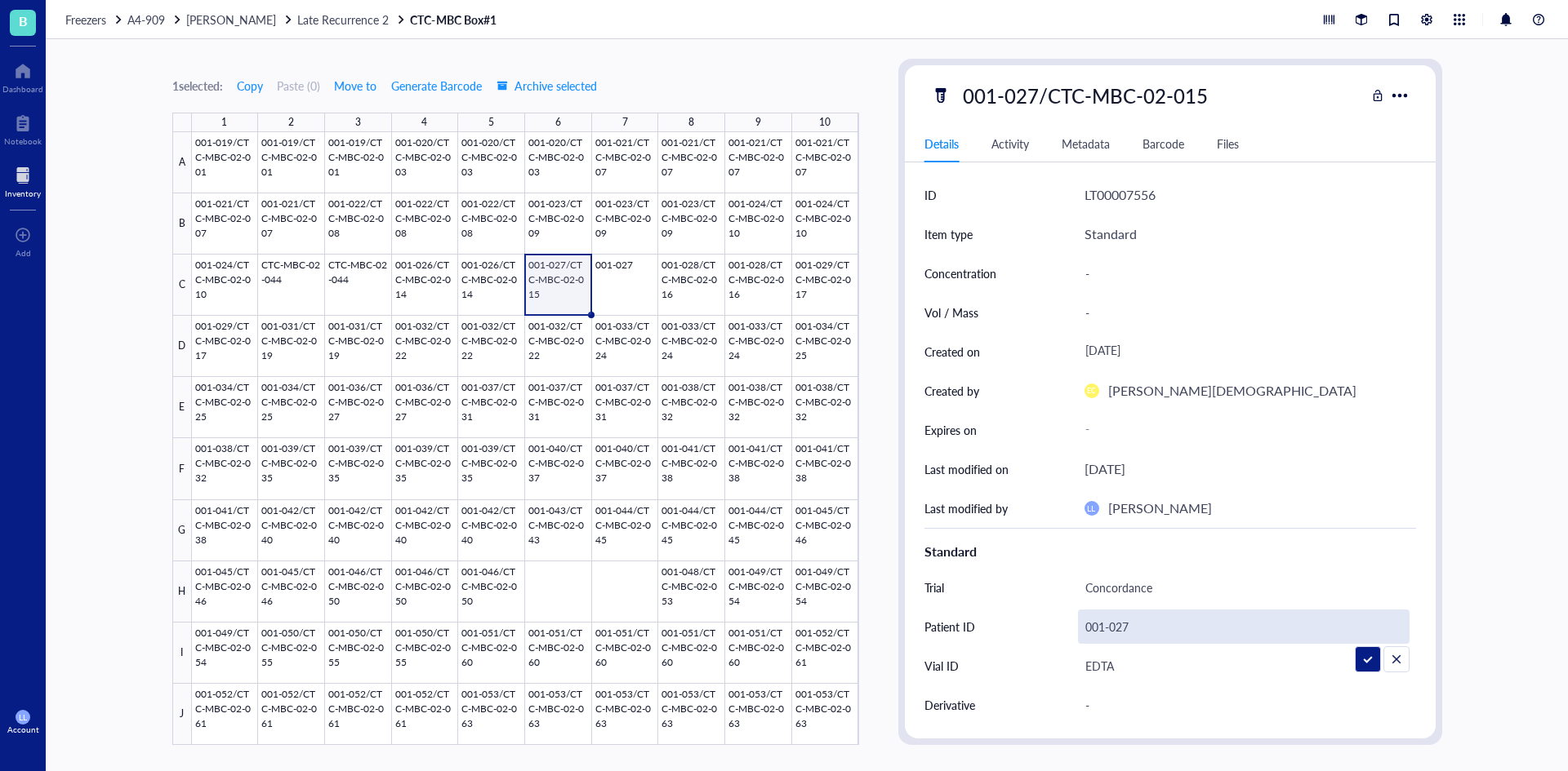
drag, startPoint x: 1142, startPoint y: 627, endPoint x: 1050, endPoint y: 627, distance: 92.0
click at [1050, 627] on div "Patient ID [MEDICAL_RECORD_NUMBER]" at bounding box center [1170, 626] width 491 height 39
type input "001-027/CTC-MBC-02-015"
click at [638, 281] on div at bounding box center [525, 438] width 667 height 613
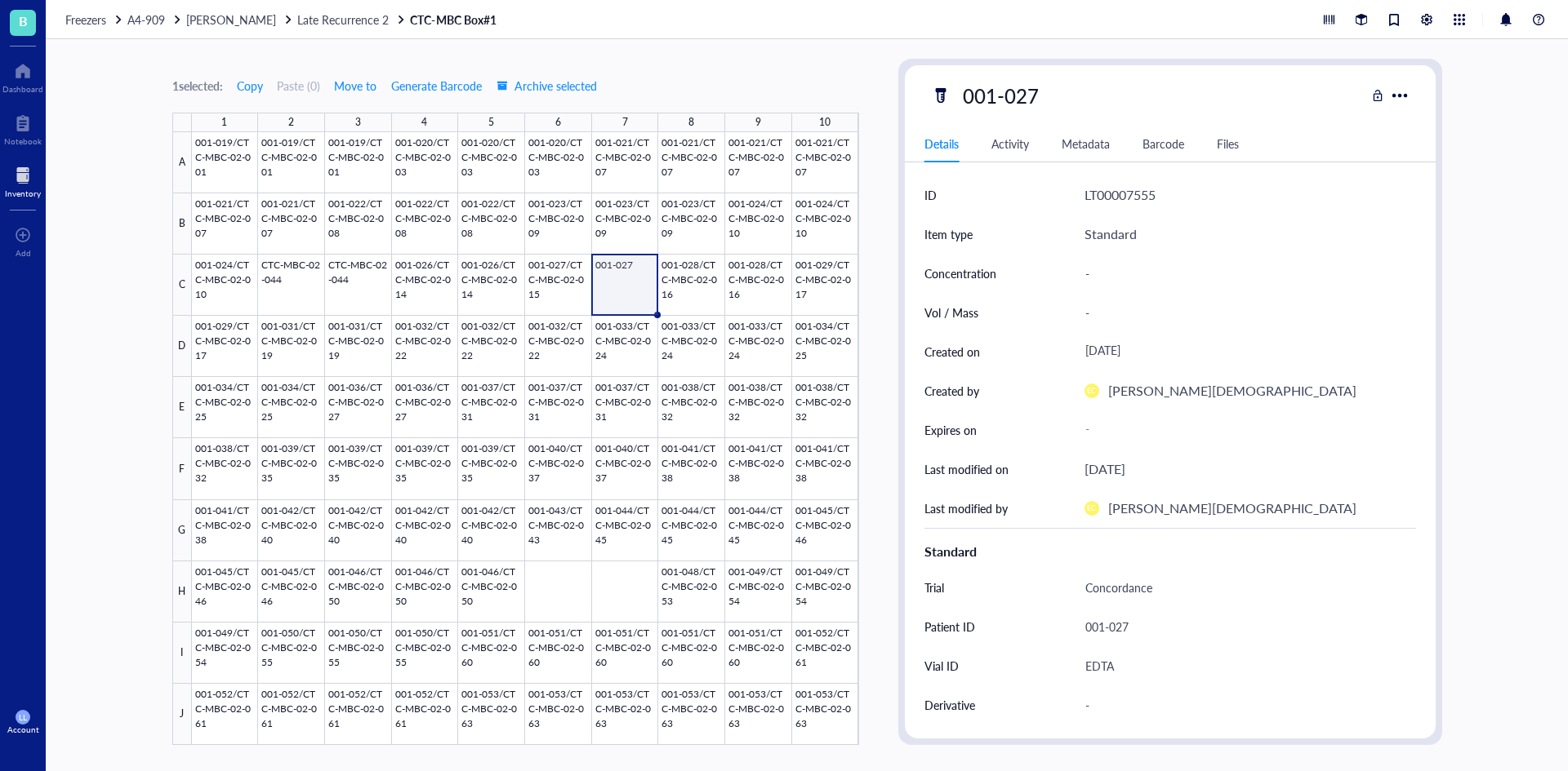
click at [1057, 102] on div "001-027" at bounding box center [1148, 96] width 434 height 35
click at [1036, 99] on div "001-027" at bounding box center [1001, 96] width 91 height 35
drag, startPoint x: 1036, startPoint y: 99, endPoint x: 937, endPoint y: 100, distance: 99.0
click at [937, 100] on div "001-027" at bounding box center [1148, 96] width 434 height 35
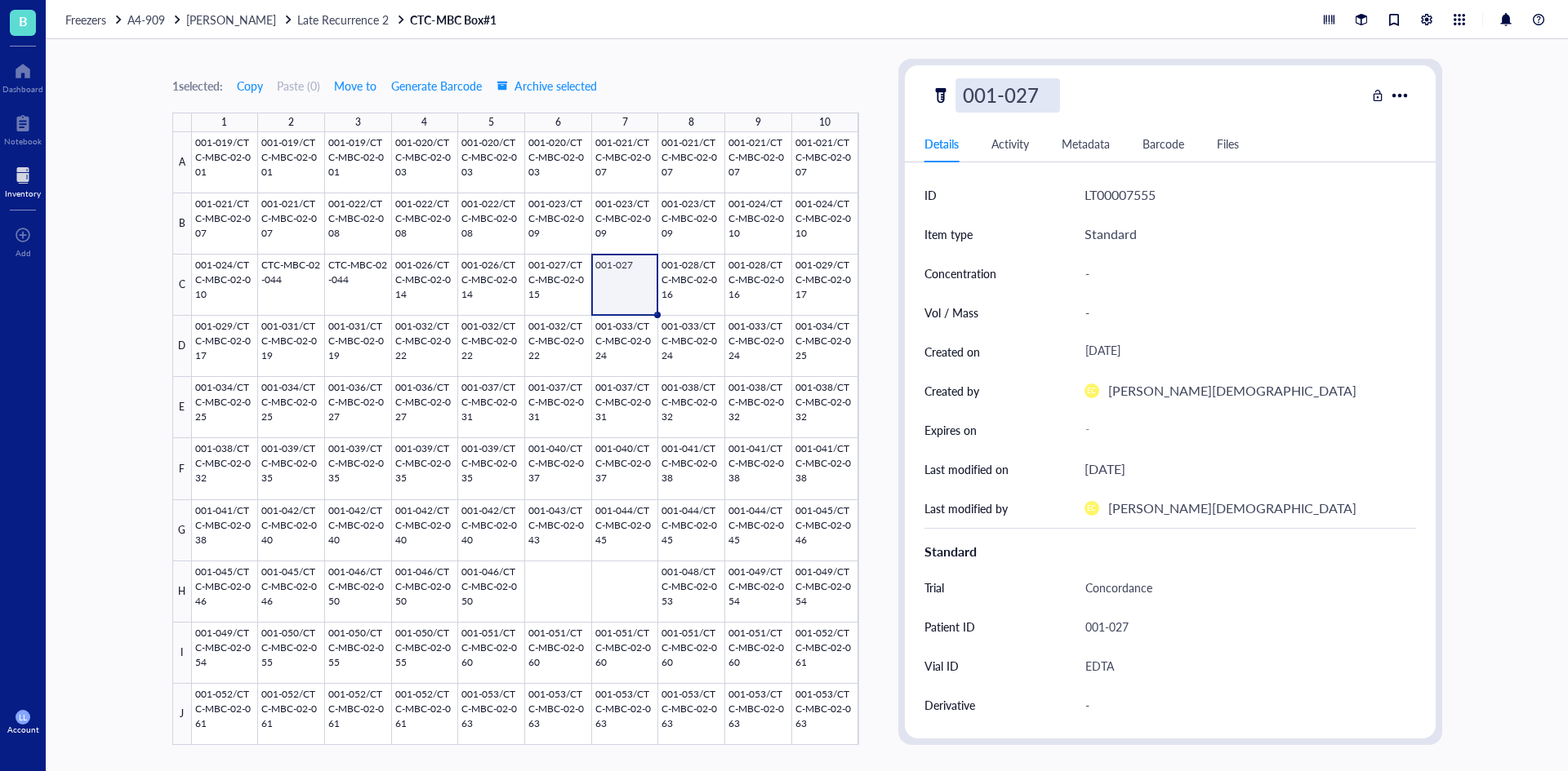
type input "001-027/CTC-MBC-02-015"
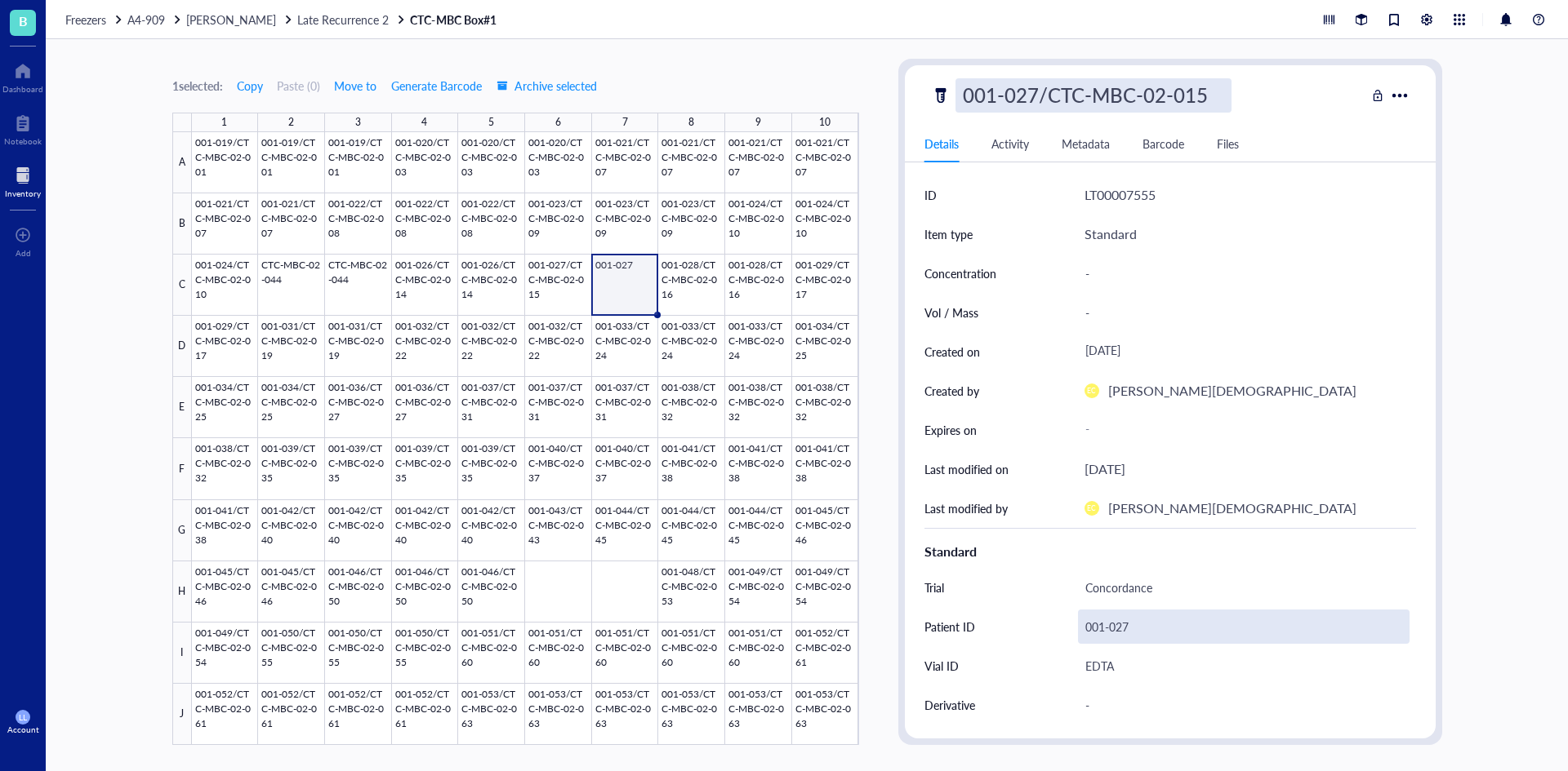
click at [1142, 616] on div "001-027" at bounding box center [1243, 627] width 331 height 35
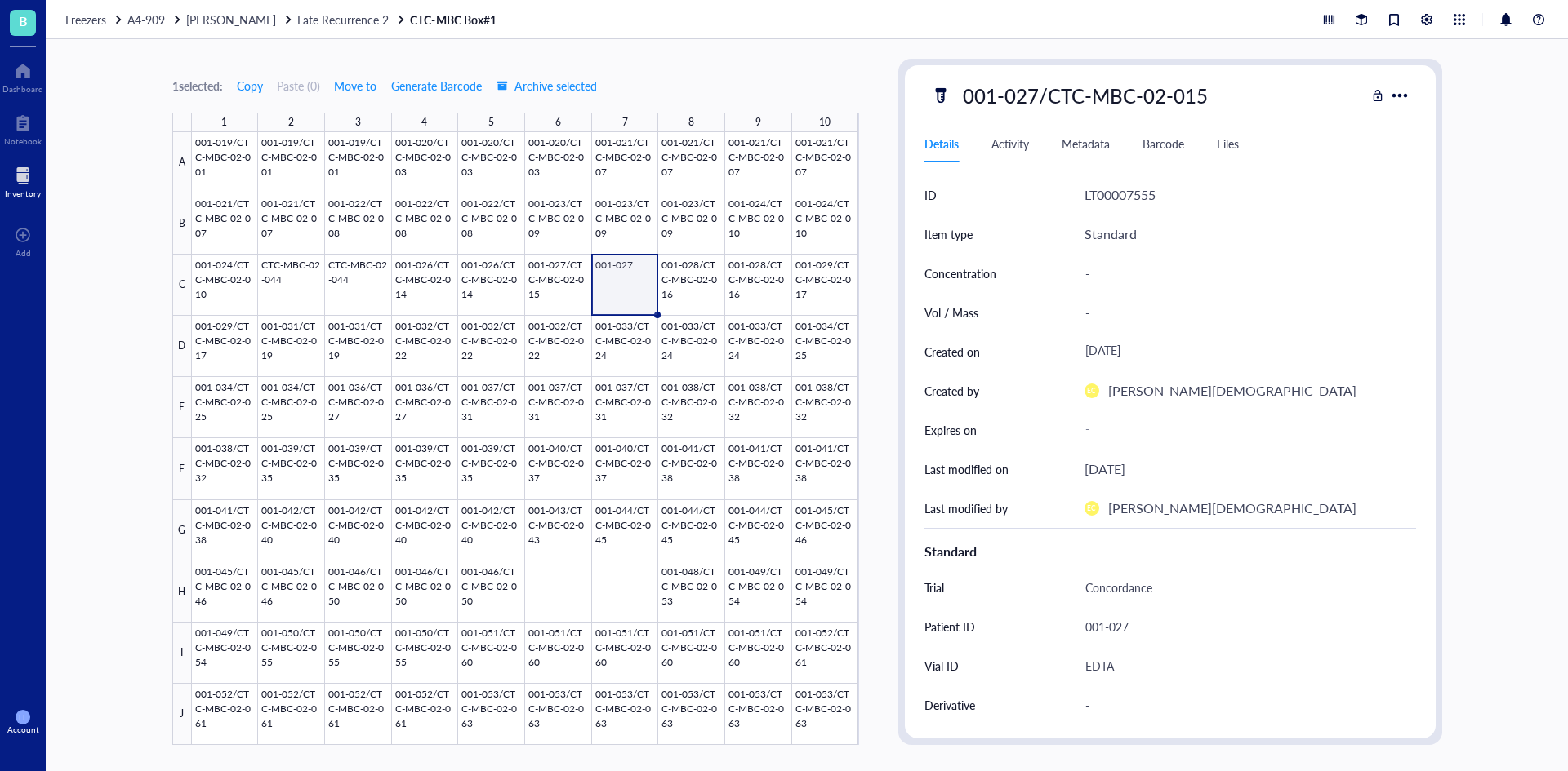
drag, startPoint x: 1130, startPoint y: 625, endPoint x: 1084, endPoint y: 625, distance: 46.0
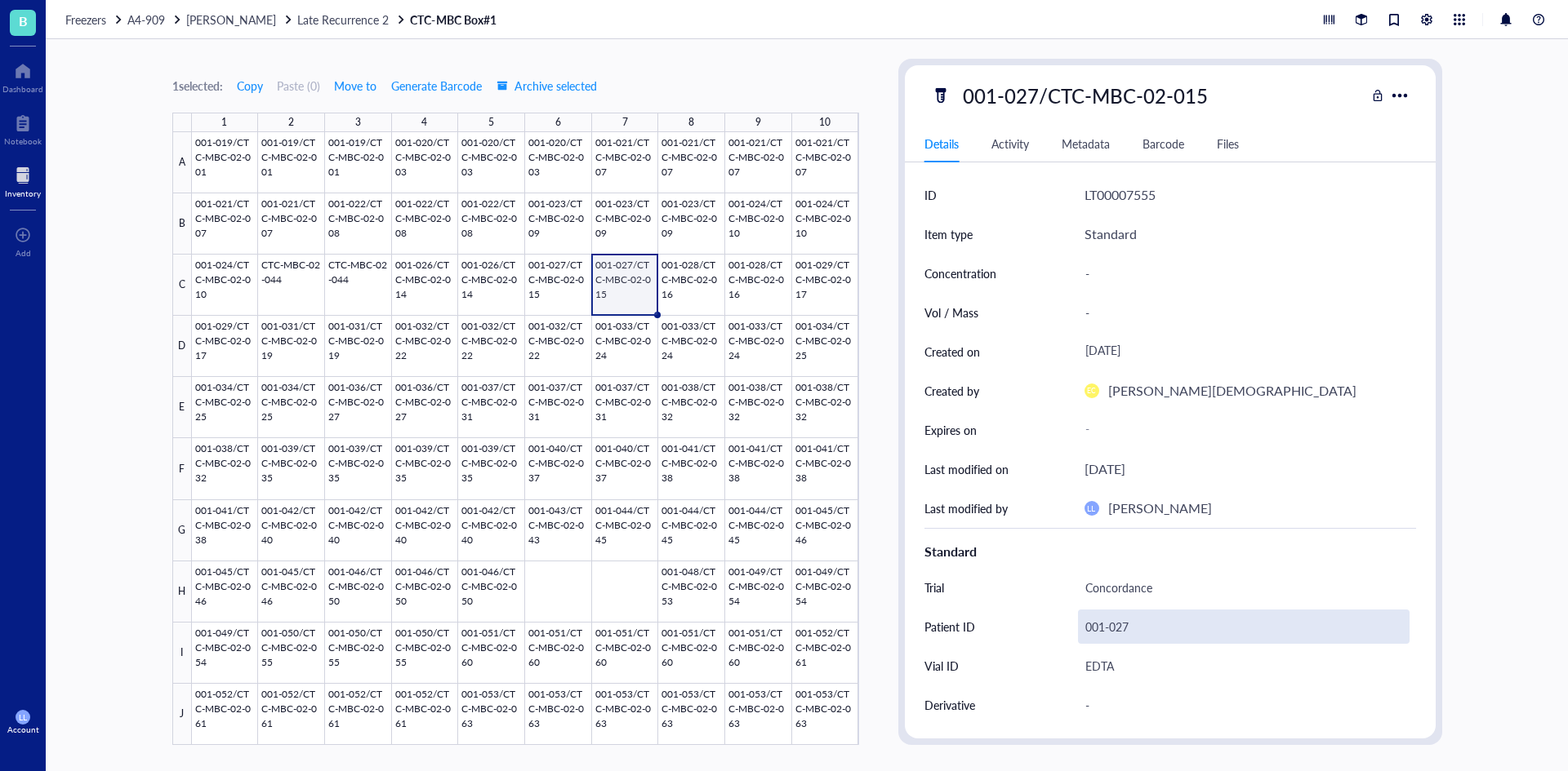
click at [1124, 626] on div "001-027" at bounding box center [1243, 627] width 331 height 35
drag, startPoint x: 1131, startPoint y: 625, endPoint x: 1034, endPoint y: 625, distance: 97.0
click at [1034, 625] on div "Patient ID [MEDICAL_RECORD_NUMBER]" at bounding box center [1170, 626] width 491 height 39
type input "001-027/CTC-MBC-02-015"
click at [546, 595] on div at bounding box center [525, 438] width 667 height 613
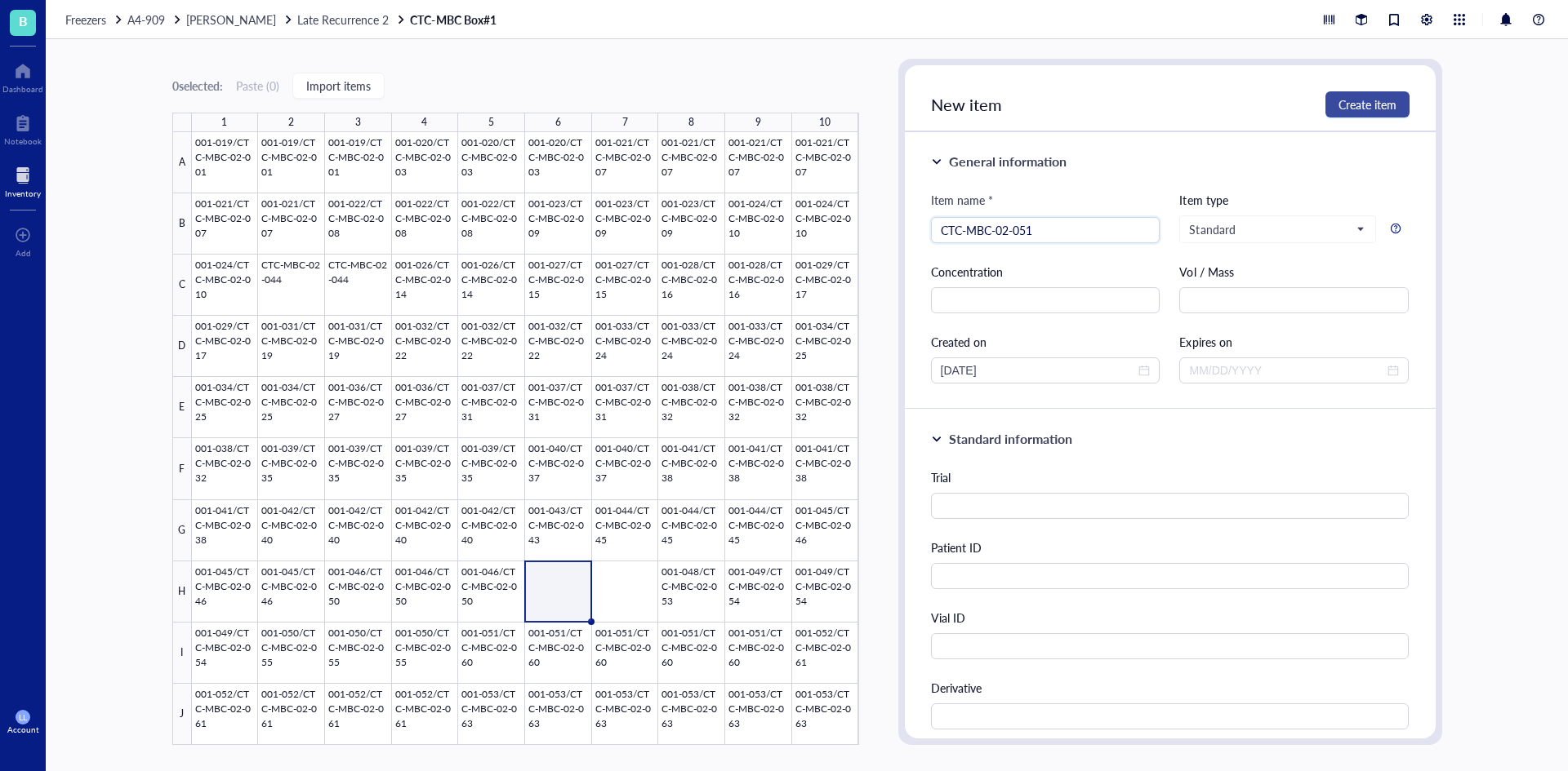
type input "CTC-MBC-02-051"
click at [1392, 99] on span "Create item" at bounding box center [1367, 104] width 58 height 13
click at [644, 581] on div at bounding box center [525, 438] width 667 height 613
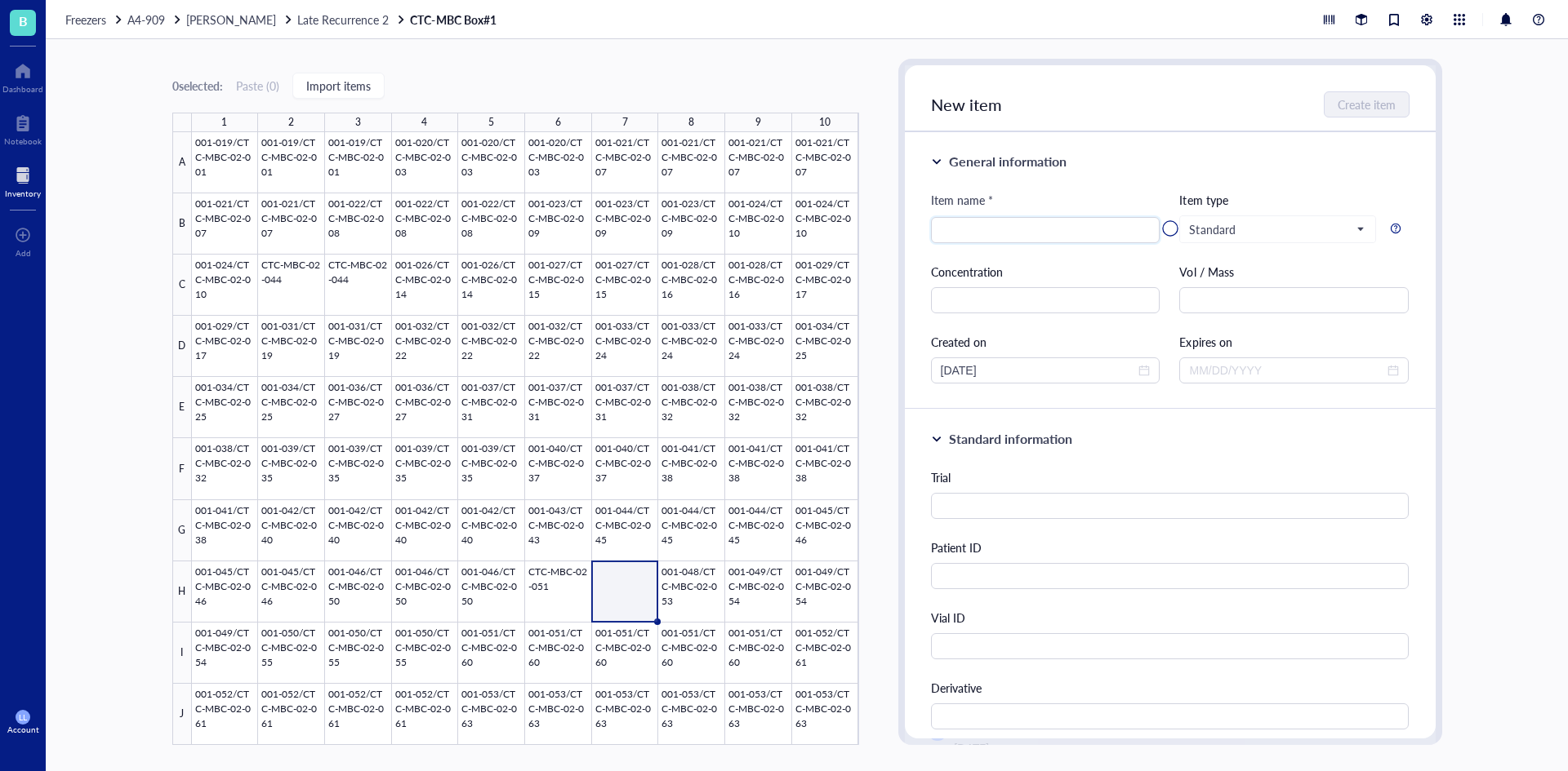
click at [1066, 223] on div at bounding box center [1170, 229] width 531 height 327
click at [1066, 228] on div at bounding box center [1170, 229] width 531 height 327
click at [1003, 217] on div at bounding box center [1170, 229] width 531 height 327
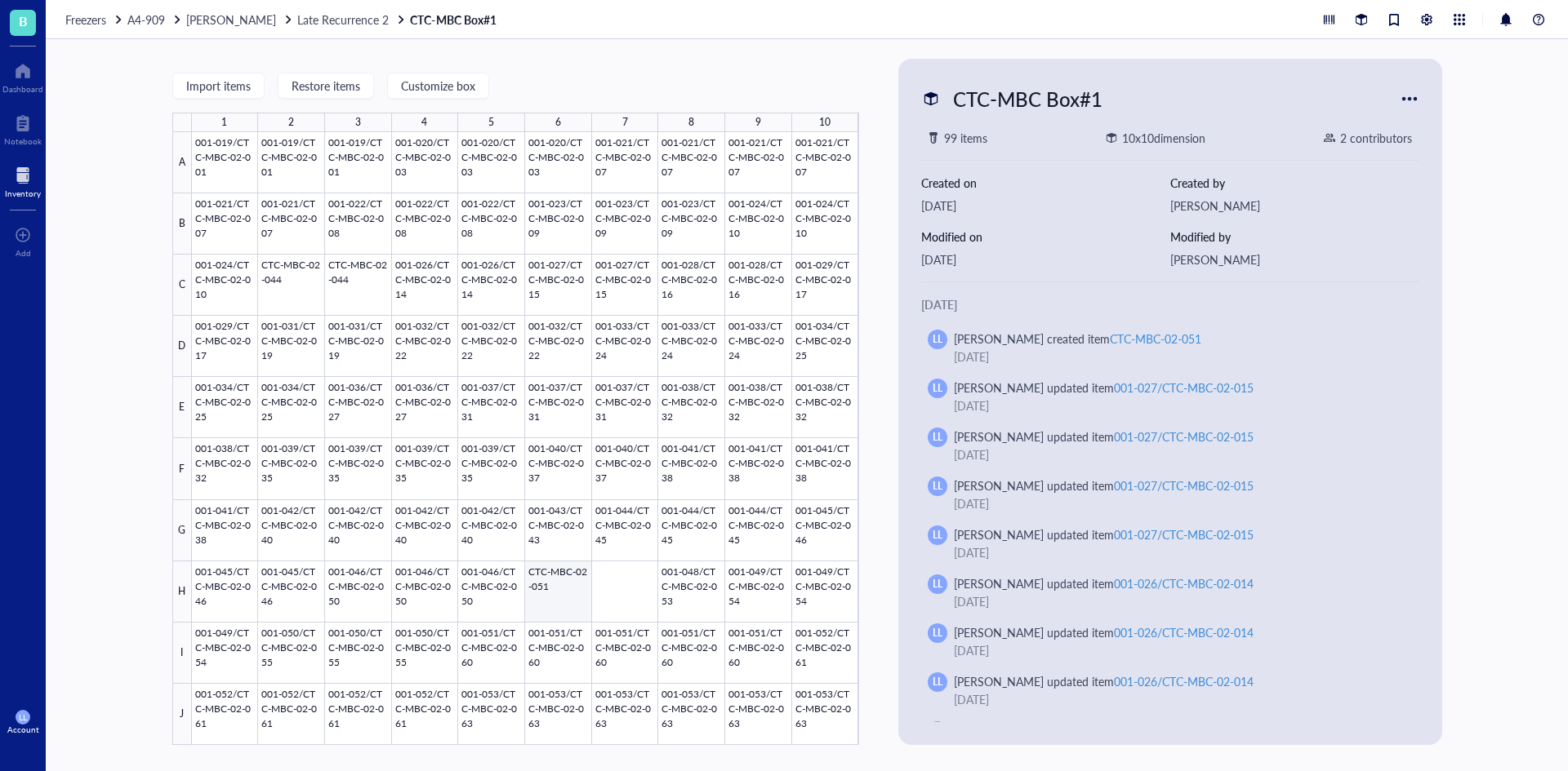
click at [604, 592] on div at bounding box center [525, 438] width 667 height 613
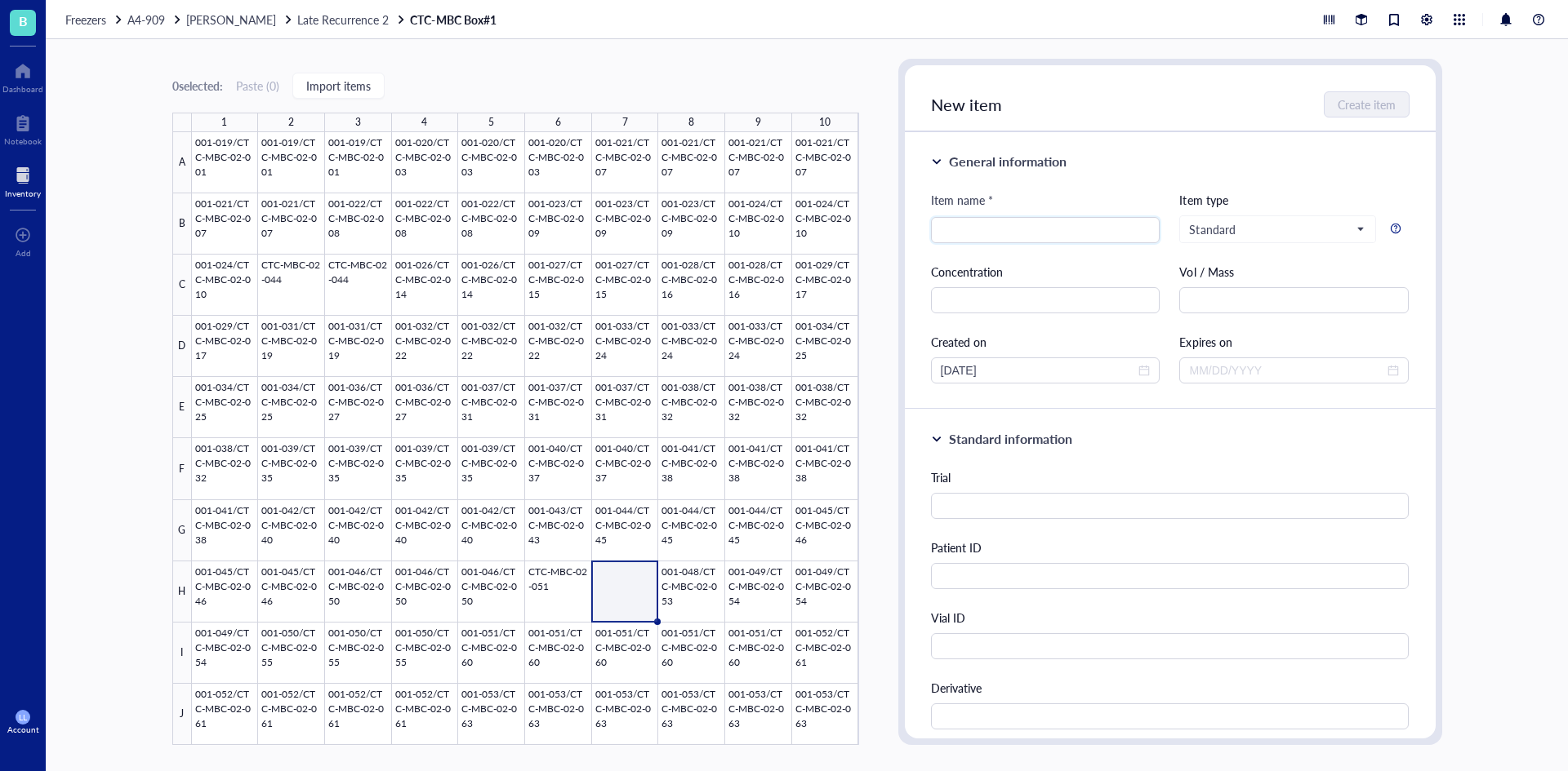
click at [594, 562] on div at bounding box center [525, 438] width 667 height 613
click at [568, 581] on div at bounding box center [525, 438] width 667 height 613
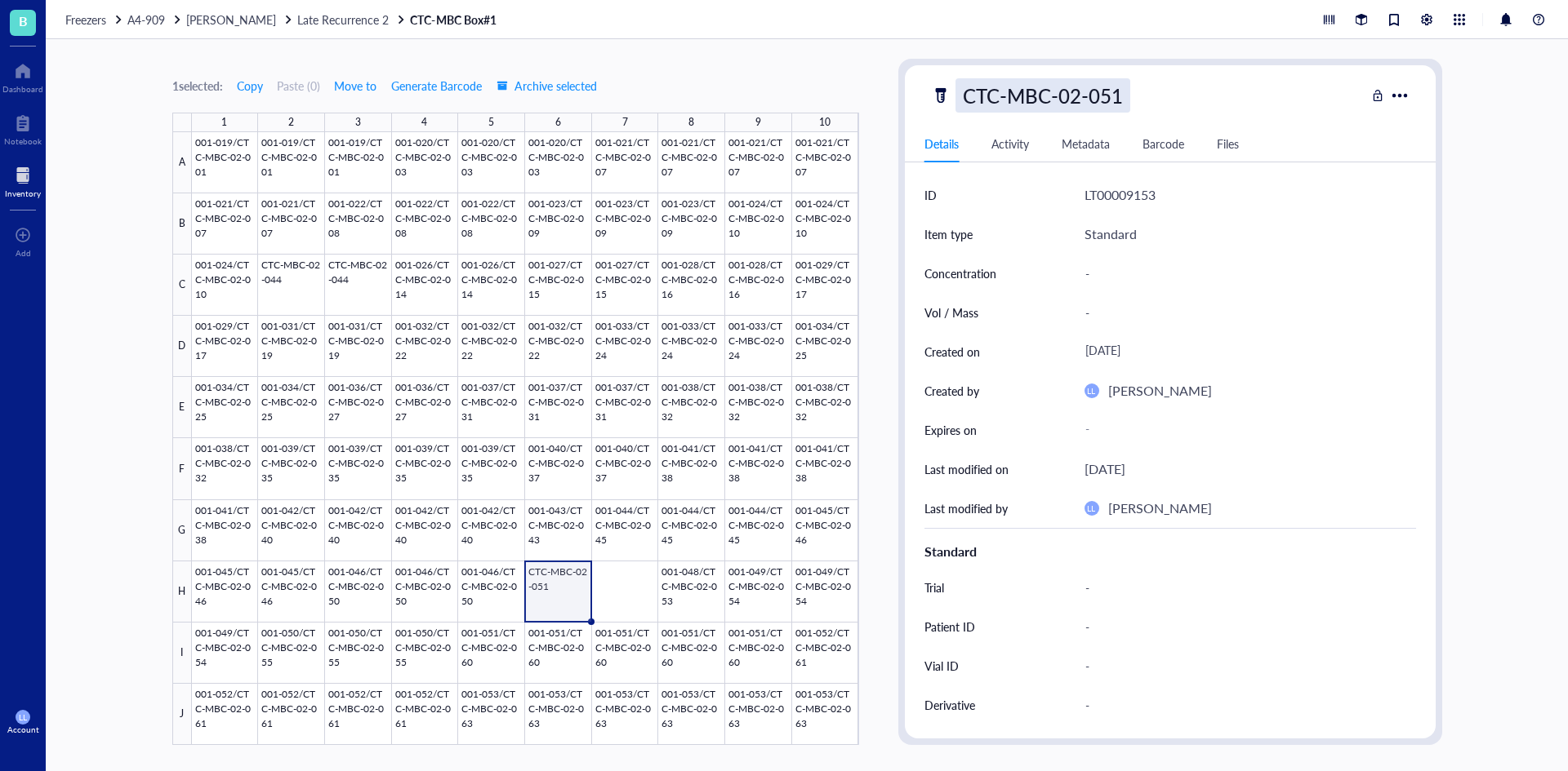
click at [1081, 98] on div "CTC-MBC-02-051" at bounding box center [1043, 96] width 175 height 35
drag, startPoint x: 1131, startPoint y: 105, endPoint x: 880, endPoint y: 103, distance: 251.0
click at [880, 103] on div "1 selected: Copy Paste ( 0 ) Move to Generate Barcode Archive selected 1 2 3 4 …" at bounding box center [807, 405] width 1522 height 732
click at [632, 590] on div at bounding box center [525, 438] width 667 height 613
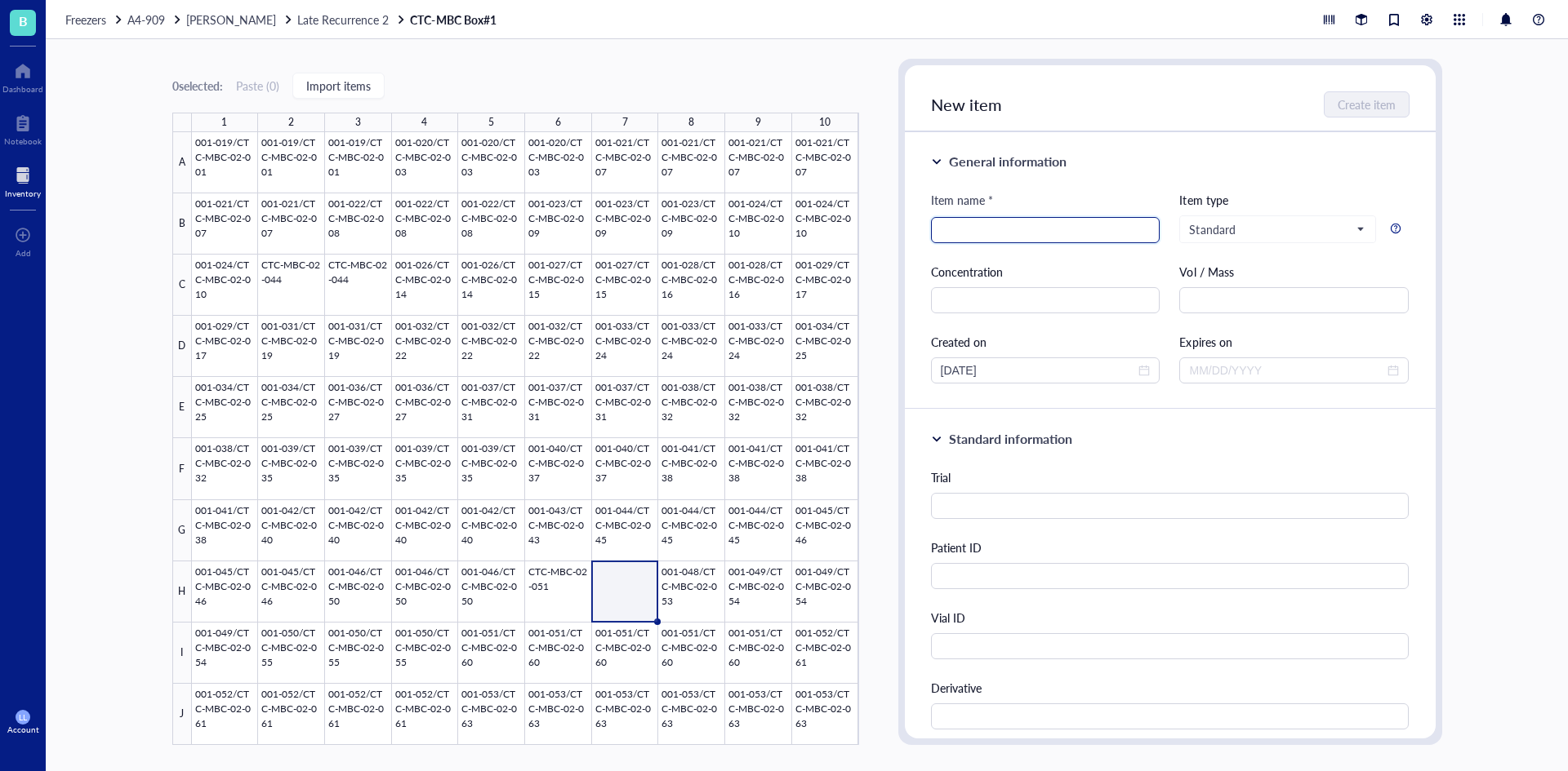
click at [997, 220] on input "search" at bounding box center [1046, 230] width 210 height 24
paste input "CTC-MBC-02-051"
type input "CTC-MBC-02-051"
click at [1354, 116] on button "Create item" at bounding box center [1366, 105] width 84 height 26
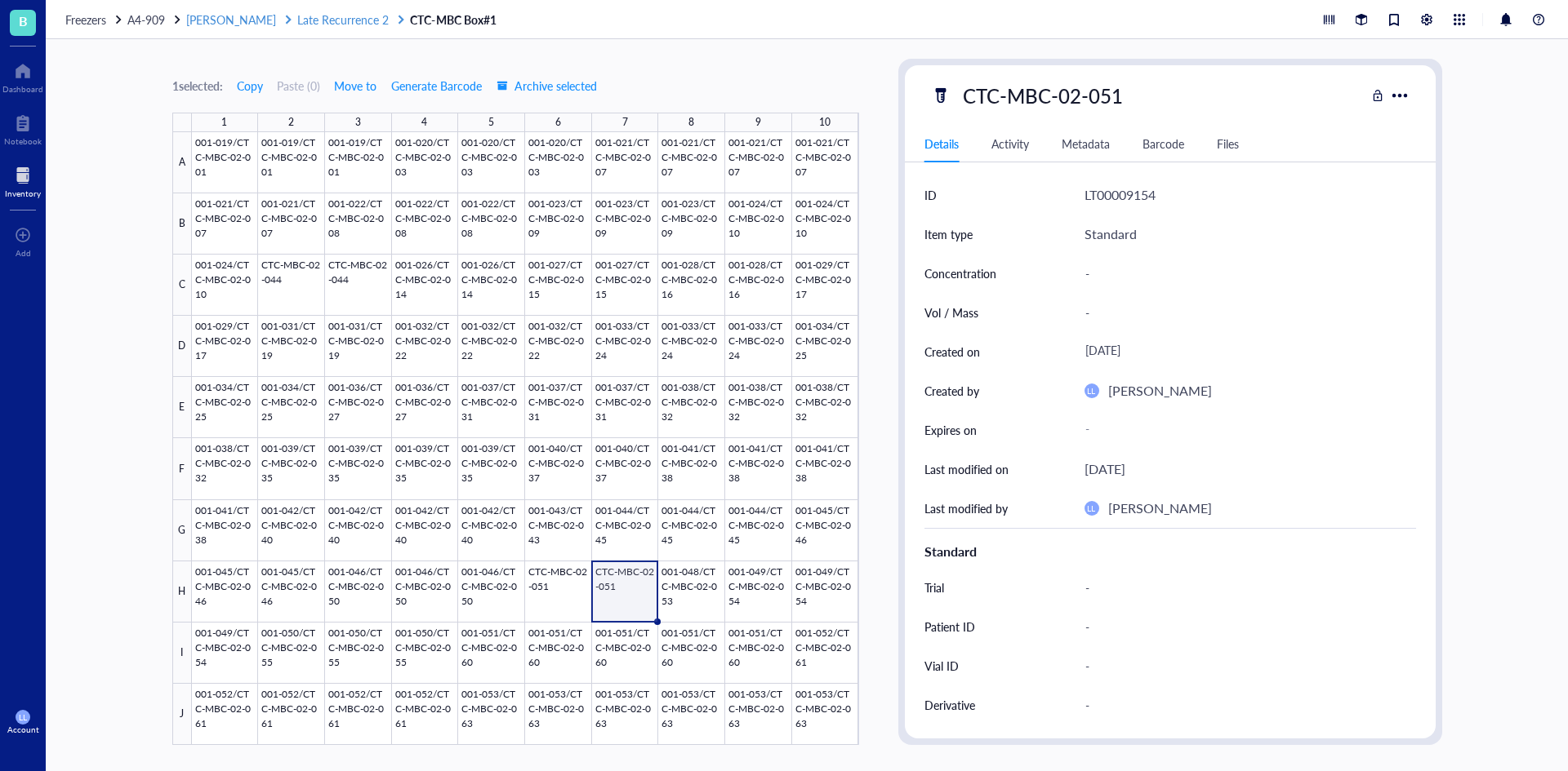
click at [209, 22] on span "[PERSON_NAME]" at bounding box center [231, 19] width 90 height 16
